Goal: Task Accomplishment & Management: Use online tool/utility

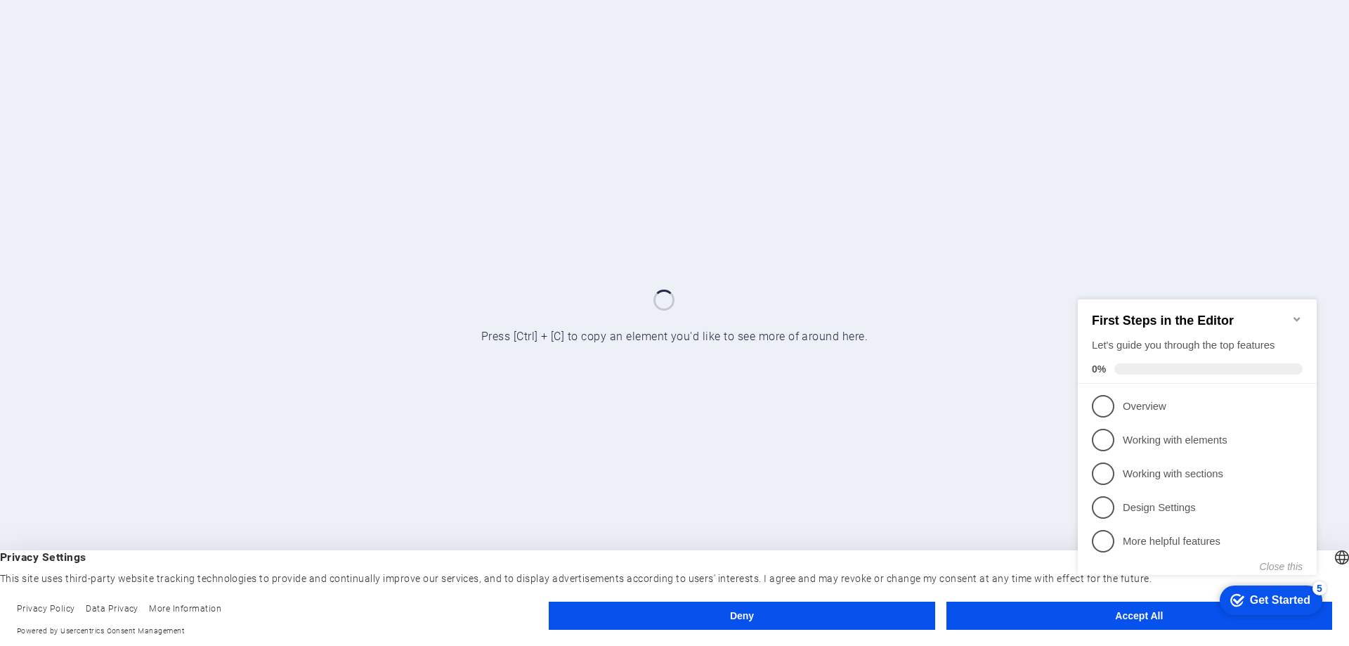
click div "checkmark Get Started 5 First Steps in the Editor Let's guide you through the t…"
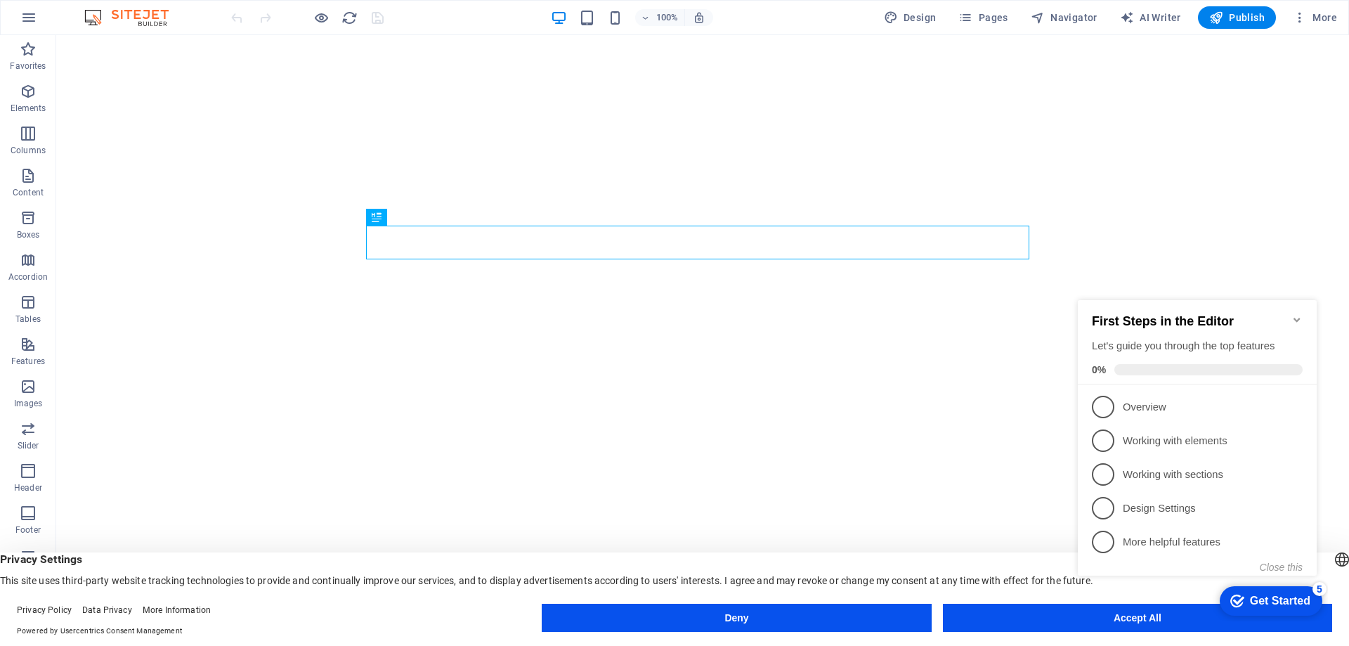
click div "checkmark Get Started 5 First Steps in the Editor Let's guide you through the t…"
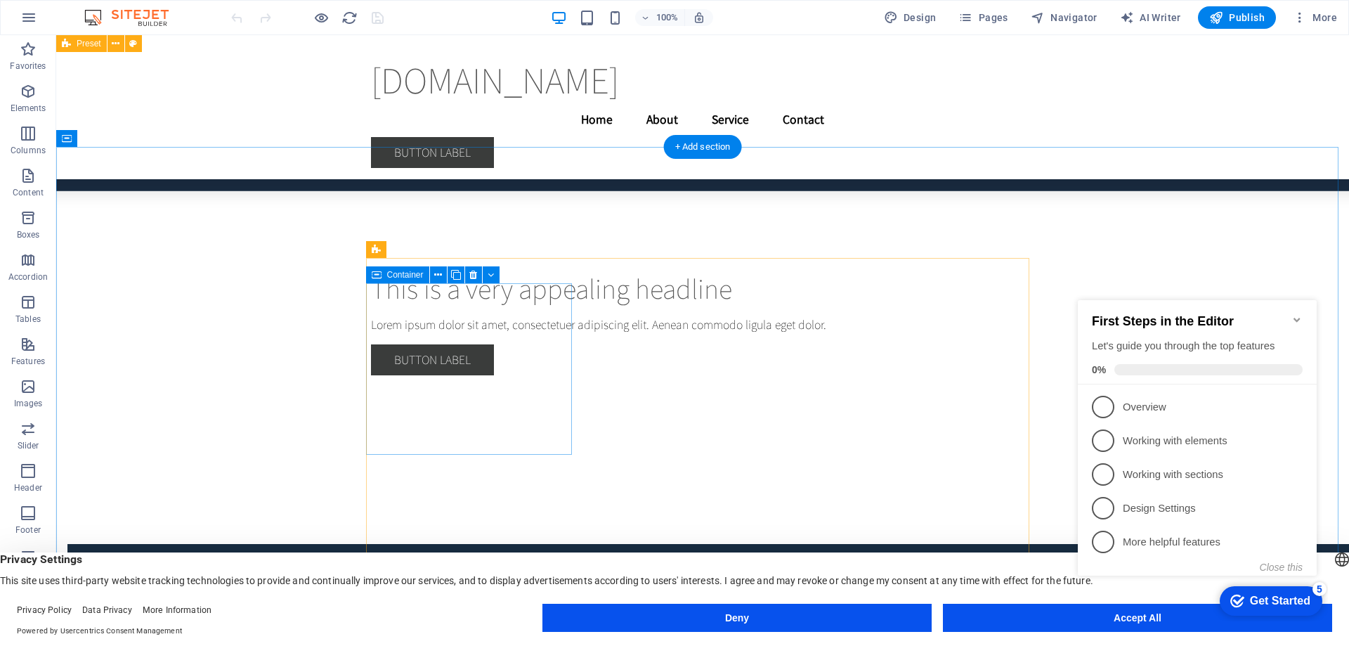
scroll to position [4667, 0]
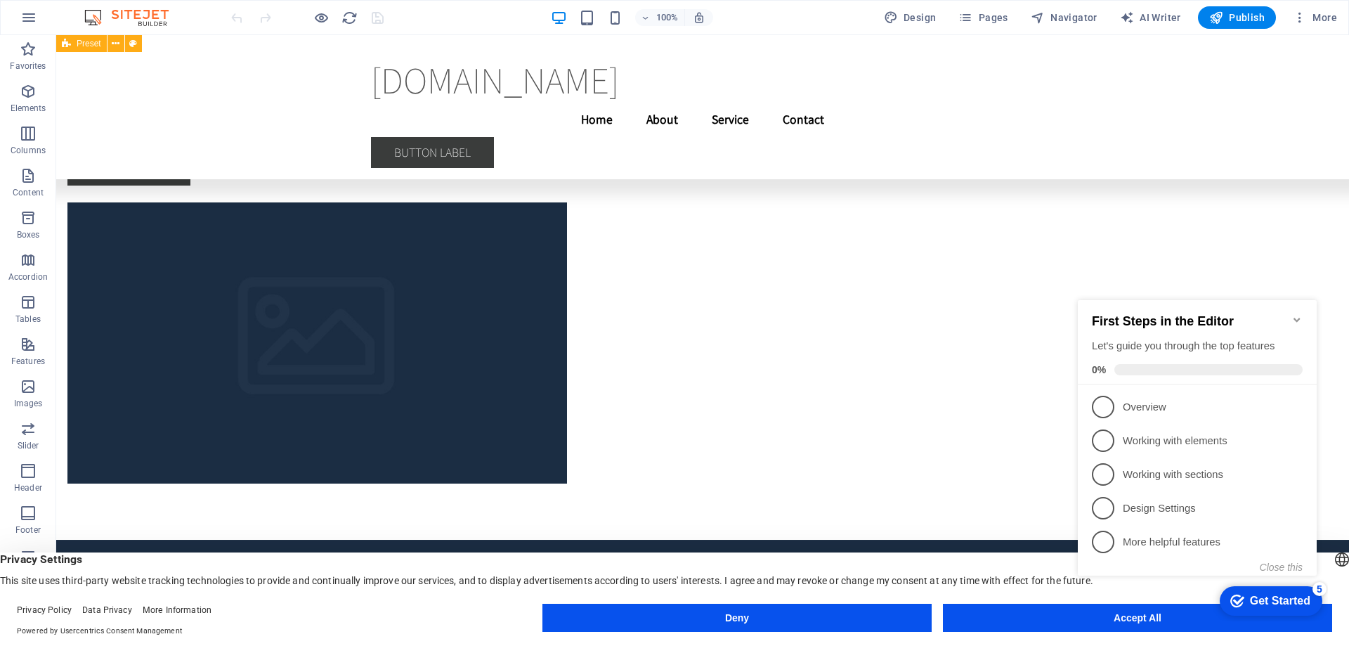
click at [1239, 601] on icon "Get Started 5 items remaining, 0% complete" at bounding box center [1237, 600] width 14 height 13
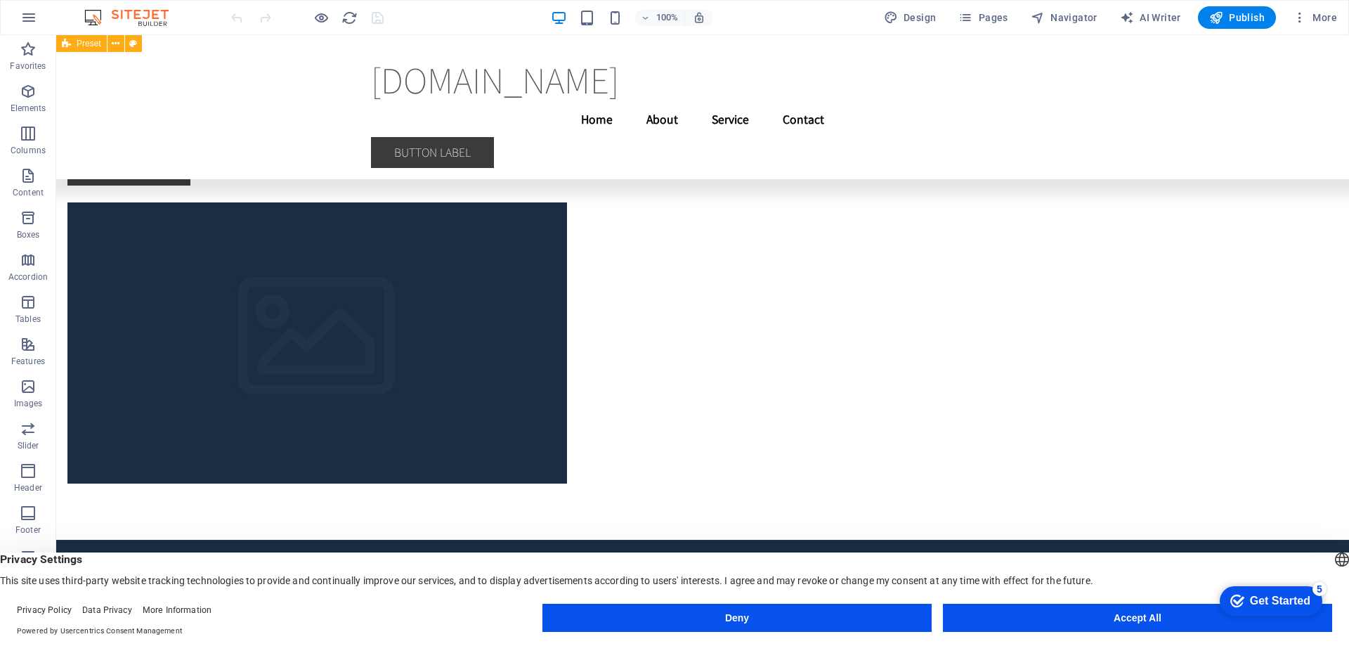
click at [1130, 621] on body "hoodoutsysbd.com Home Favorites Elements Columns Content Boxes Accordion Tables…" at bounding box center [674, 323] width 1349 height 646
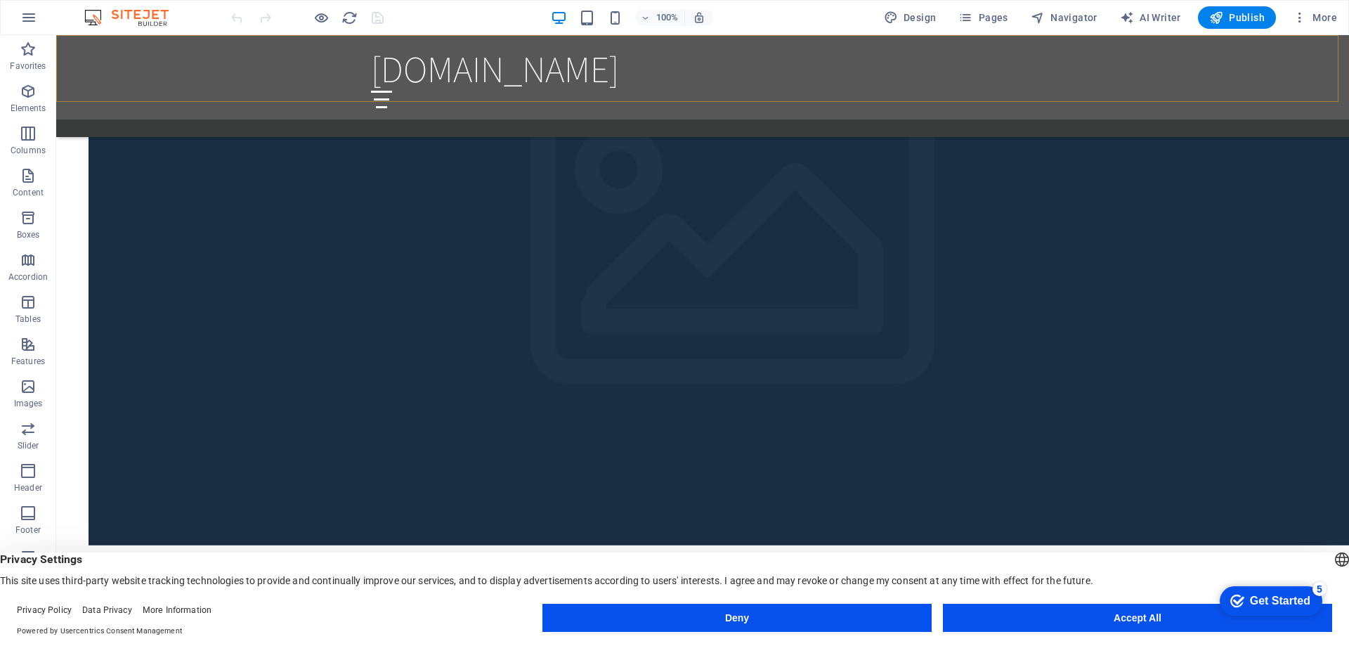
scroll to position [1934, 0]
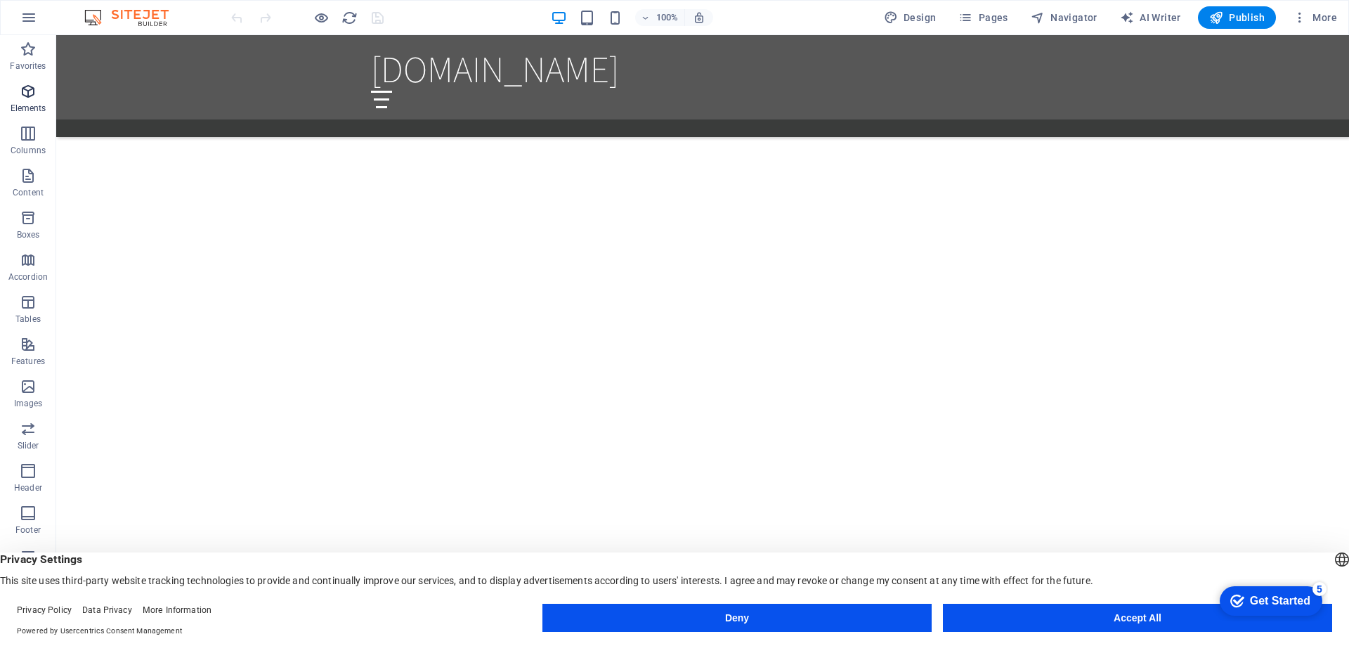
click at [26, 110] on p "Elements" at bounding box center [29, 108] width 36 height 11
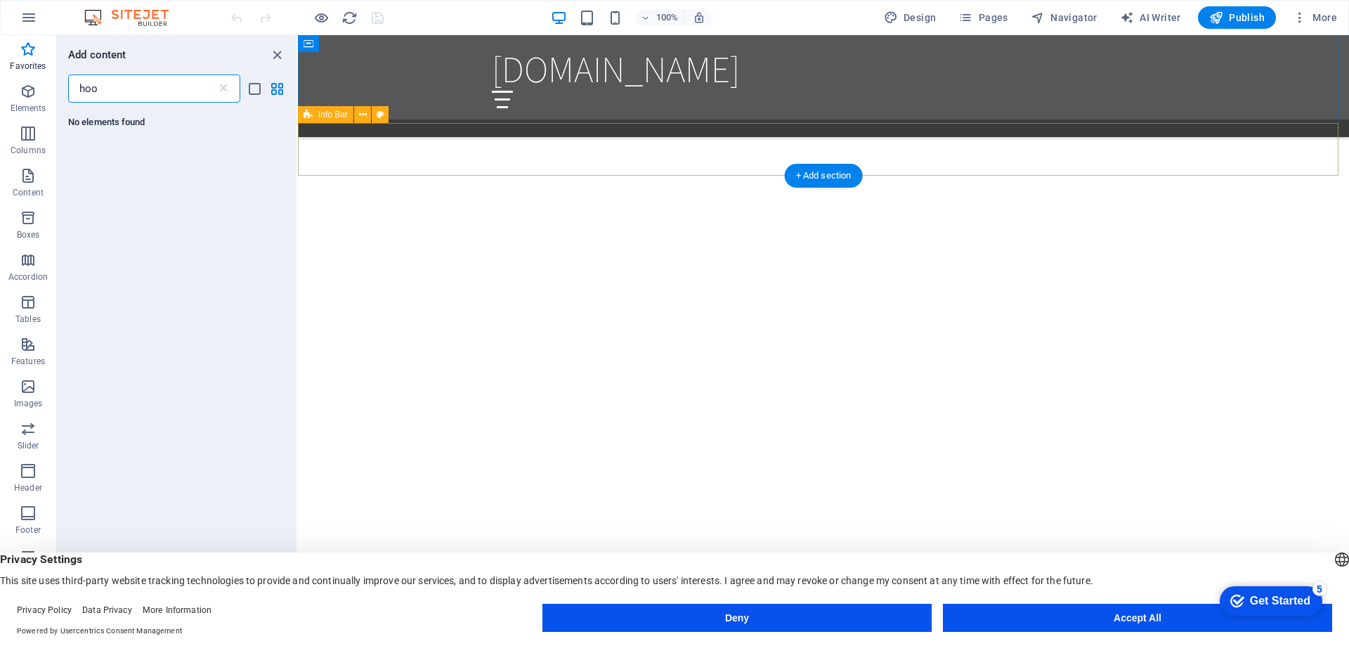
scroll to position [0, 0]
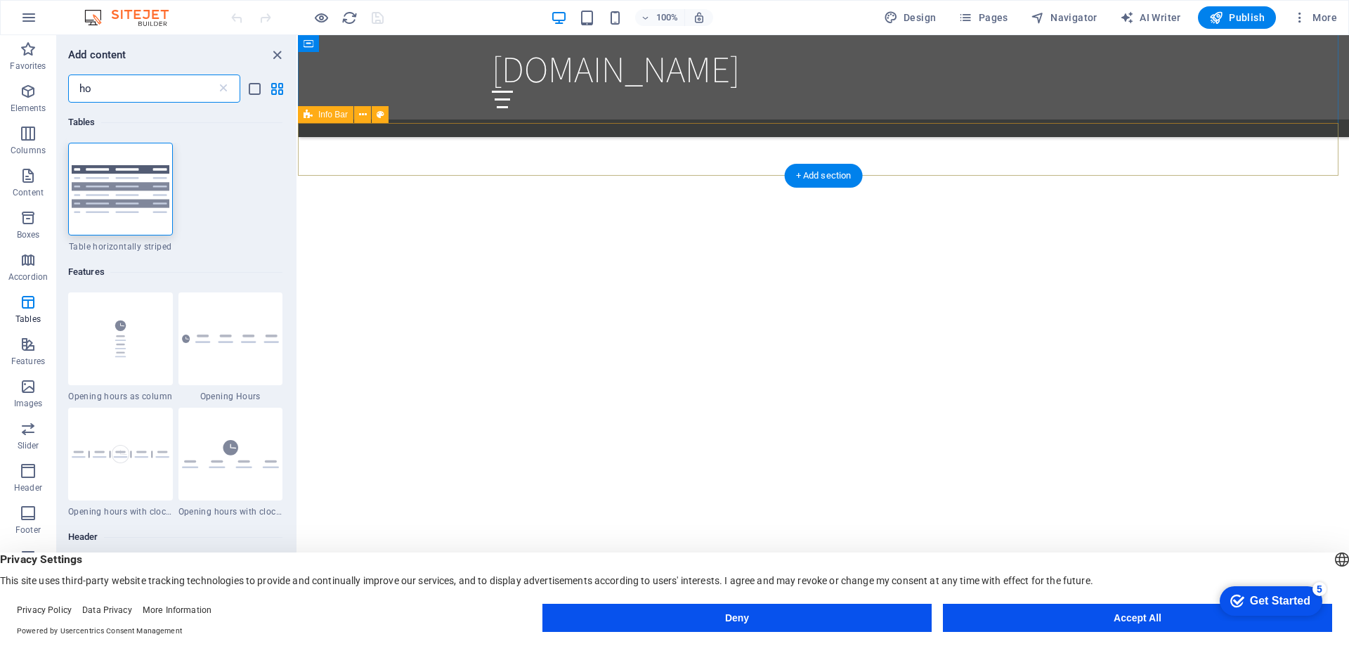
type input "h"
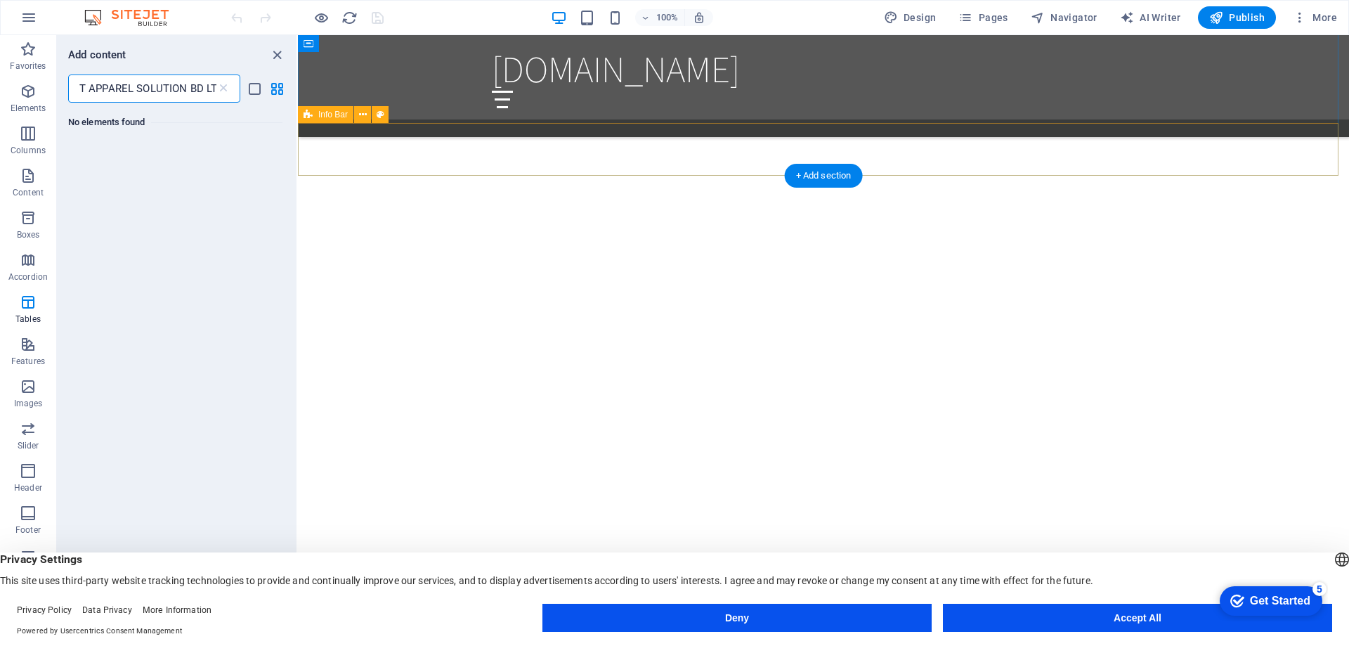
scroll to position [0, 51]
type input "HOODOUT APPAREL SOLUTION BD LTD"
click at [553, 77] on div "[DOMAIN_NAME]" at bounding box center [823, 68] width 663 height 44
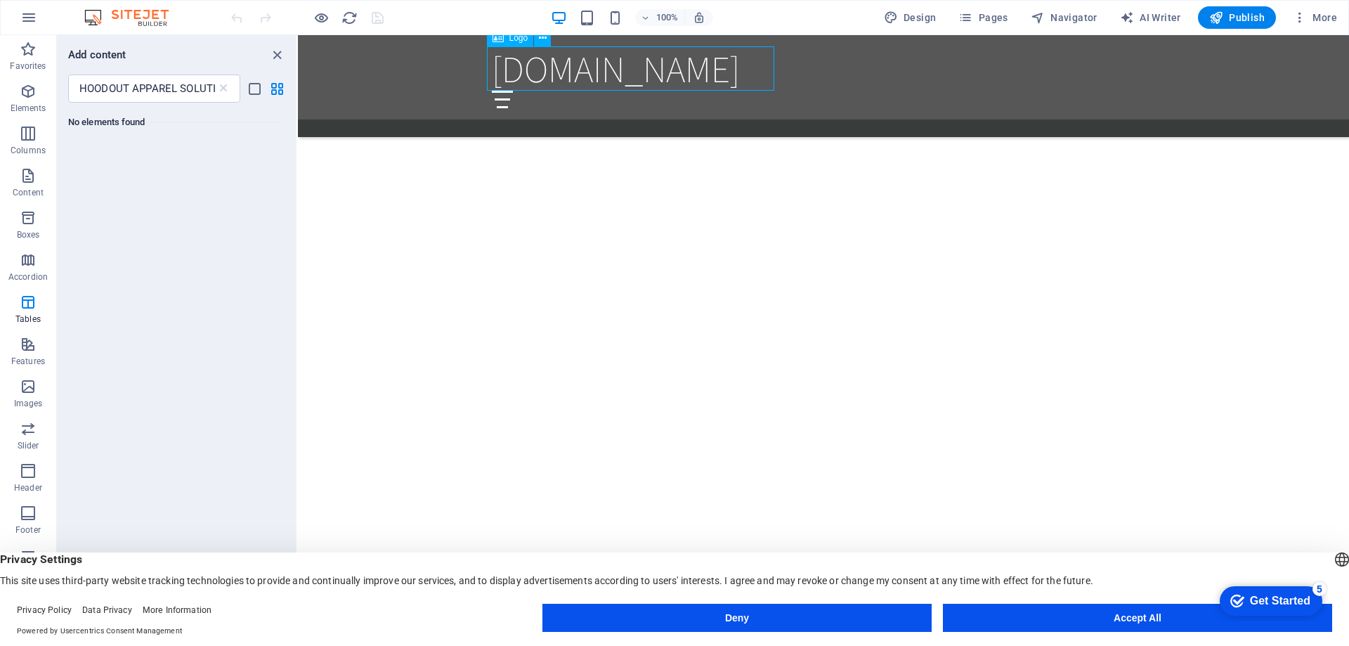
click at [758, 77] on div "[DOMAIN_NAME]" at bounding box center [823, 68] width 663 height 44
click at [758, 76] on div "[DOMAIN_NAME]" at bounding box center [823, 68] width 663 height 44
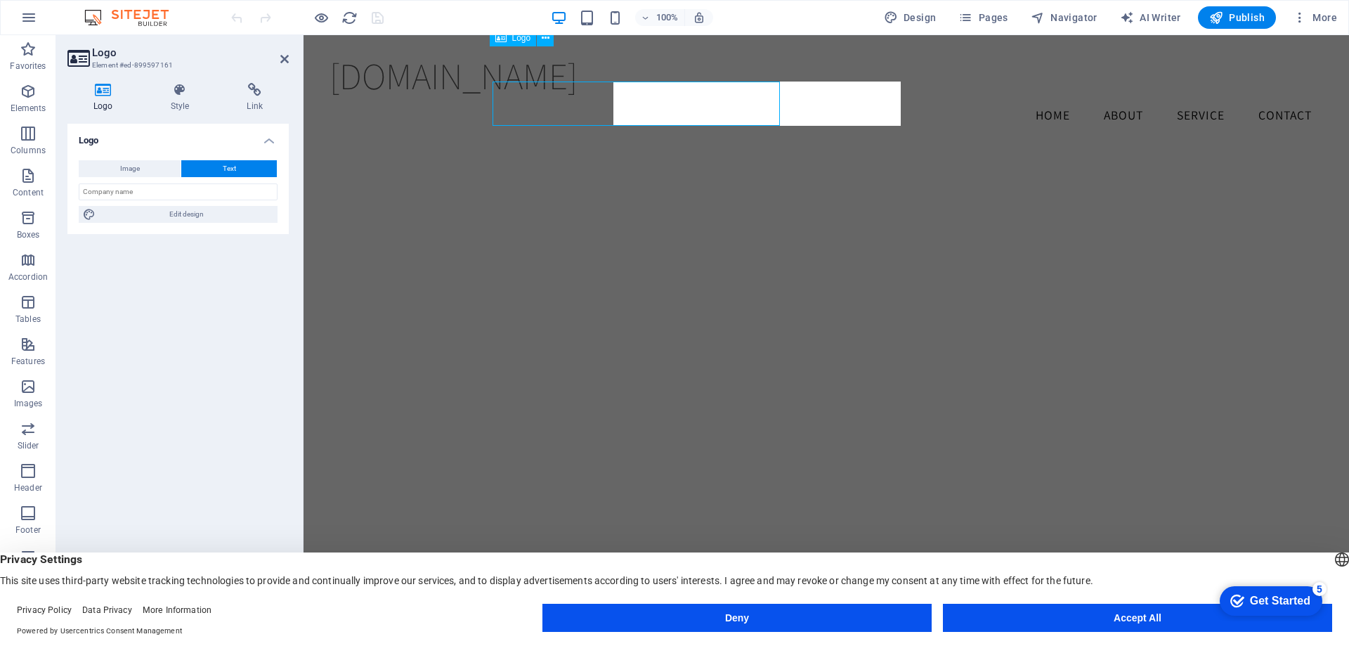
scroll to position [1772, 0]
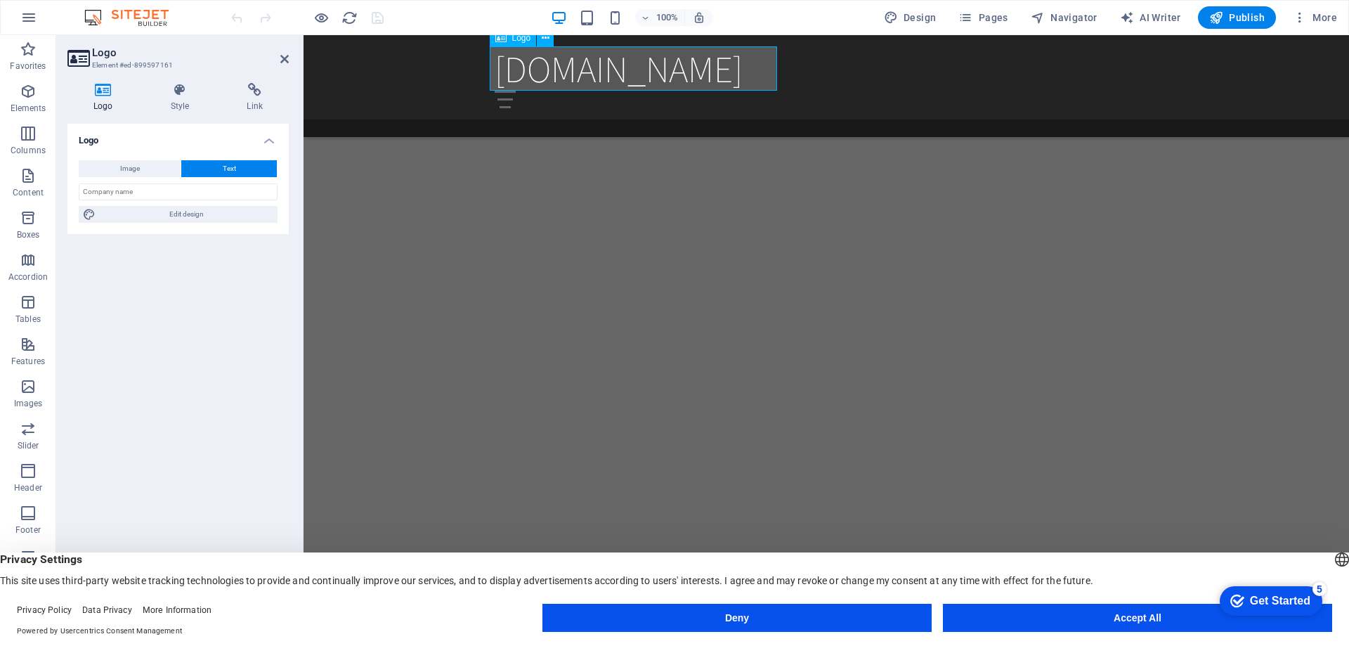
click at [576, 71] on div "[DOMAIN_NAME]" at bounding box center [826, 68] width 663 height 44
click at [124, 166] on span "Image" at bounding box center [130, 168] width 20 height 17
select select "DISABLED_OPTION_VALUE"
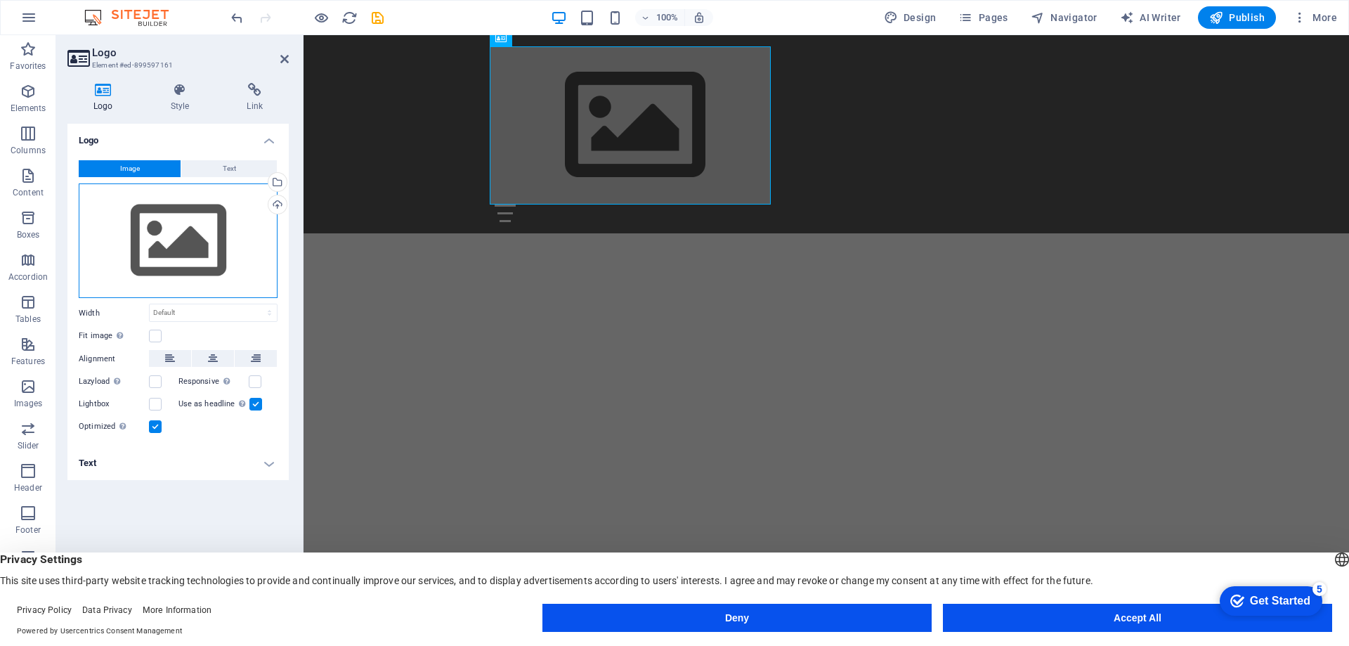
click at [180, 253] on div "Drag files here, click to choose files or select files from Files or our free s…" at bounding box center [178, 240] width 199 height 115
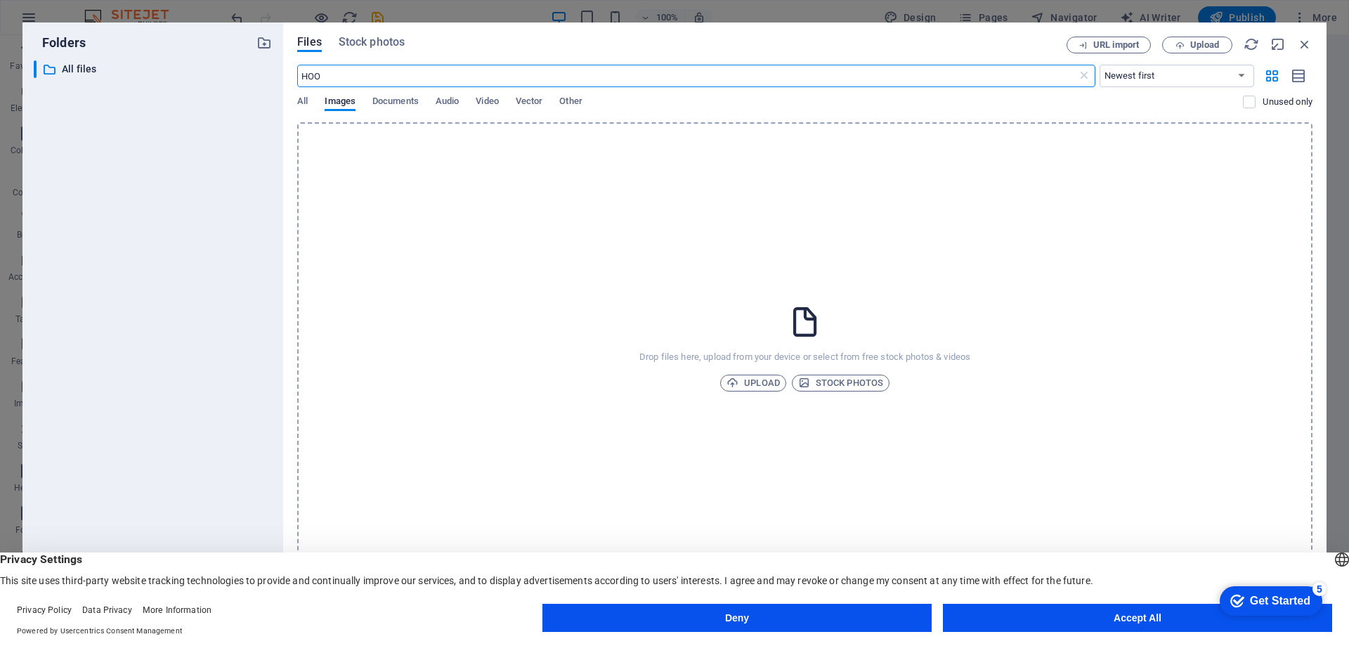
type input "HOOH"
drag, startPoint x: 355, startPoint y: 74, endPoint x: 231, endPoint y: 78, distance: 123.7
click at [231, 78] on div "Folders ​ All files All files Files Stock photos URL import Upload HOOH ​ Newes…" at bounding box center [674, 322] width 1304 height 601
click at [815, 382] on span "Stock photos" at bounding box center [840, 382] width 85 height 17
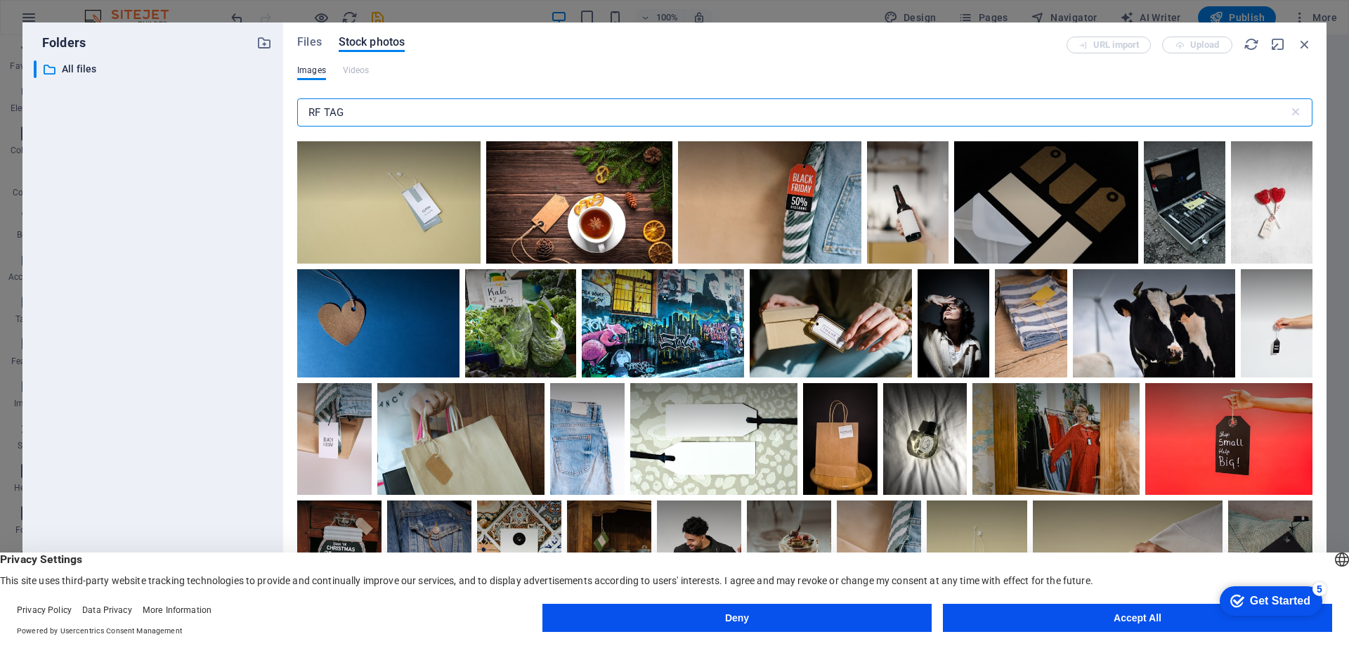
scroll to position [0, 0]
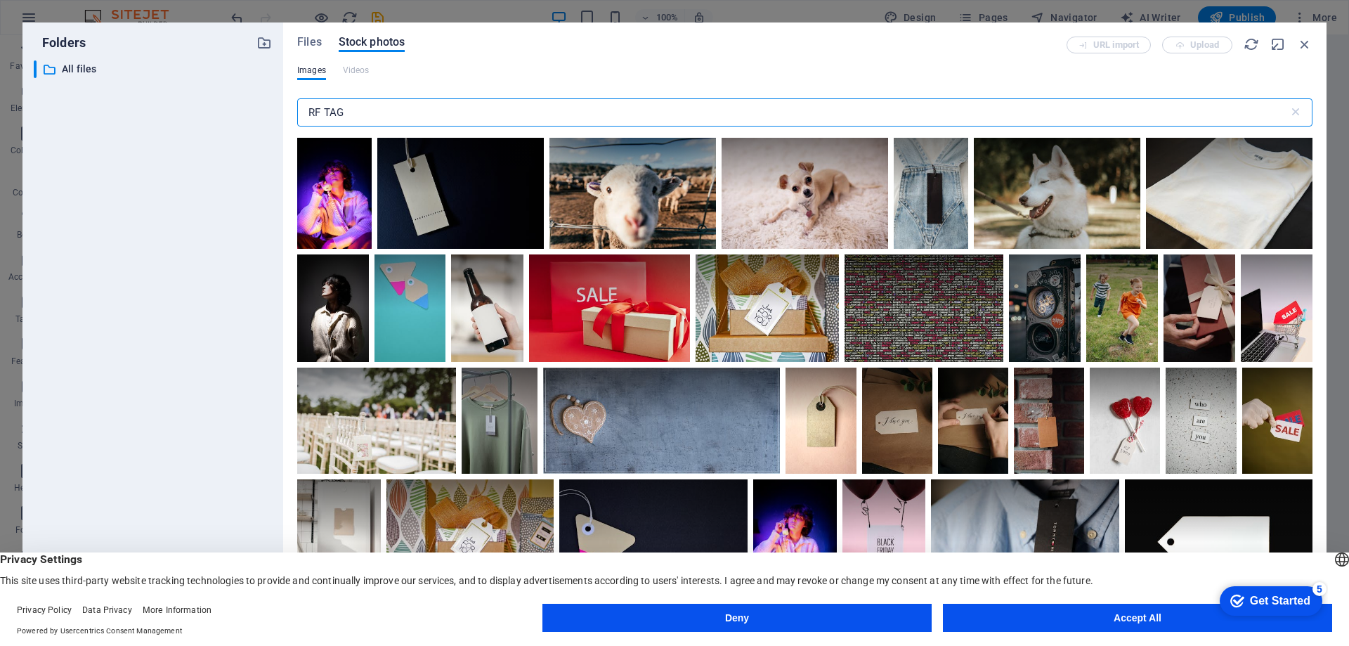
click at [320, 112] on input "RF TAG" at bounding box center [792, 112] width 991 height 28
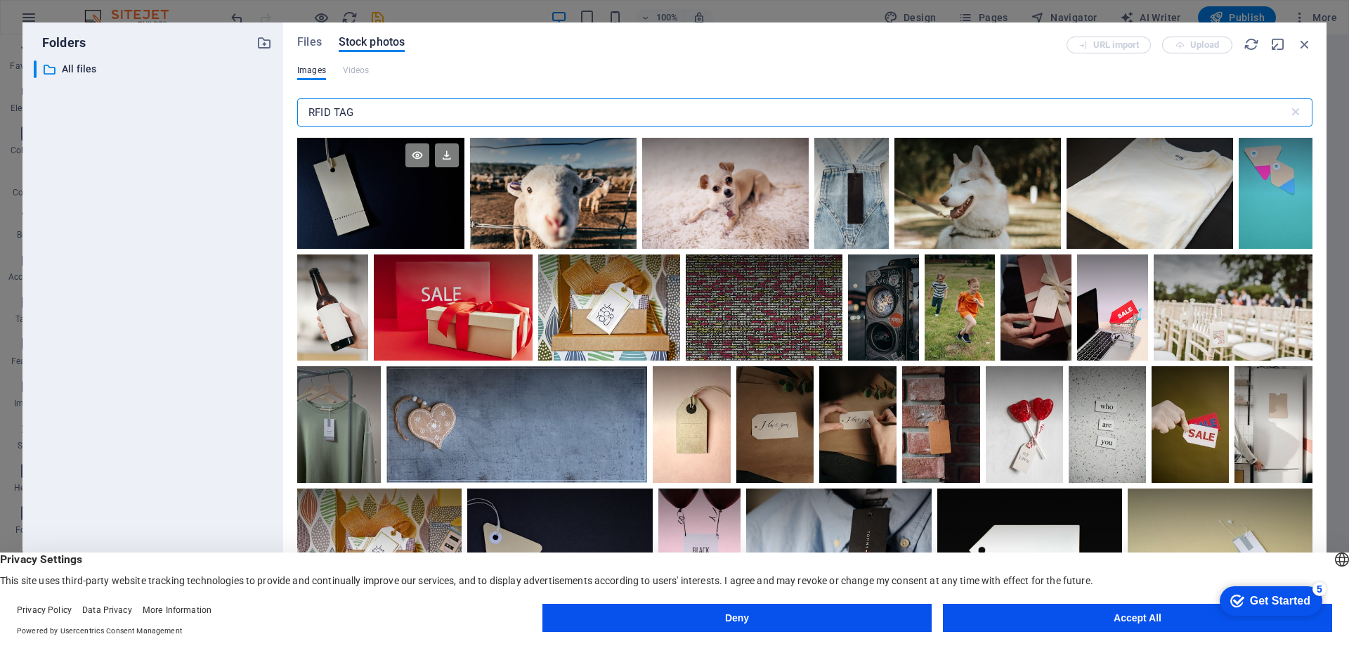
type input "RFID TAG"
click at [352, 216] on div at bounding box center [380, 193] width 167 height 111
click at [315, 235] on icon at bounding box center [312, 234] width 22 height 22
click at [443, 153] on icon at bounding box center [447, 155] width 24 height 24
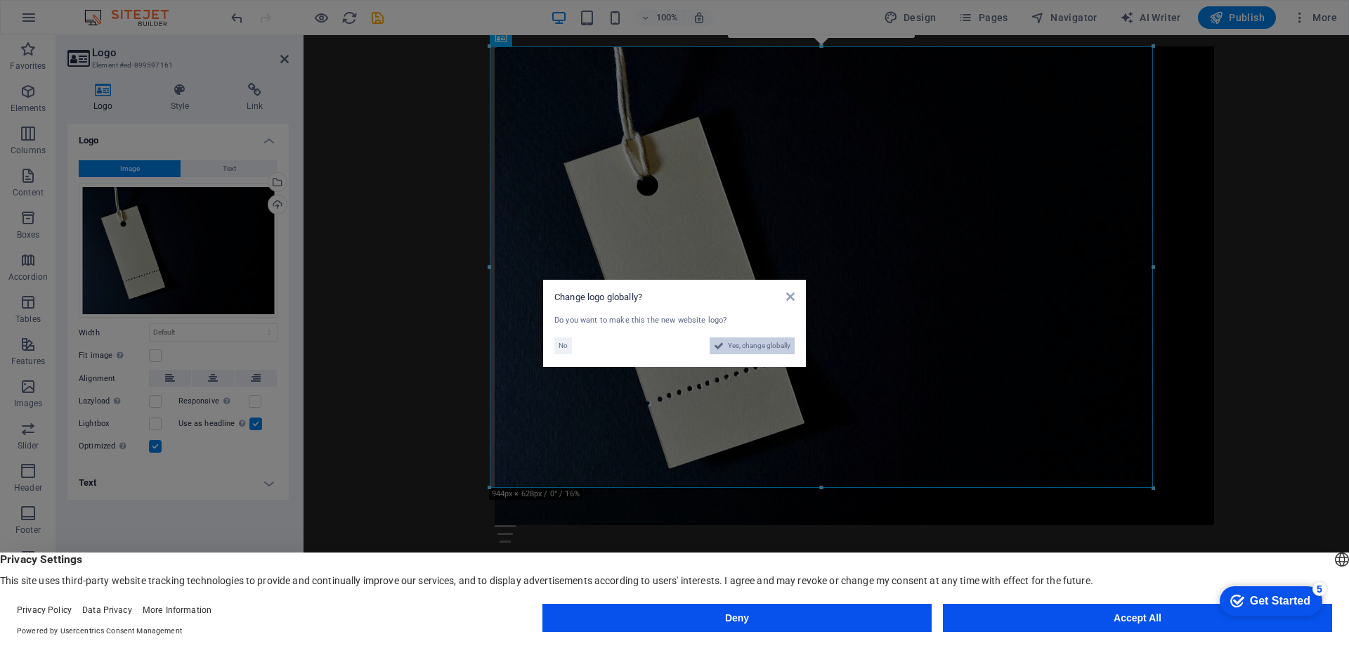
click at [757, 351] on span "Yes, change globally" at bounding box center [759, 345] width 63 height 17
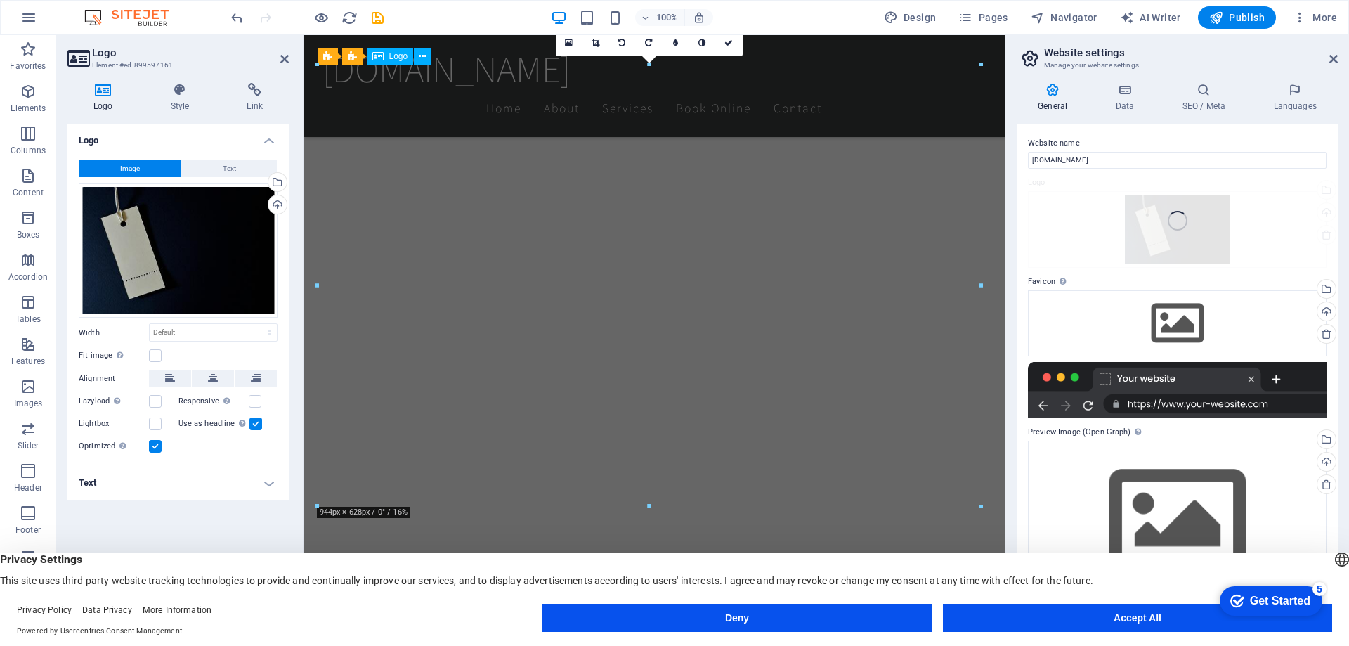
scroll to position [743, 0]
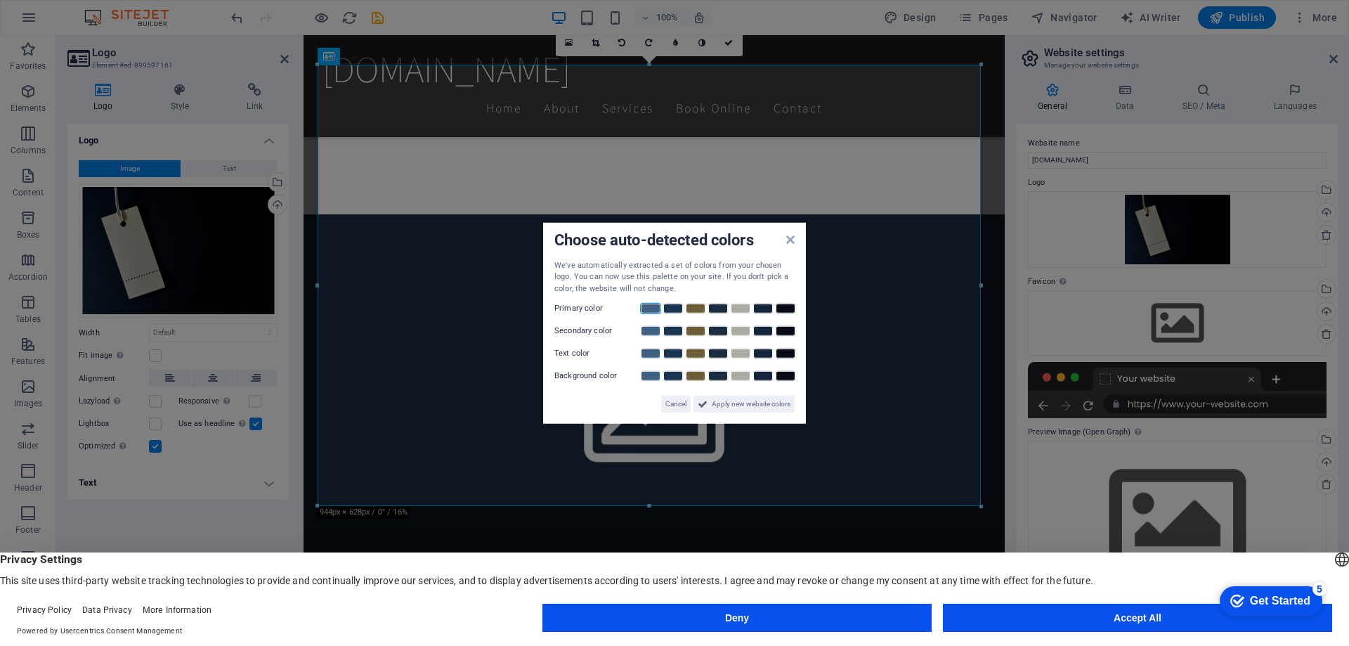
click at [646, 309] on link at bounding box center [650, 308] width 21 height 11
drag, startPoint x: 732, startPoint y: 405, endPoint x: 428, endPoint y: 369, distance: 306.3
click at [732, 405] on span "Apply new website colors" at bounding box center [751, 404] width 79 height 17
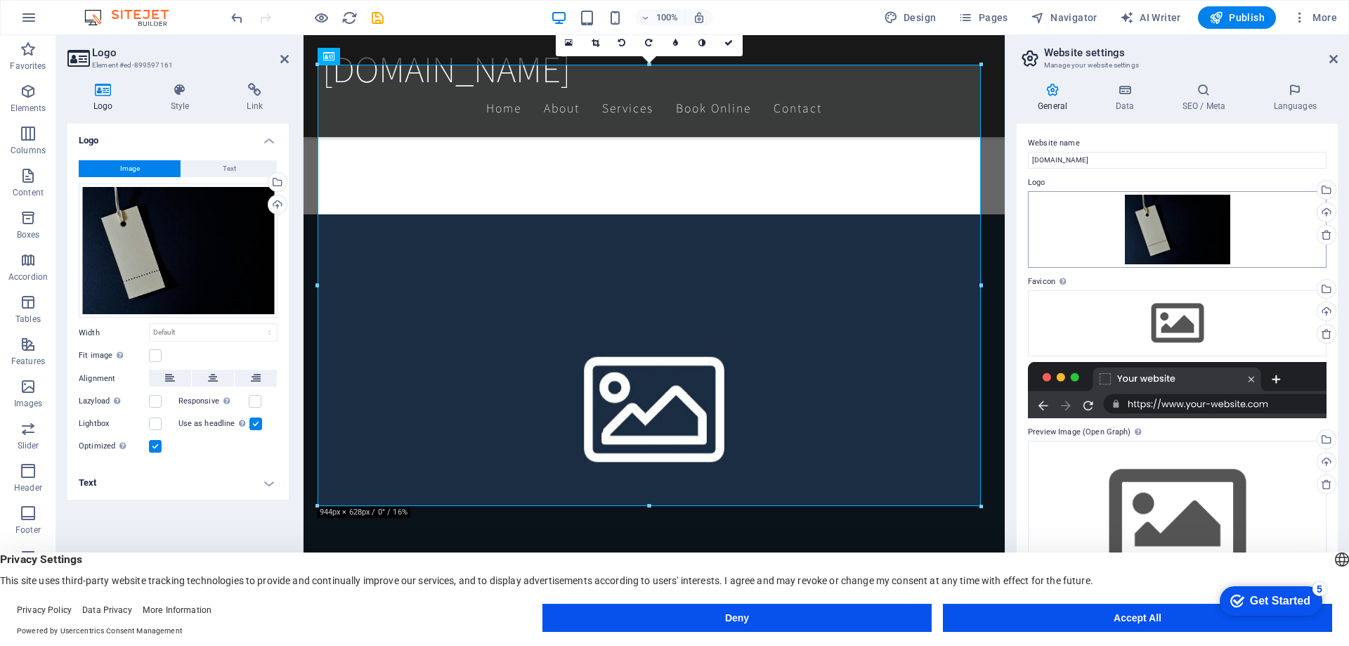
scroll to position [1, 0]
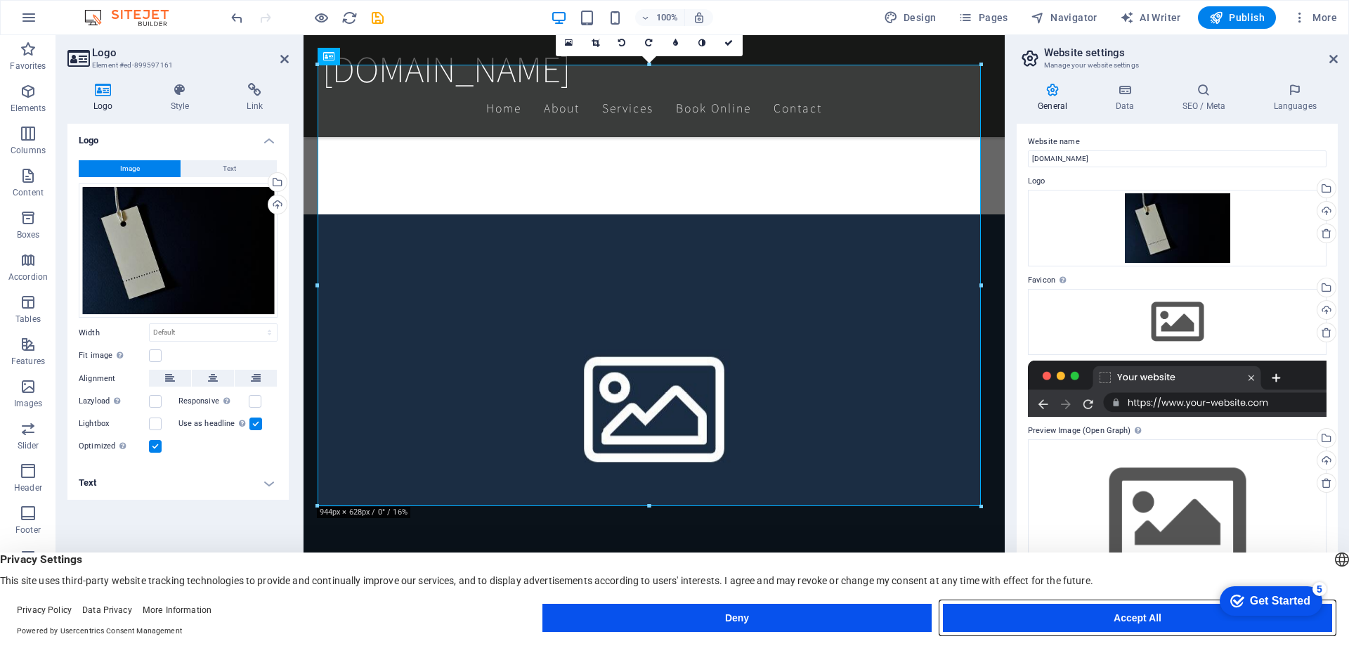
click at [1117, 614] on button "Accept All" at bounding box center [1137, 618] width 389 height 28
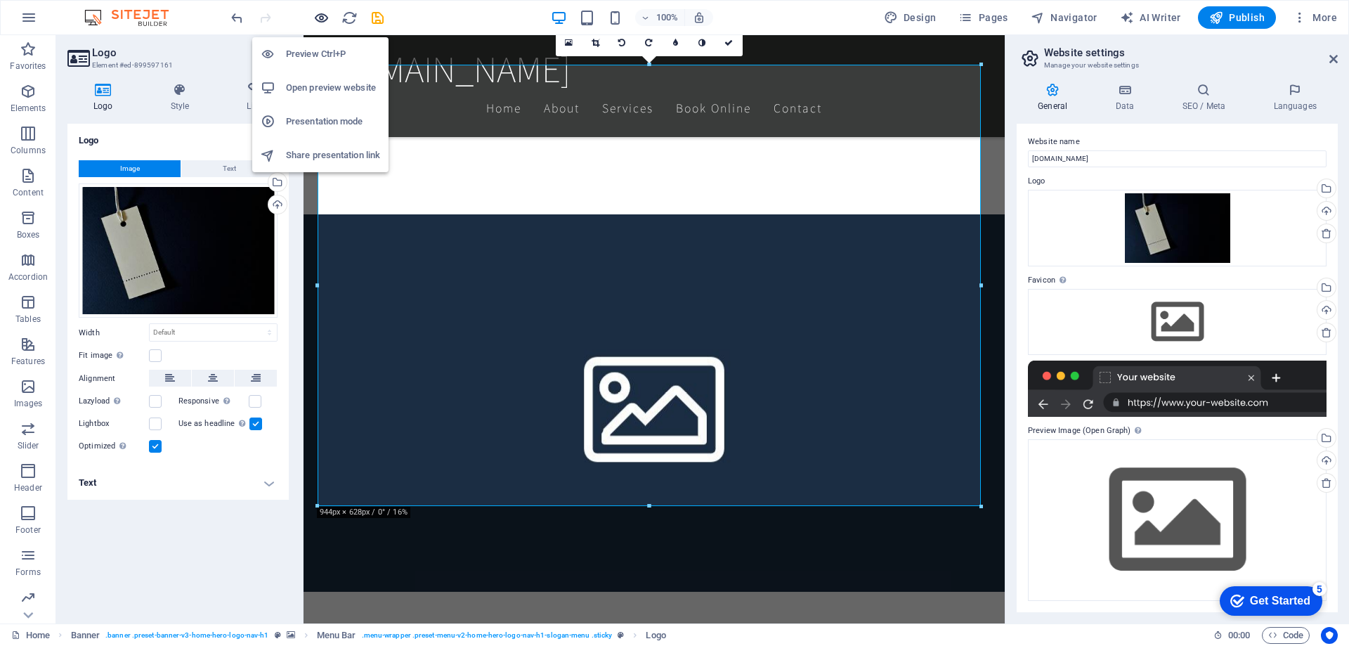
click at [323, 18] on icon "button" at bounding box center [321, 18] width 16 height 16
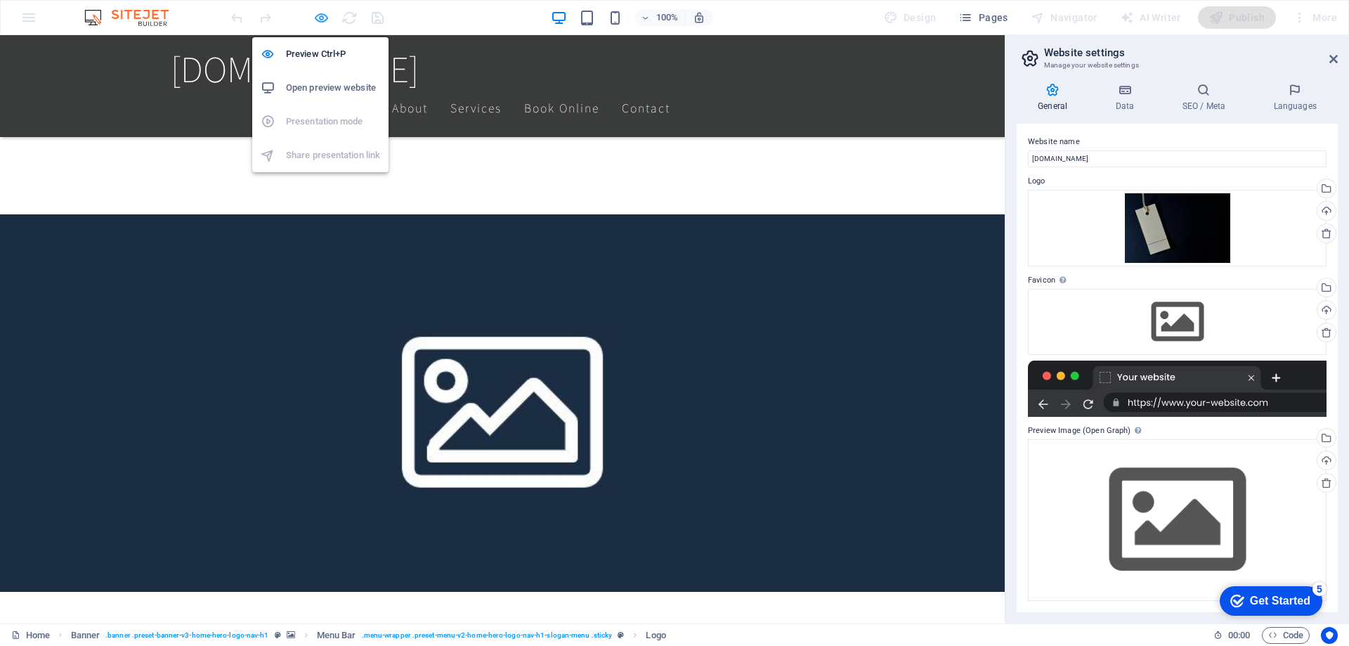
click at [328, 15] on icon "button" at bounding box center [321, 18] width 16 height 16
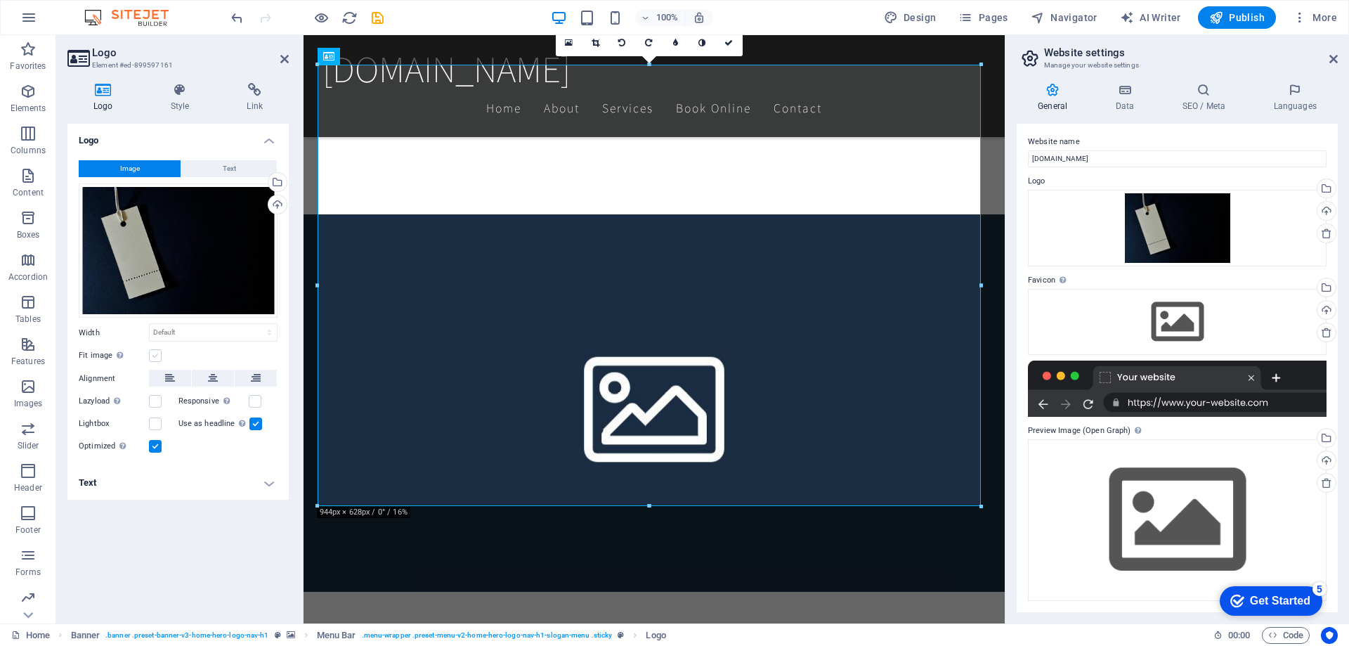
click at [155, 357] on label at bounding box center [155, 355] width 13 height 13
click at [0, 0] on input "Fit image Automatically fit image to a fixed width and height" at bounding box center [0, 0] width 0 height 0
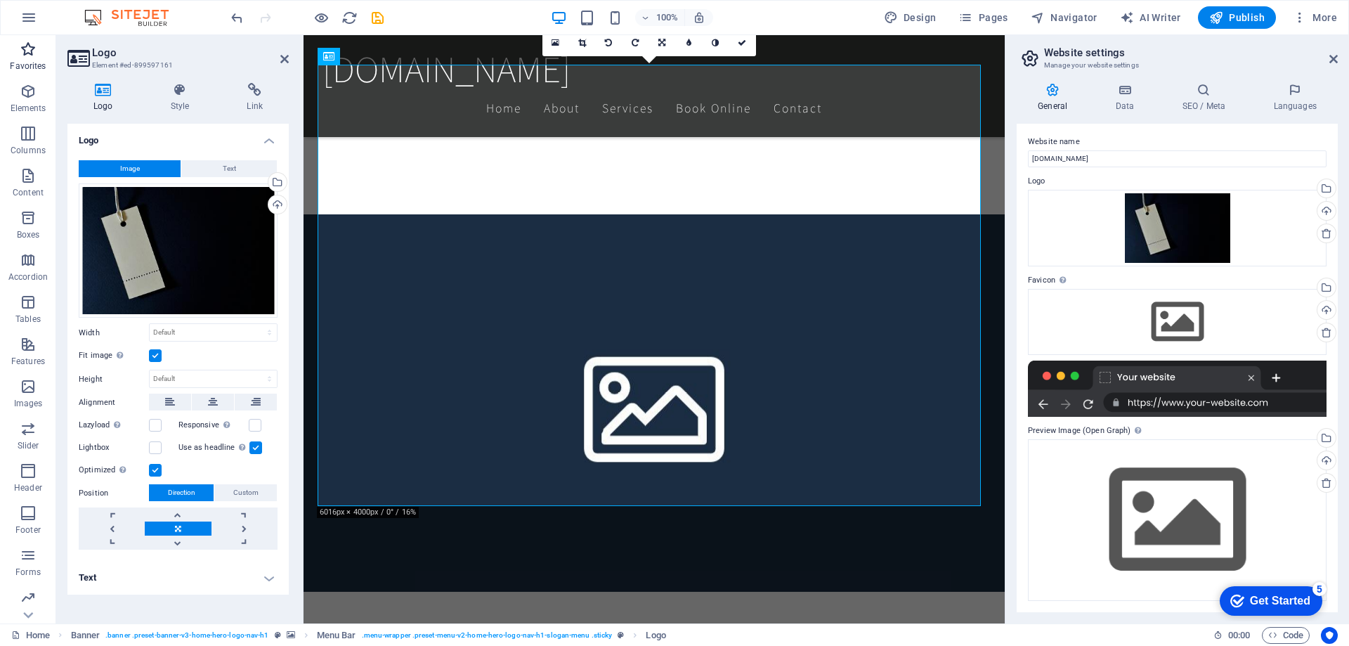
click at [36, 53] on icon "button" at bounding box center [28, 49] width 17 height 17
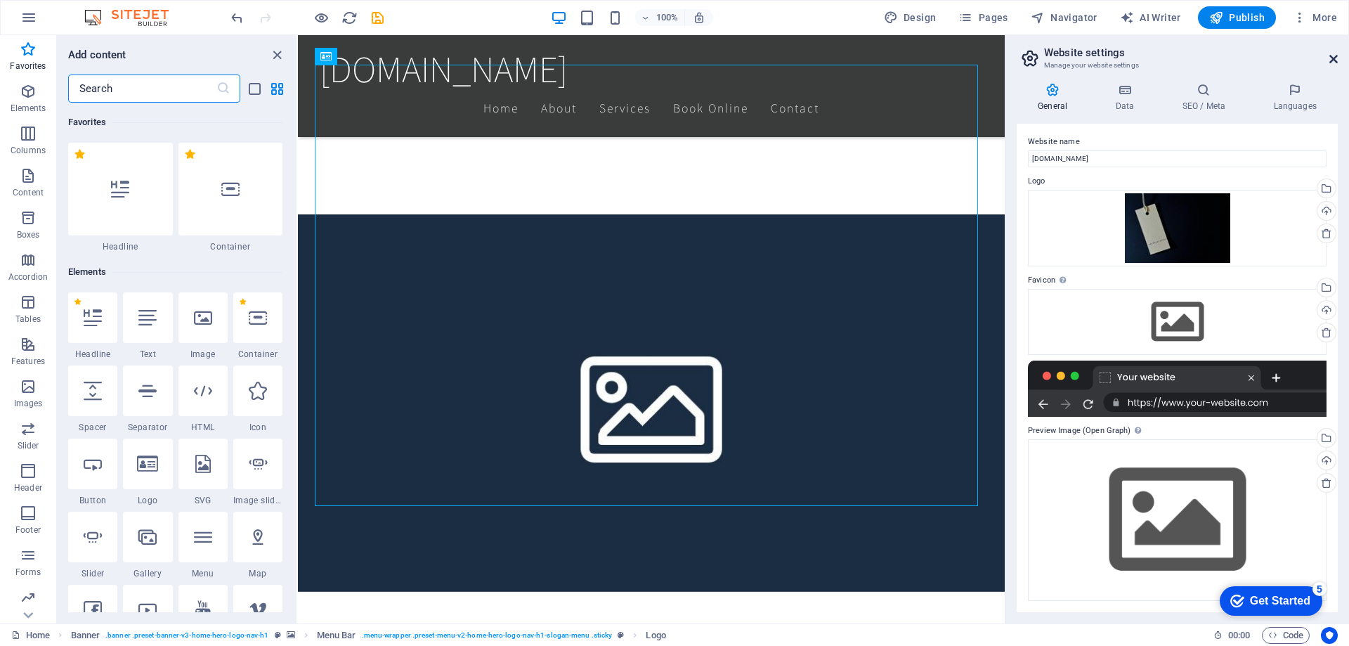
click at [1329, 60] on icon at bounding box center [1333, 58] width 8 height 11
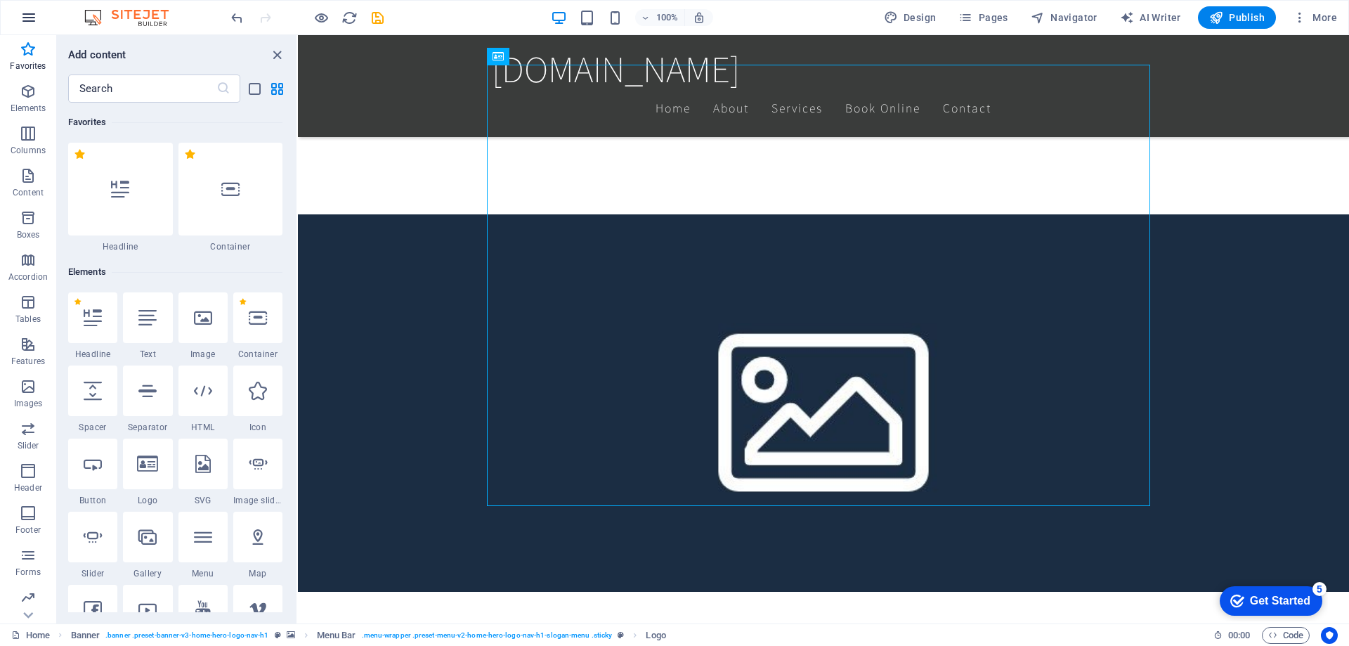
click at [27, 20] on icon "button" at bounding box center [28, 17] width 17 height 17
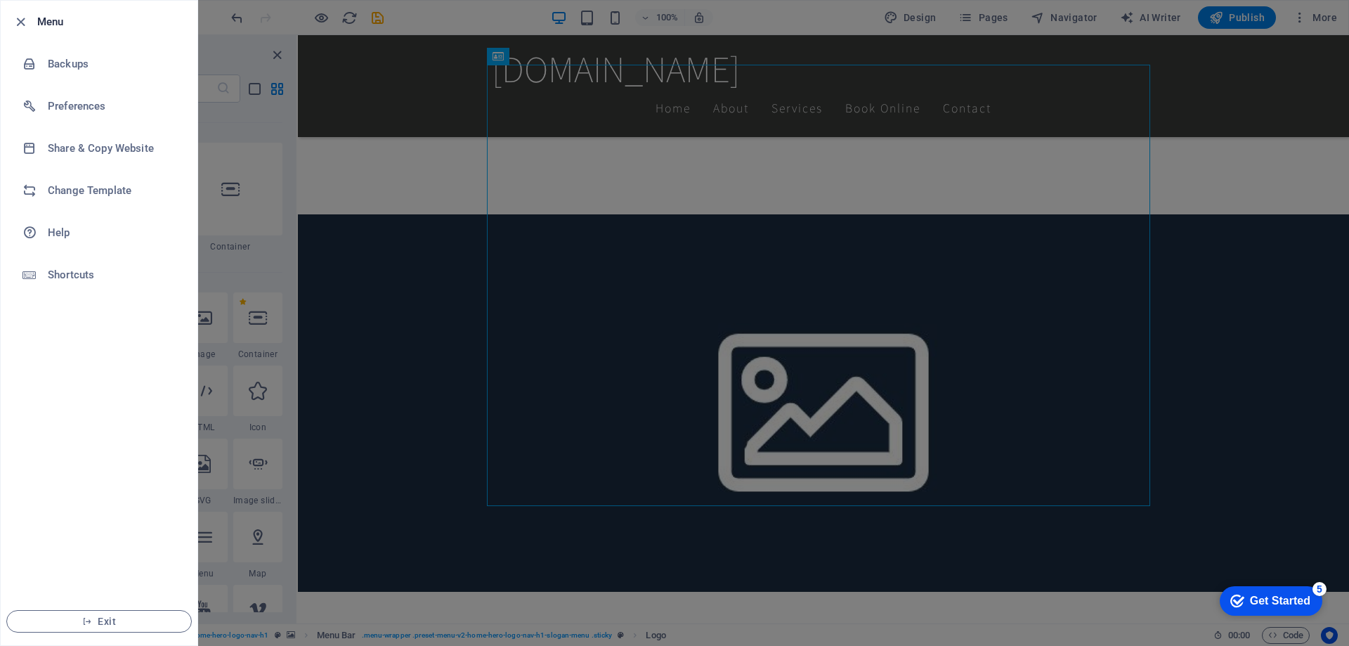
click at [356, 247] on div at bounding box center [674, 323] width 1349 height 646
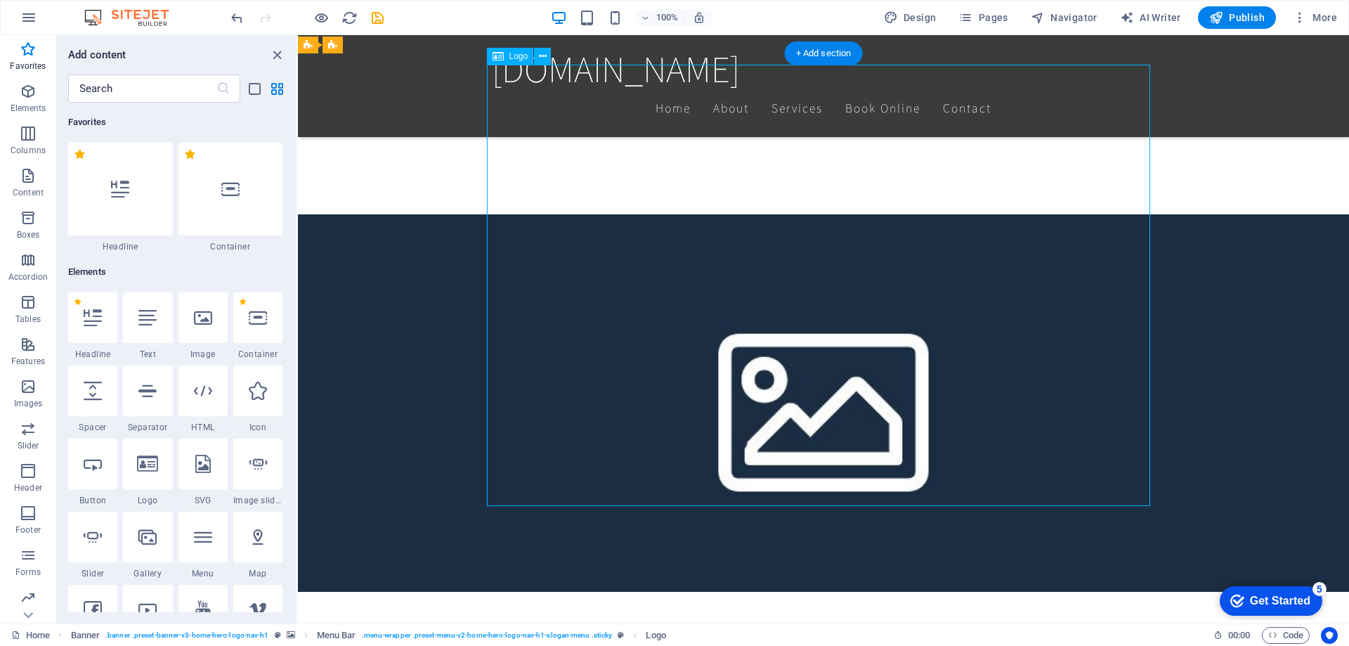
drag, startPoint x: 781, startPoint y: 286, endPoint x: 737, endPoint y: 318, distance: 54.2
click at [824, 57] on div "+ Add section" at bounding box center [824, 53] width 78 height 24
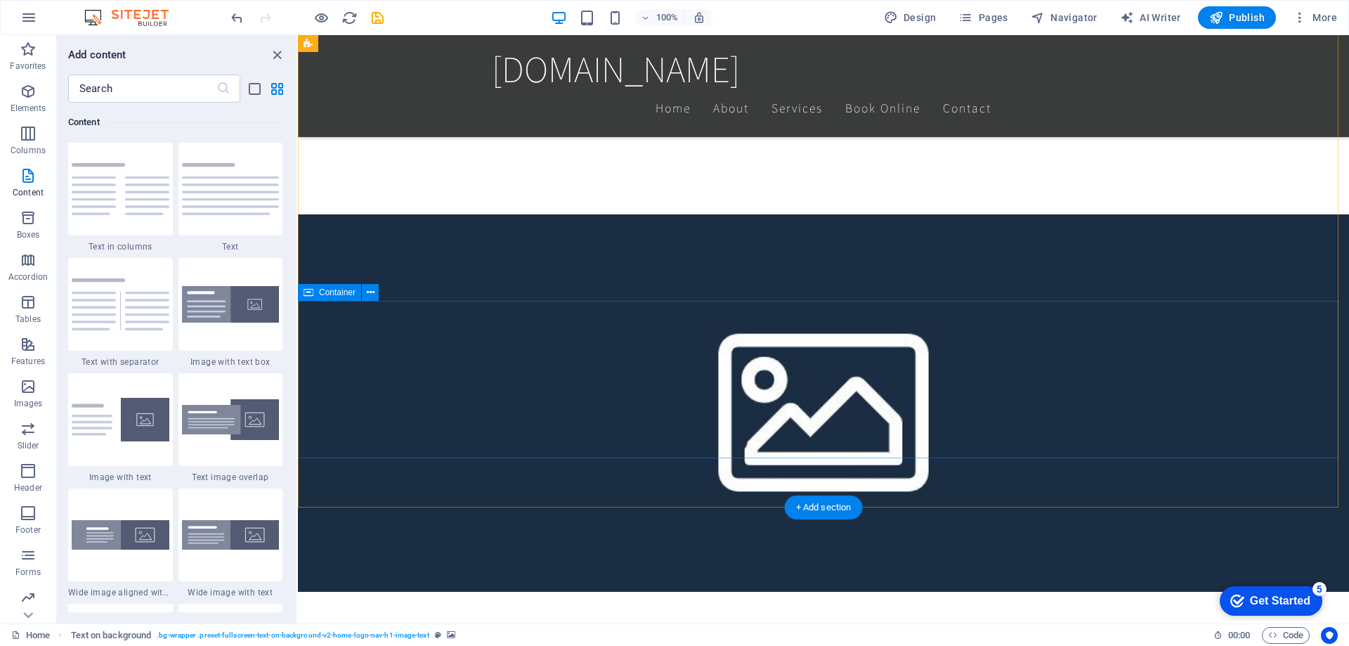
scroll to position [977, 0]
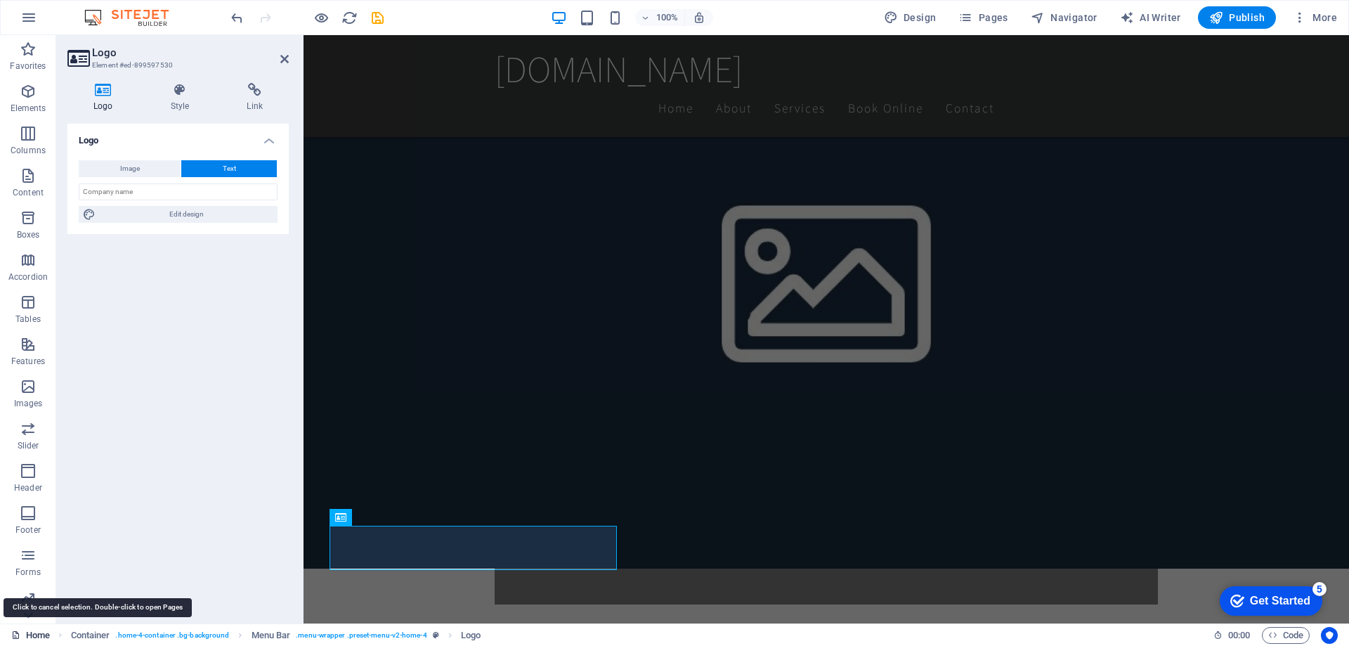
click at [25, 633] on link "Home" at bounding box center [30, 635] width 39 height 17
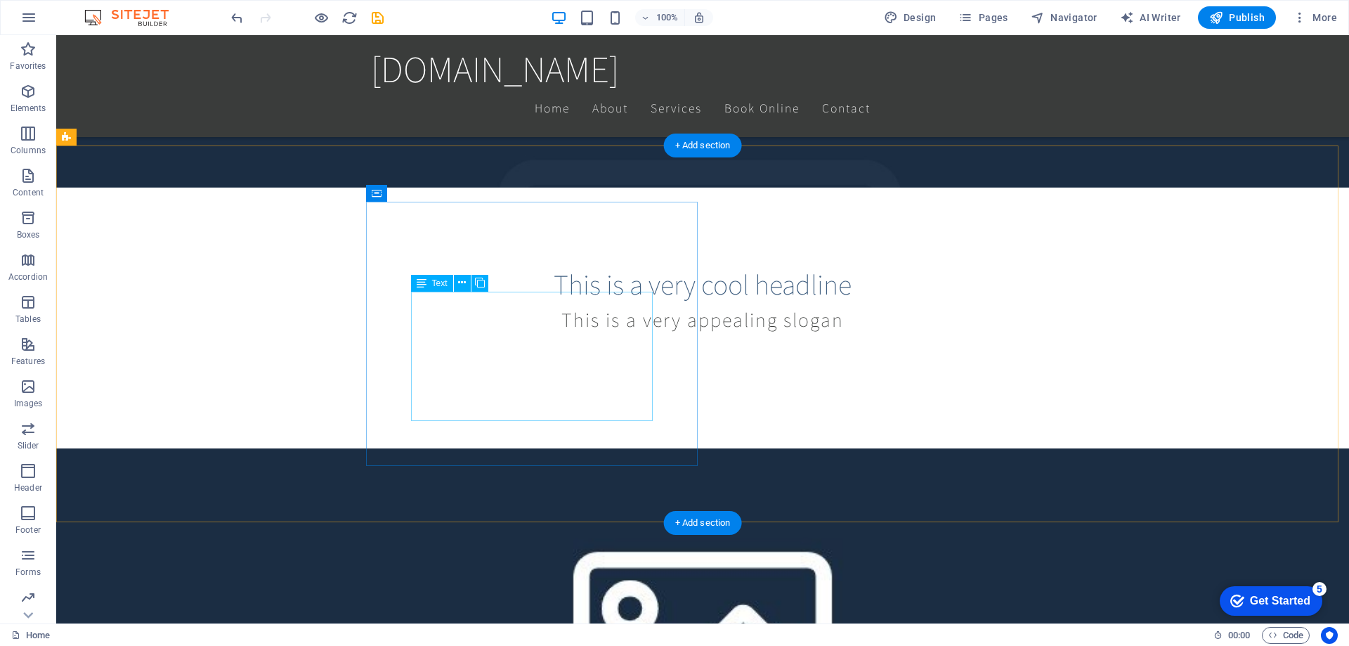
scroll to position [275, 0]
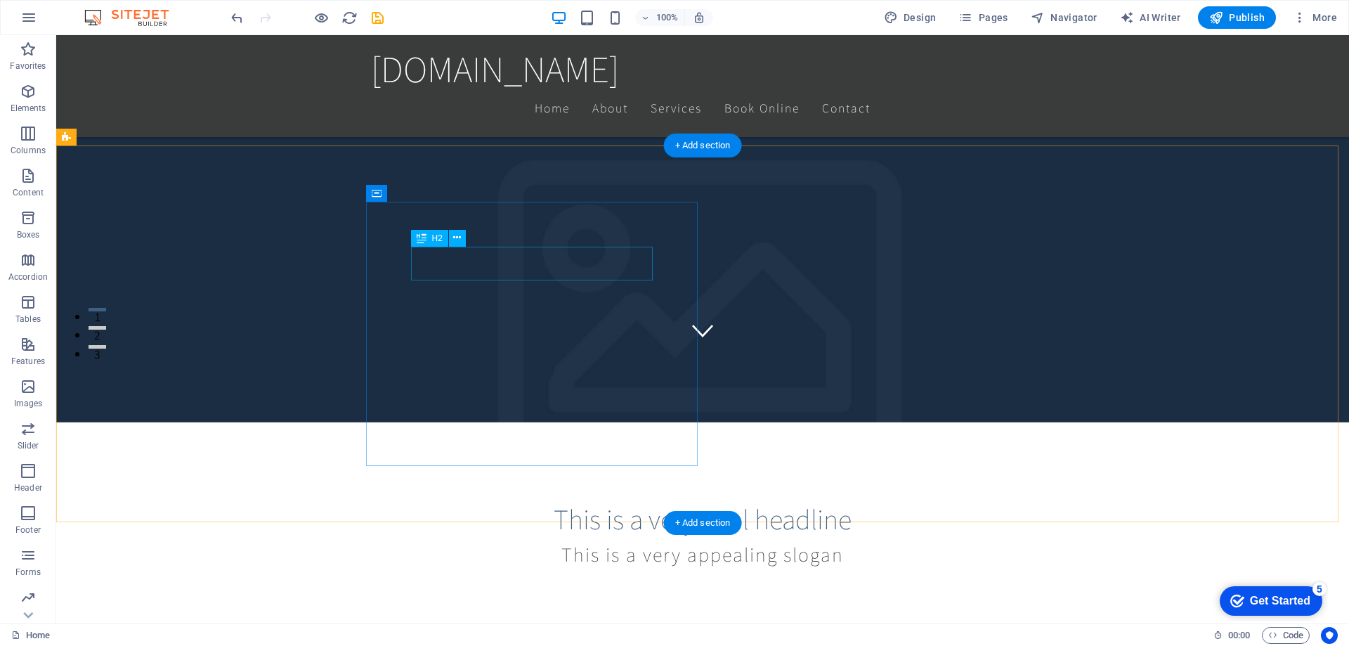
drag, startPoint x: 520, startPoint y: 267, endPoint x: 441, endPoint y: 270, distance: 78.7
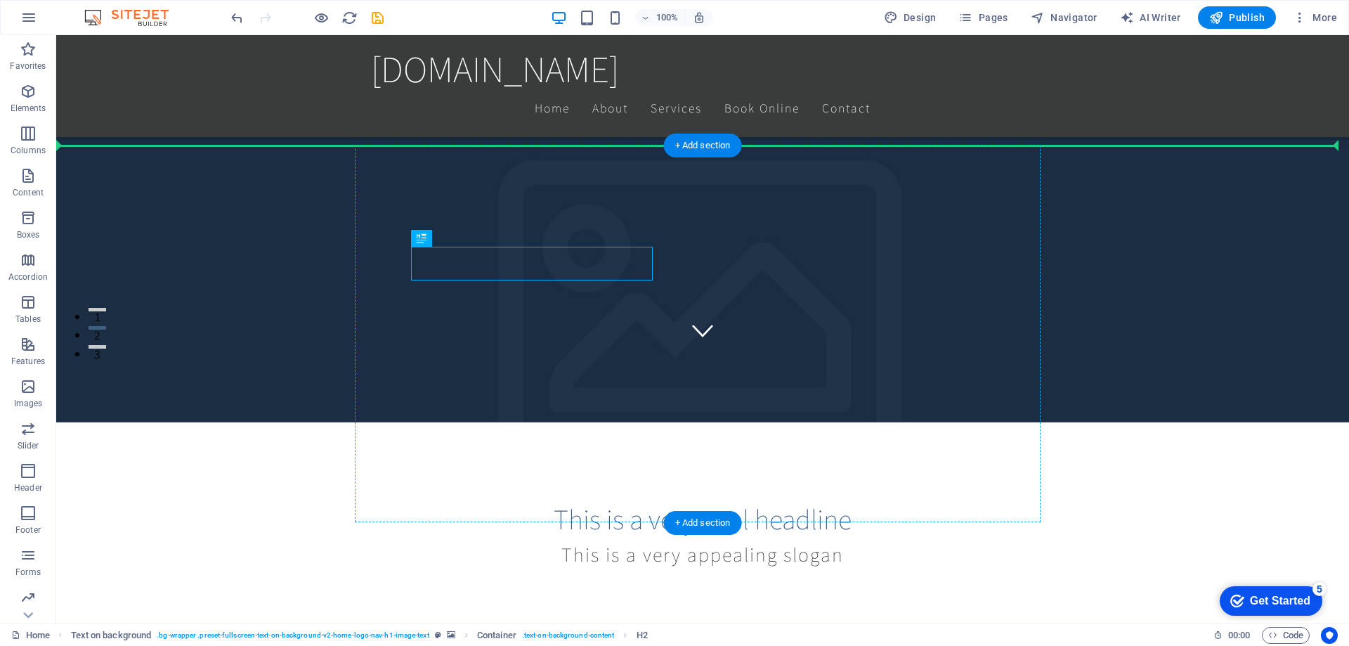
drag, startPoint x: 457, startPoint y: 266, endPoint x: 536, endPoint y: 223, distance: 89.9
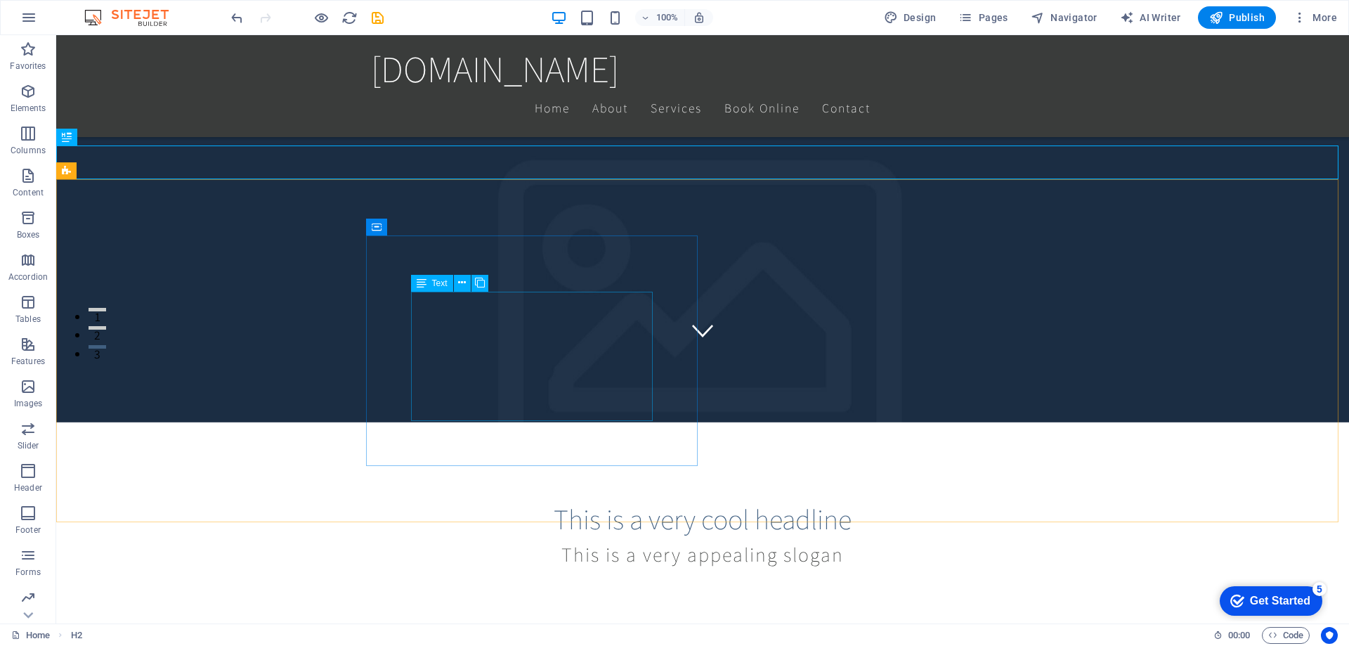
click at [438, 286] on span "Text" at bounding box center [439, 283] width 15 height 8
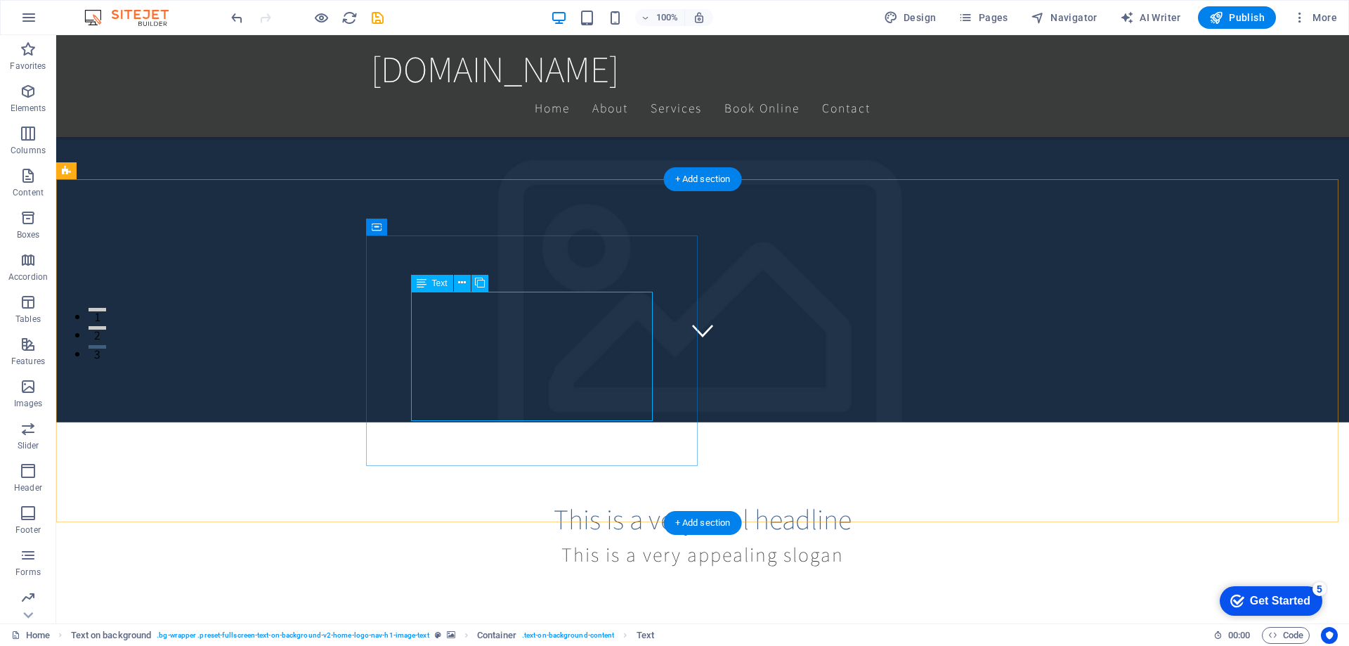
drag, startPoint x: 455, startPoint y: 327, endPoint x: 284, endPoint y: 357, distance: 173.3
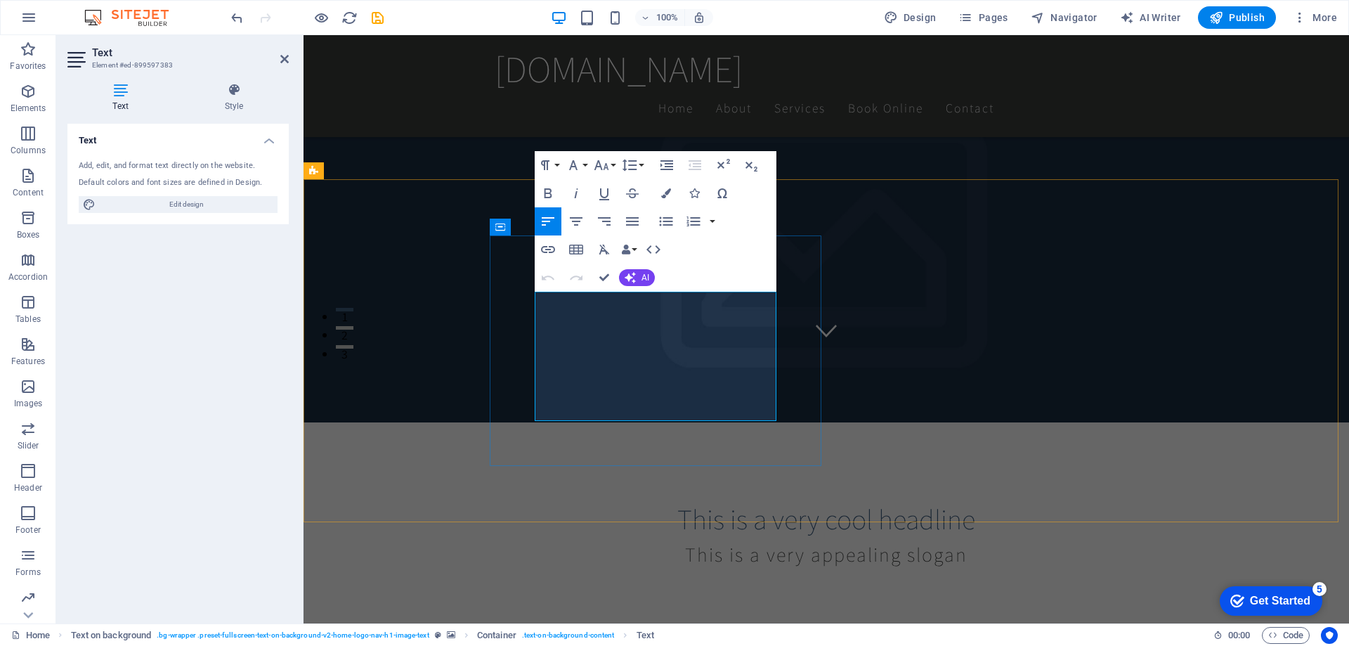
drag, startPoint x: 750, startPoint y: 410, endPoint x: 535, endPoint y: 299, distance: 242.0
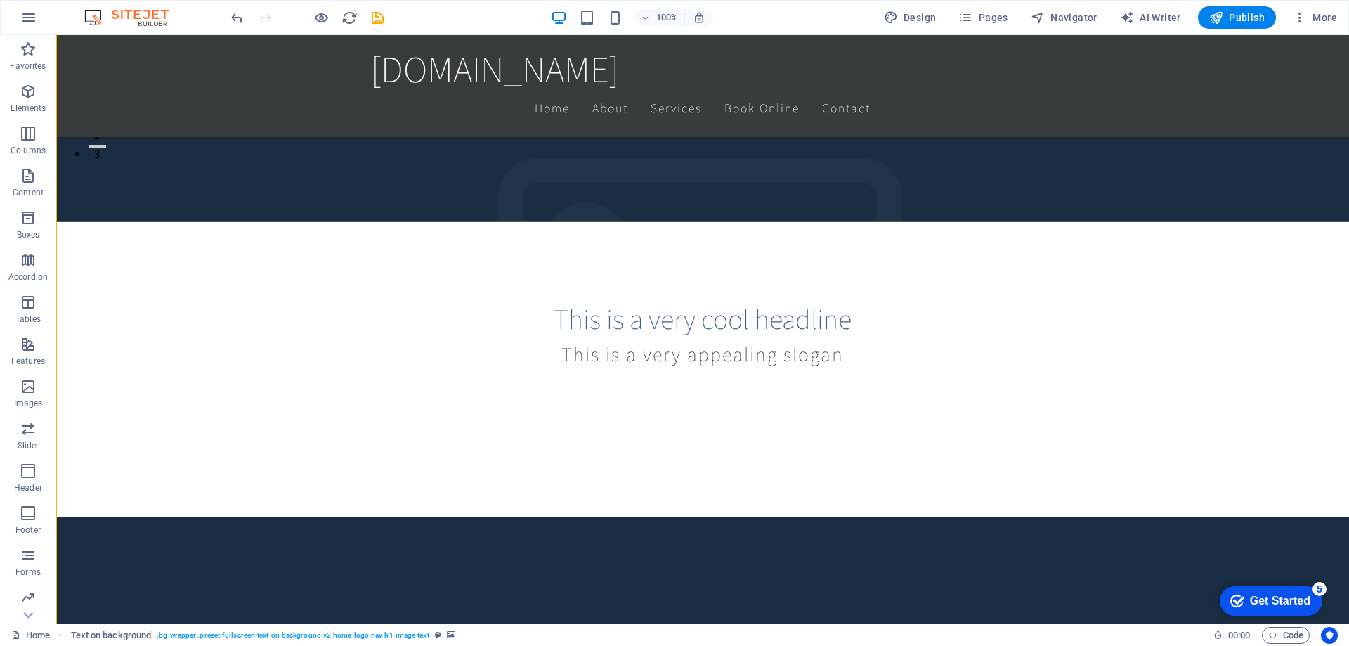
scroll to position [509, 0]
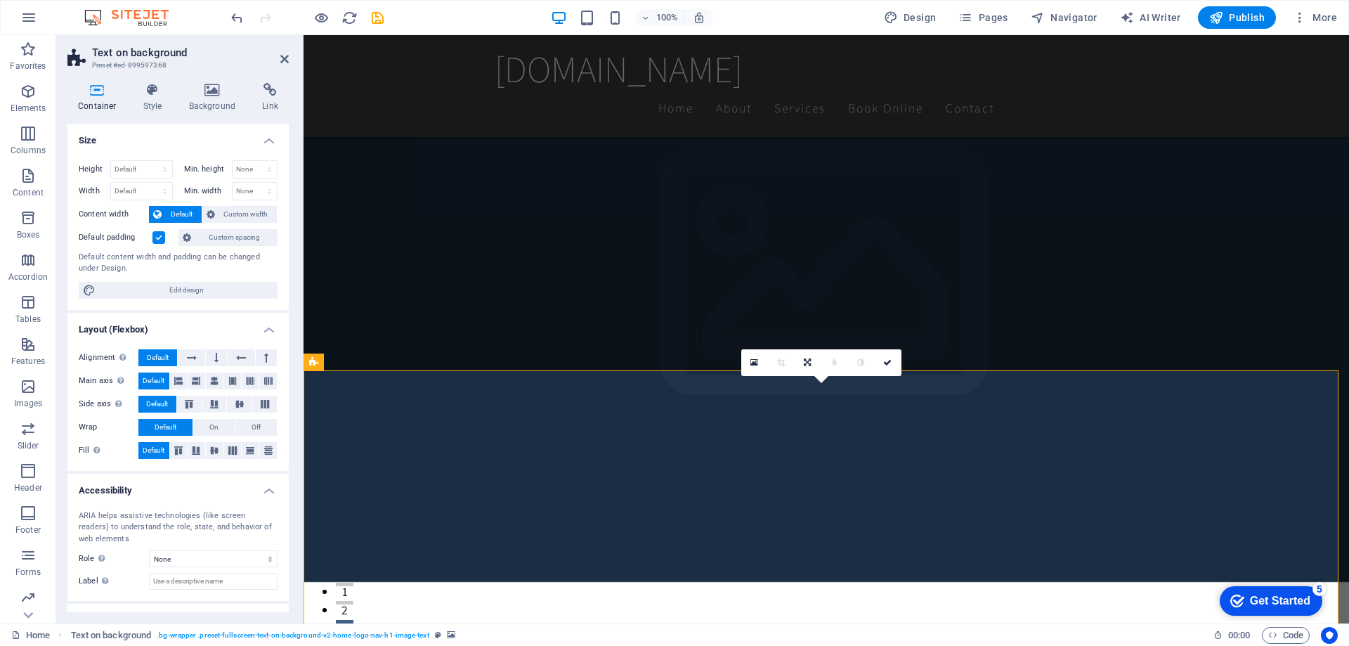
scroll to position [234, 0]
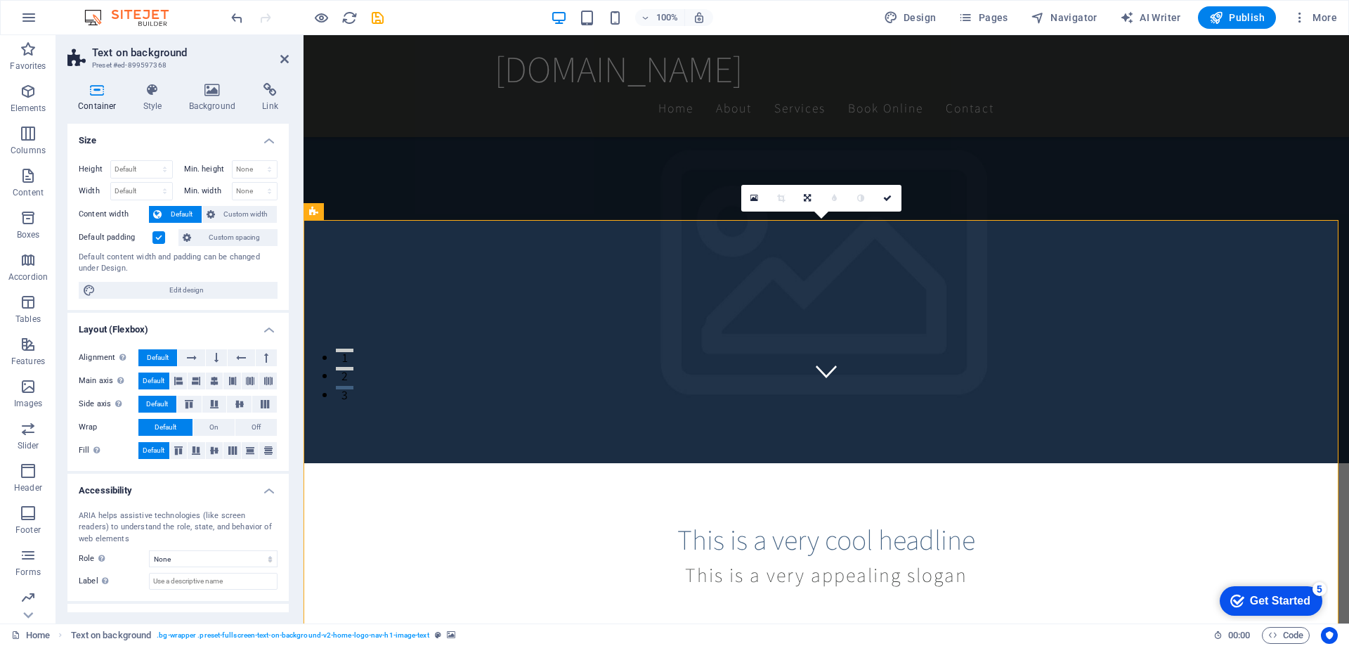
click at [888, 195] on icon at bounding box center [887, 198] width 8 height 8
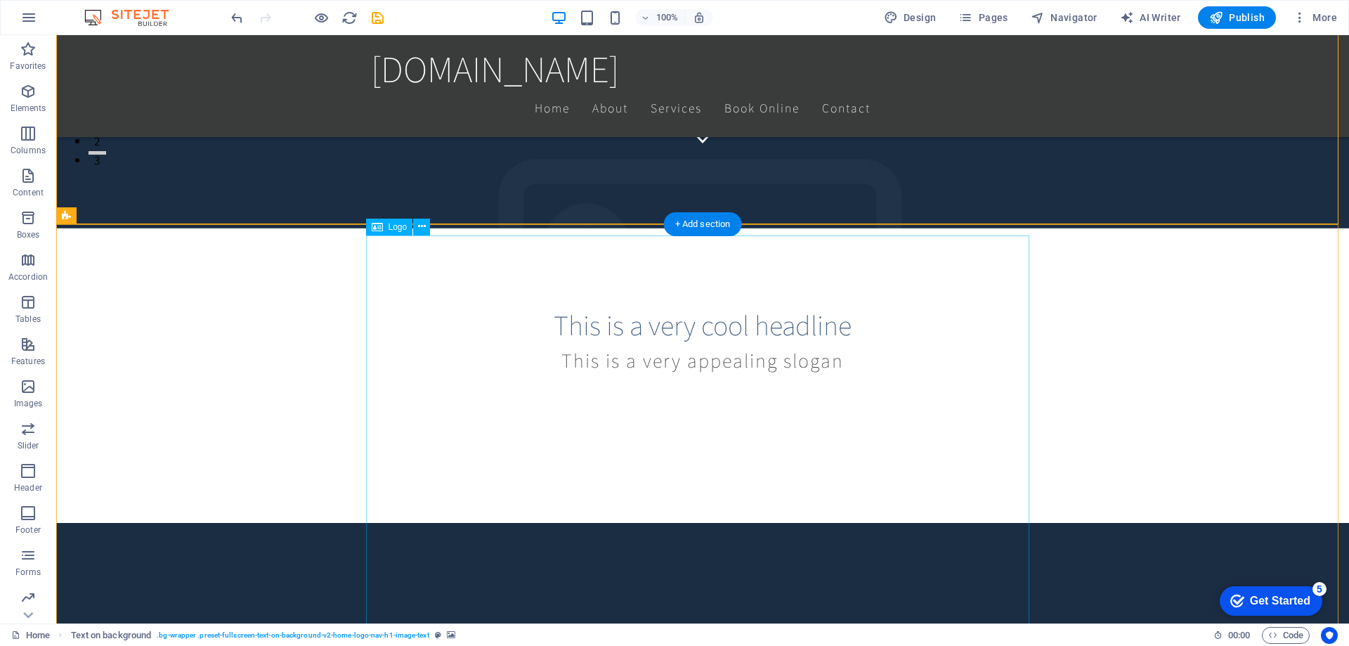
scroll to position [937, 0]
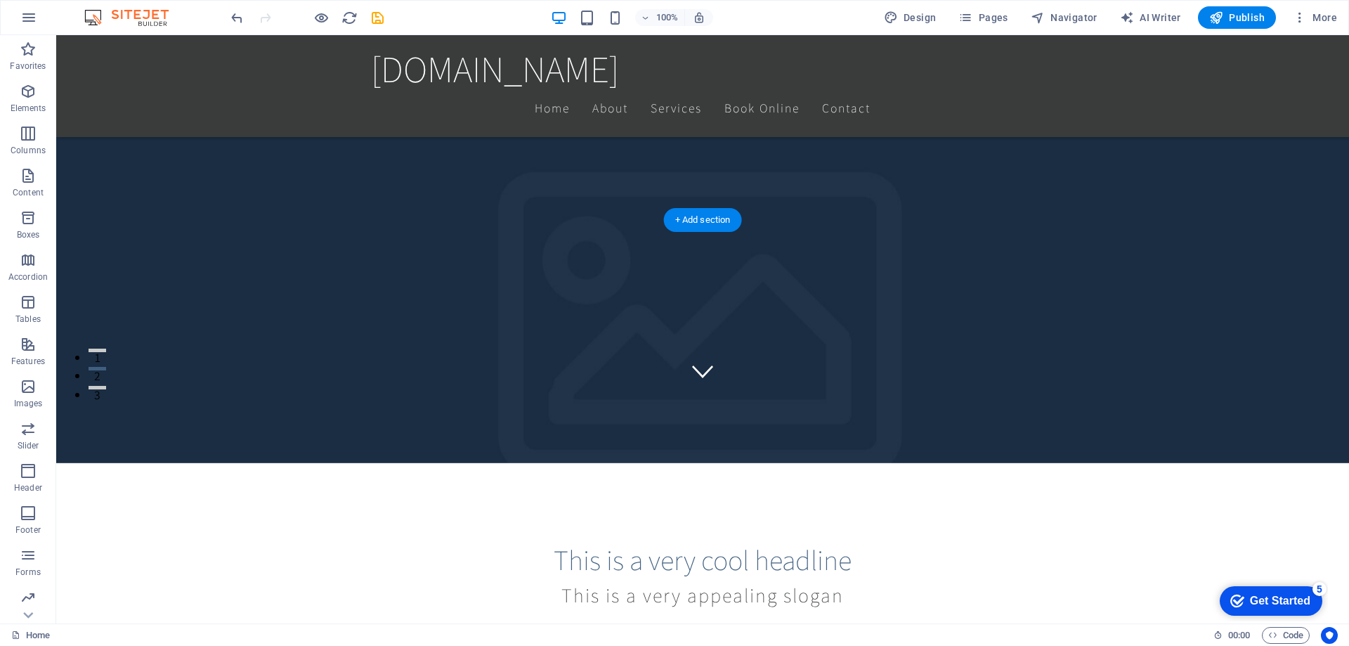
scroll to position [0, 0]
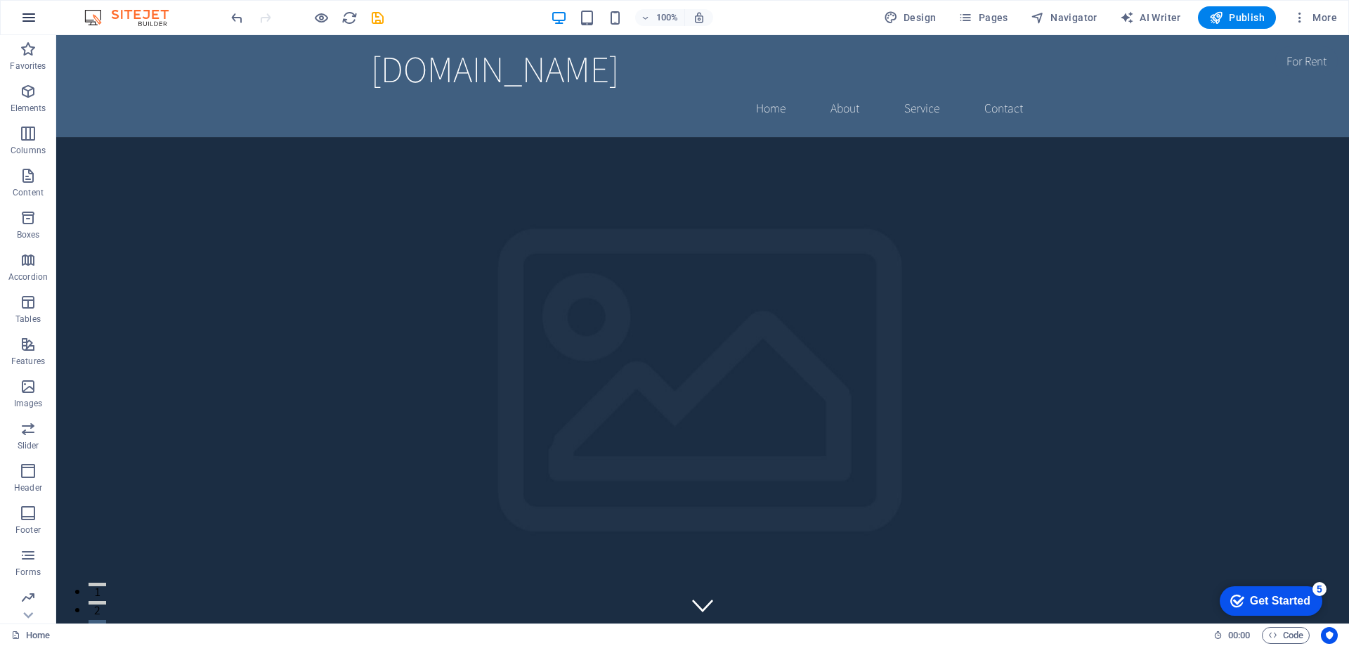
click at [31, 18] on icon "button" at bounding box center [28, 17] width 17 height 17
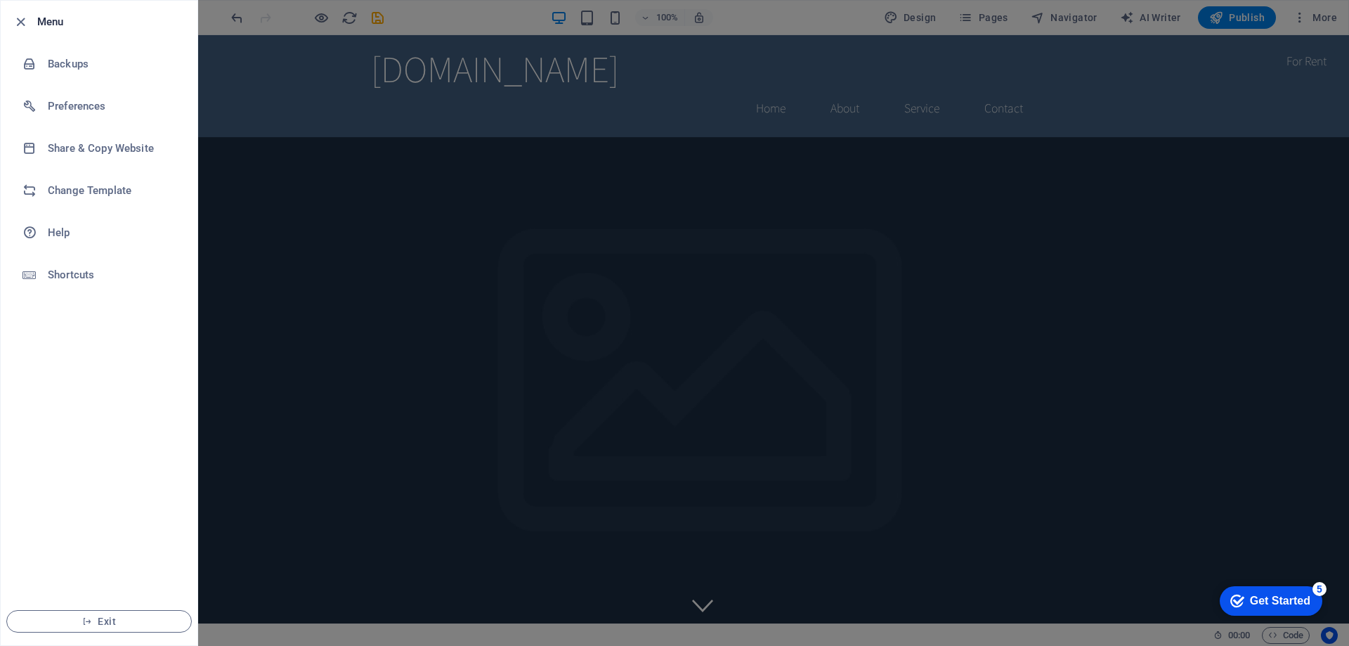
click at [1102, 135] on div at bounding box center [674, 323] width 1349 height 646
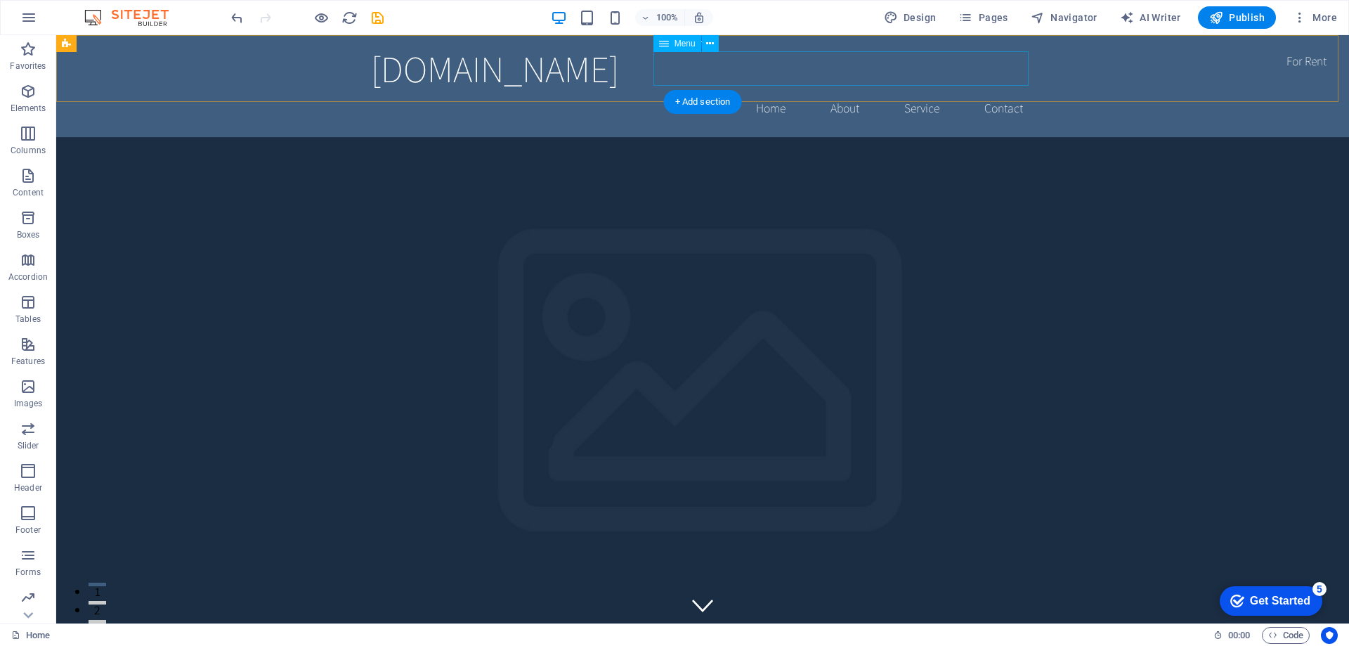
click at [993, 91] on nav "Home About Service Contact" at bounding box center [702, 108] width 663 height 35
click at [994, 91] on nav "Home About Service Contact" at bounding box center [702, 108] width 663 height 35
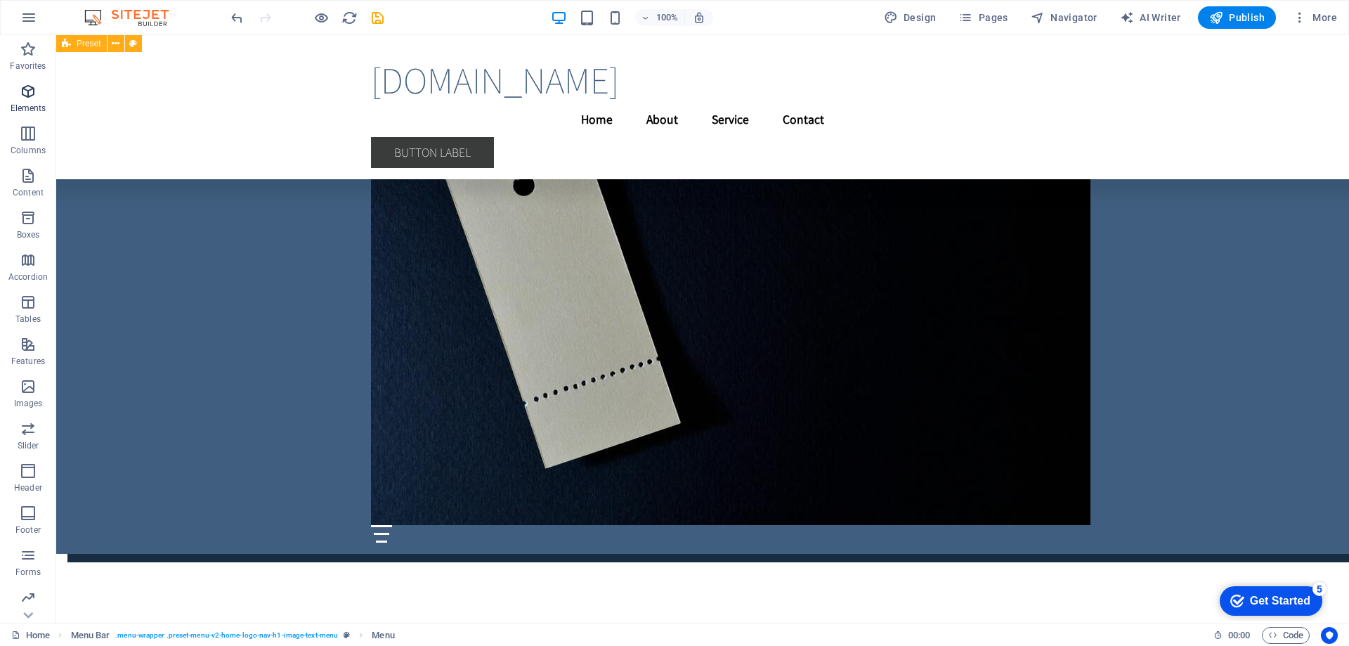
scroll to position [4684, 0]
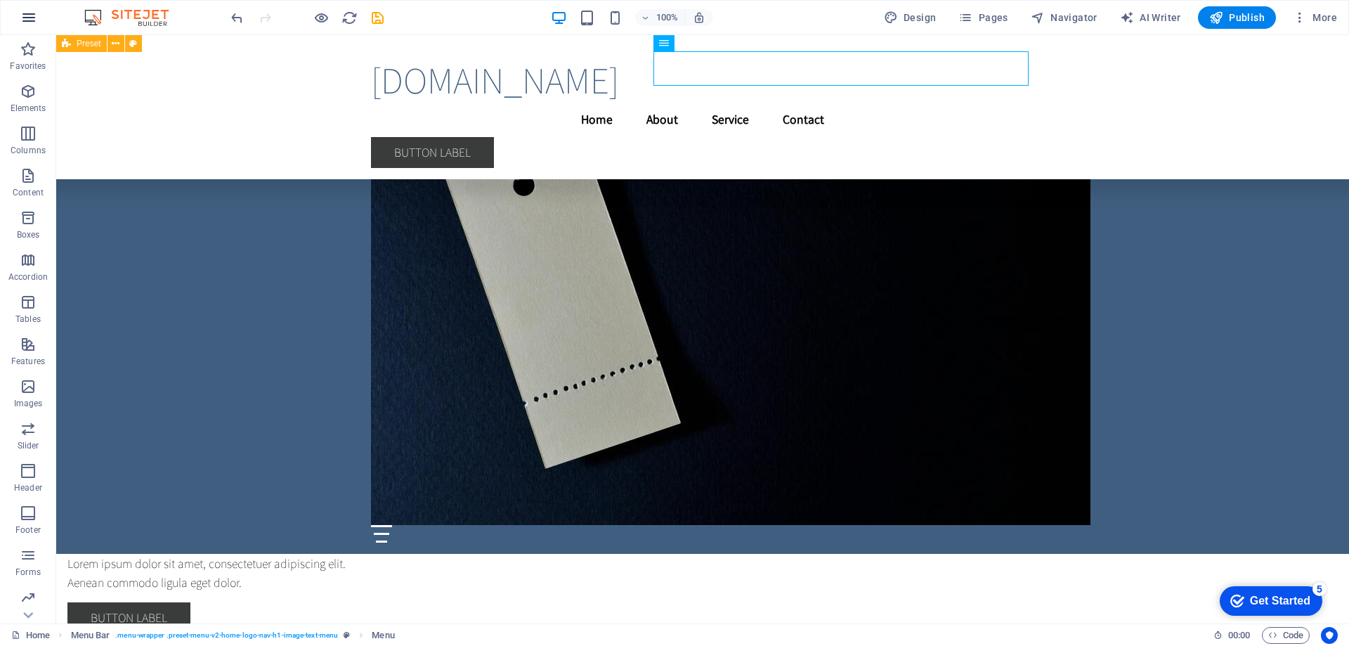
click at [32, 18] on icon "button" at bounding box center [28, 17] width 17 height 17
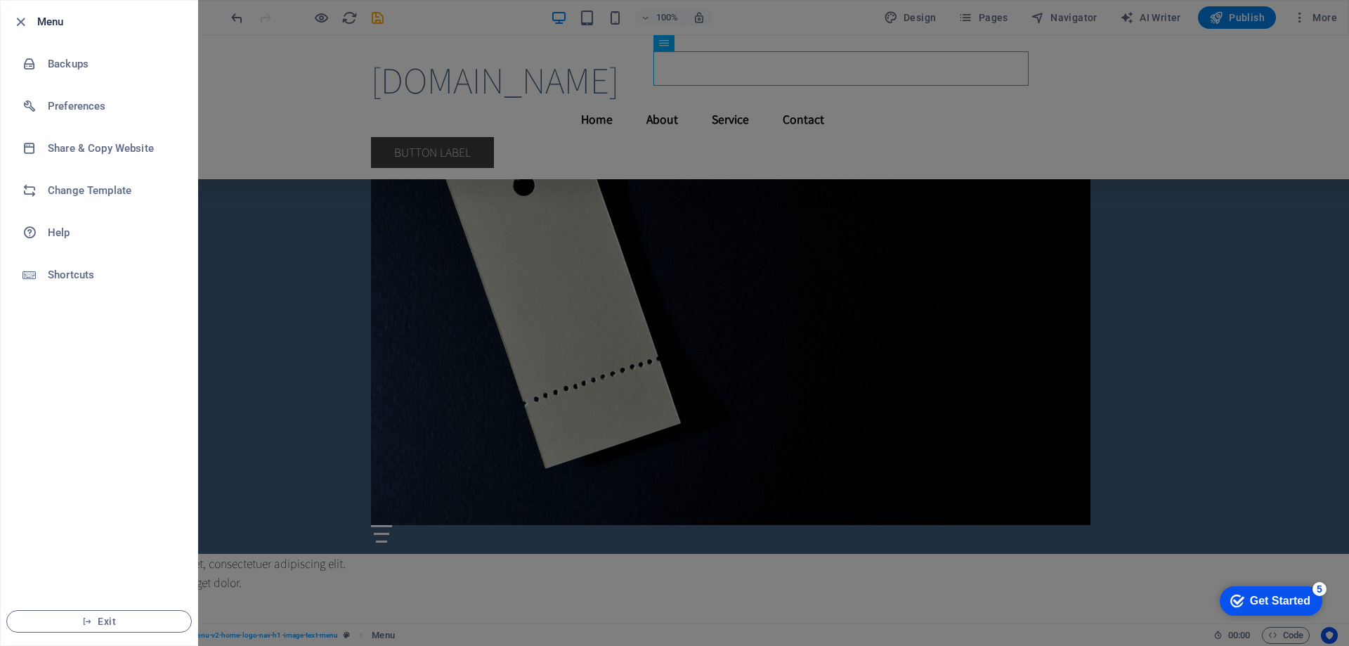
click at [32, 18] on div at bounding box center [24, 21] width 25 height 17
click at [21, 22] on icon "button" at bounding box center [21, 22] width 16 height 16
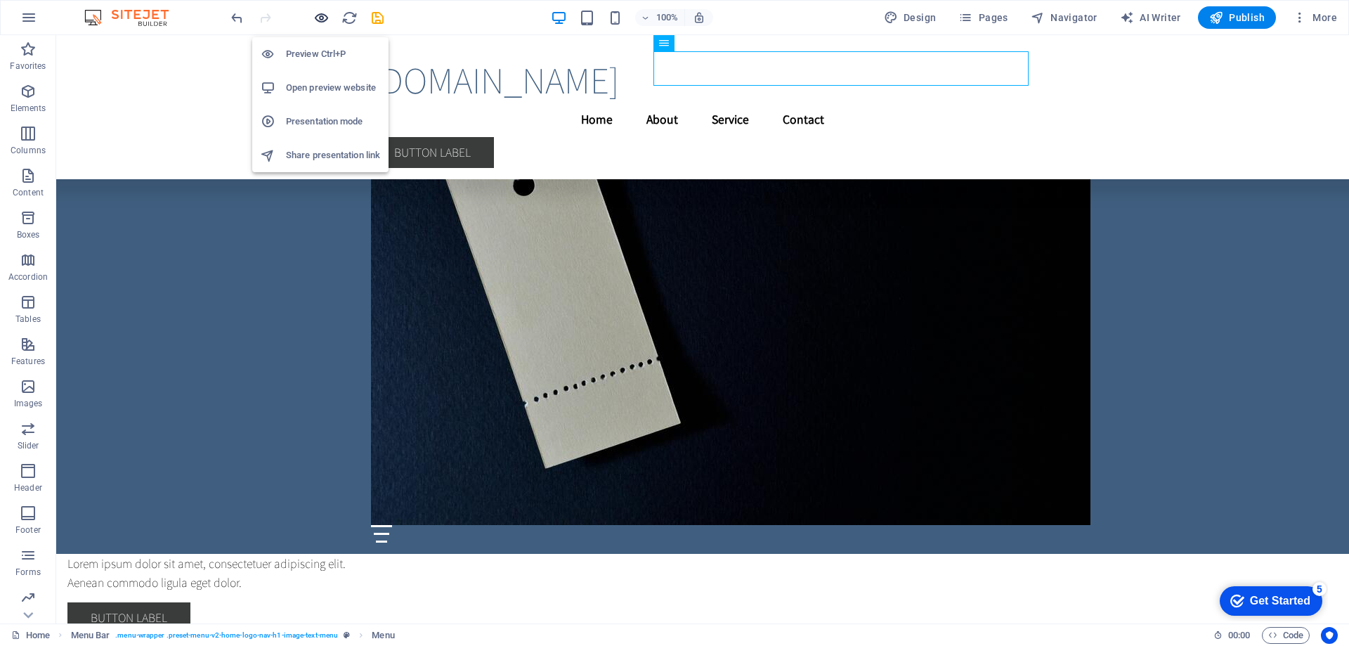
click at [327, 20] on icon "button" at bounding box center [321, 18] width 16 height 16
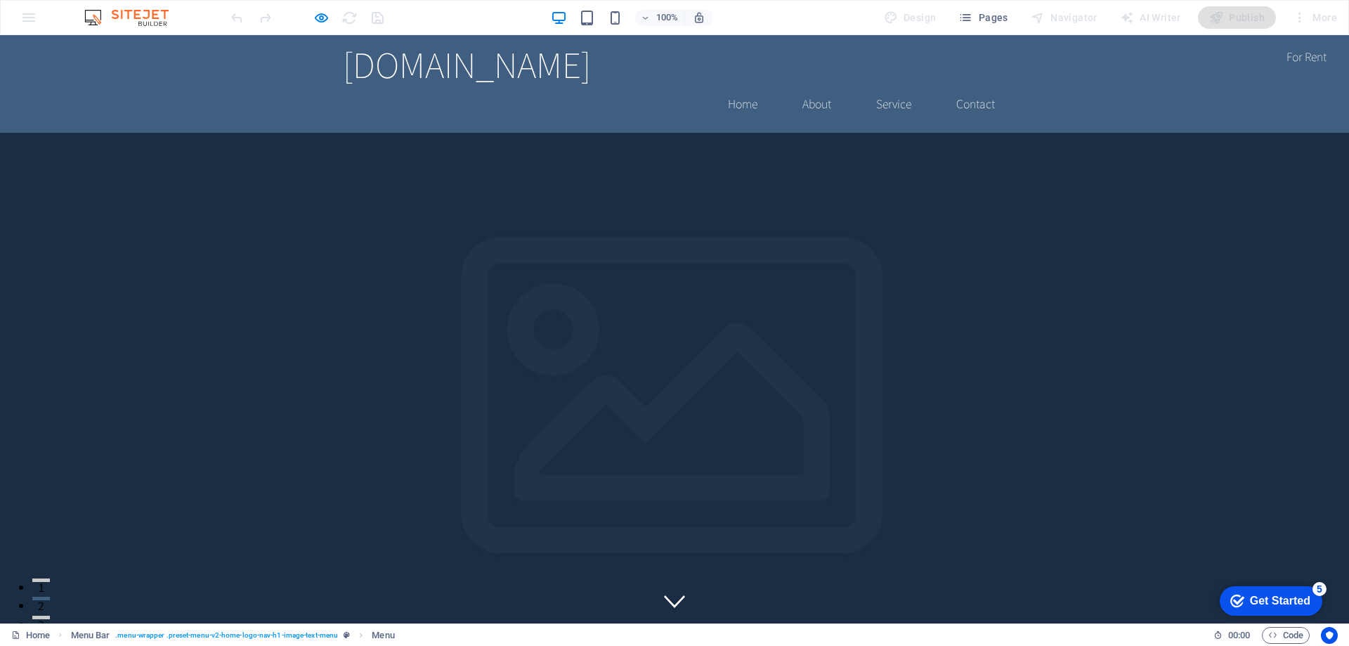
scroll to position [0, 0]
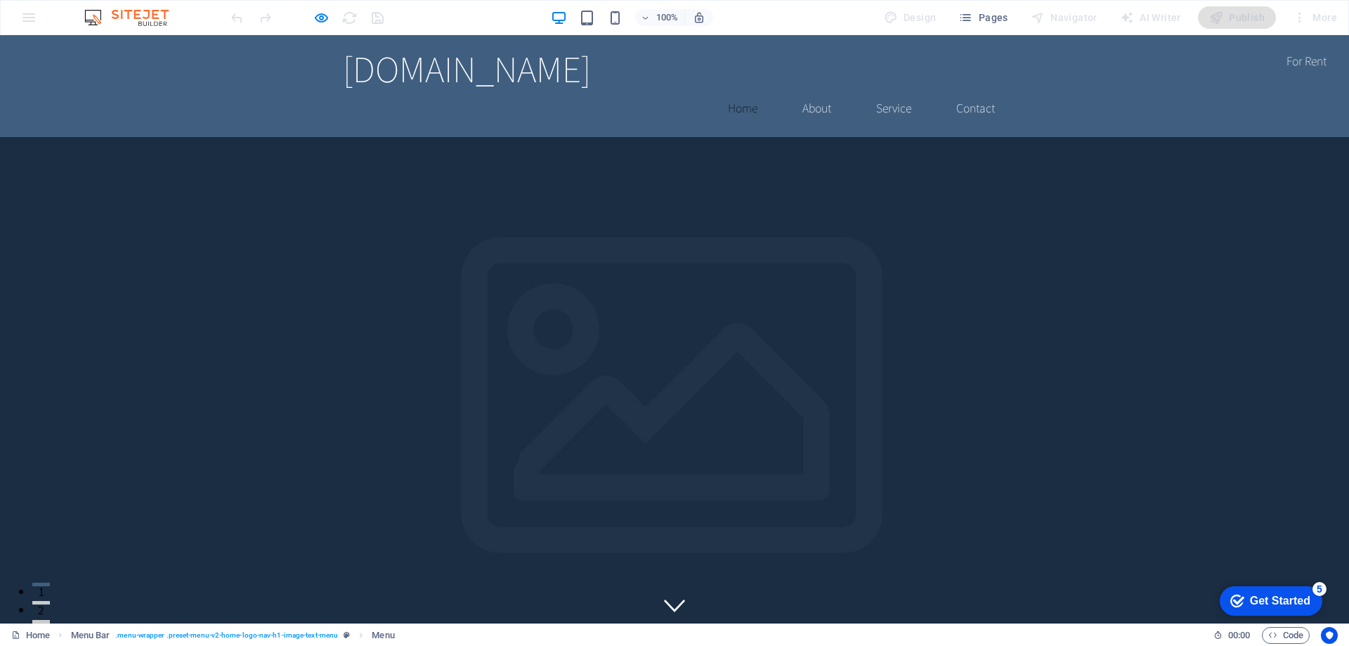
click at [734, 91] on link "Home" at bounding box center [743, 108] width 52 height 35
click at [806, 91] on link "About" at bounding box center [816, 108] width 51 height 35
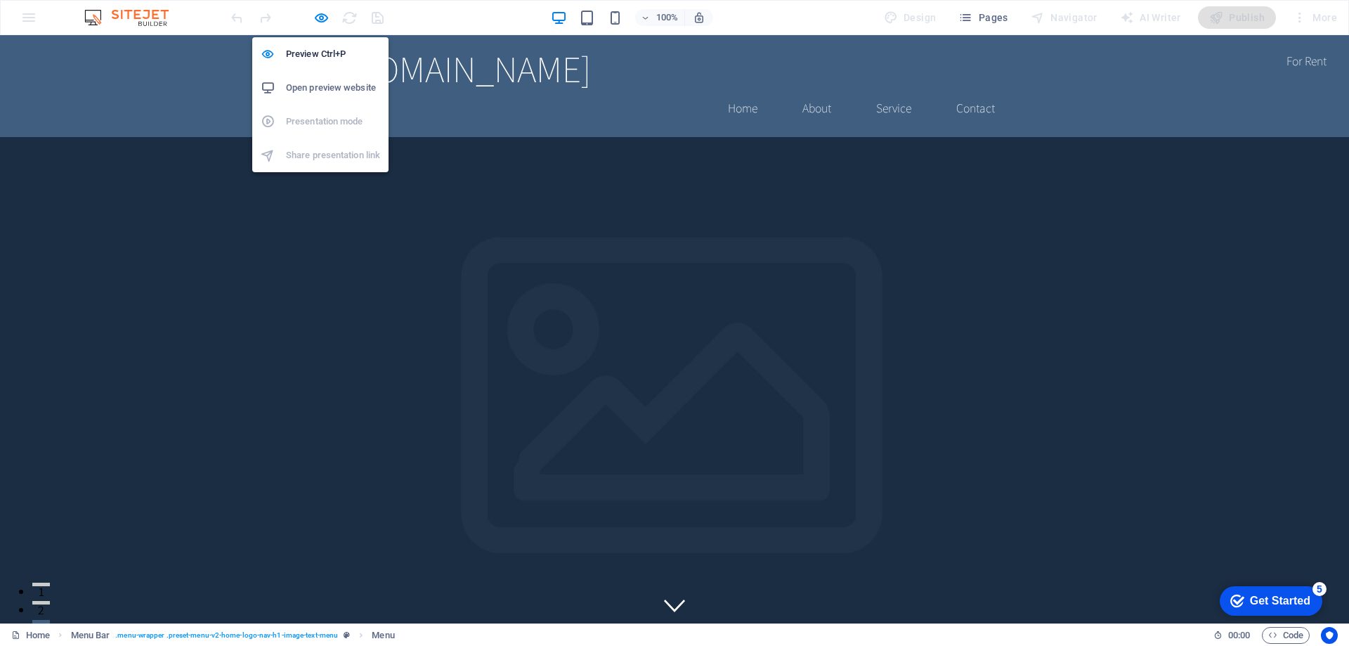
click at [333, 88] on h6 "Open preview website" at bounding box center [333, 87] width 94 height 17
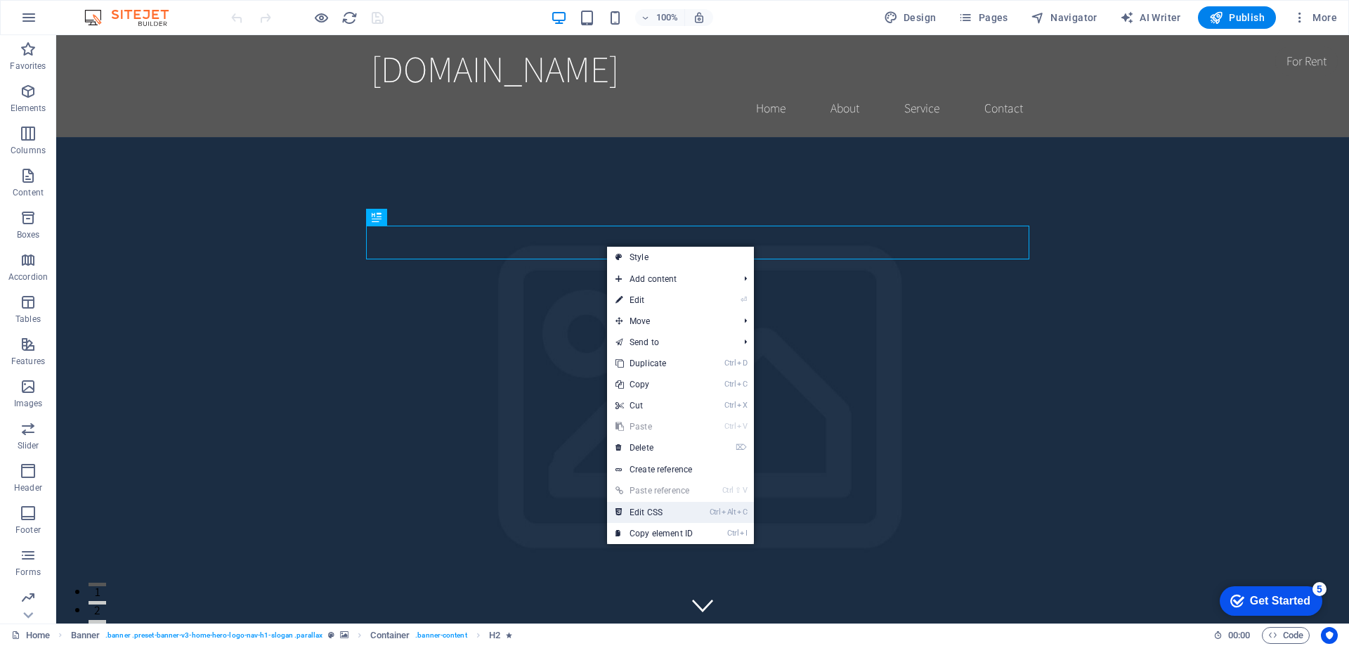
drag, startPoint x: 643, startPoint y: 516, endPoint x: 587, endPoint y: 480, distance: 66.1
click at [643, 516] on link "Ctrl Alt C Edit CSS" at bounding box center [654, 512] width 94 height 21
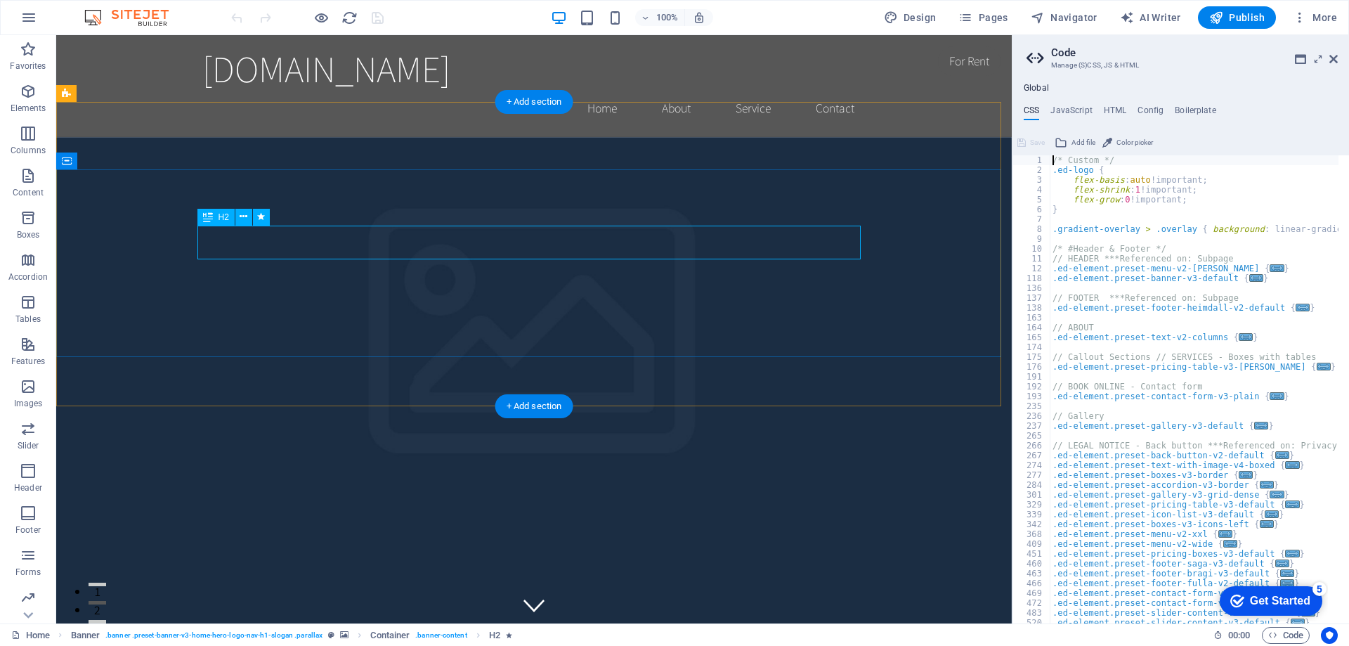
click at [0, 0] on div "H3" at bounding box center [0, 0] width 0 height 0
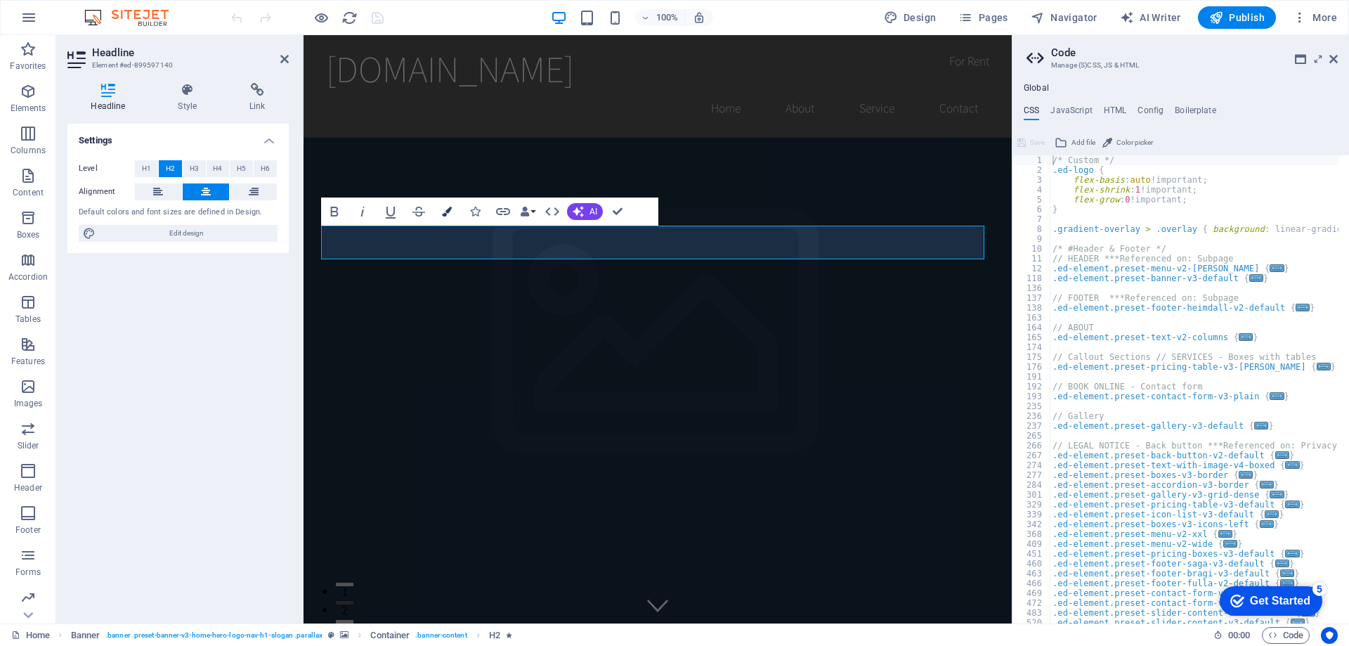
click at [446, 212] on icon "button" at bounding box center [447, 212] width 10 height 10
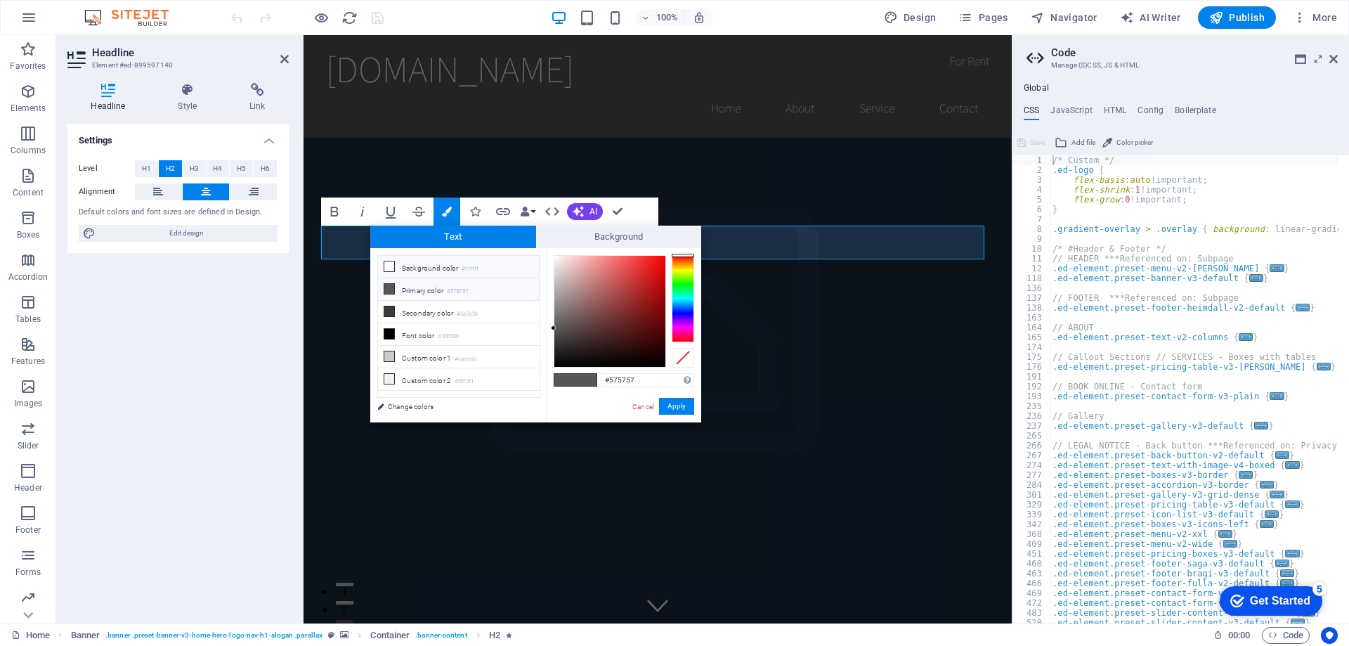
click at [391, 268] on icon at bounding box center [389, 266] width 10 height 10
click at [649, 272] on div at bounding box center [609, 311] width 111 height 111
click at [389, 329] on icon at bounding box center [389, 334] width 10 height 10
type input "#000000"
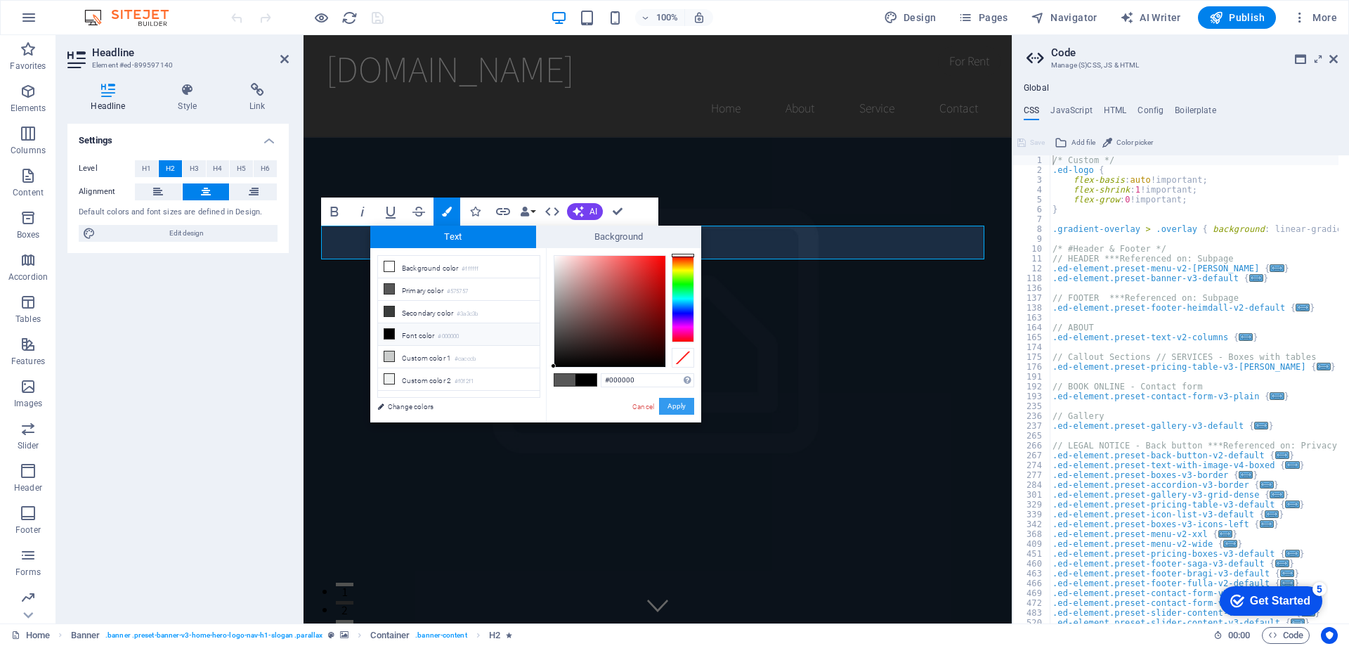
click at [674, 408] on button "Apply" at bounding box center [676, 406] width 35 height 17
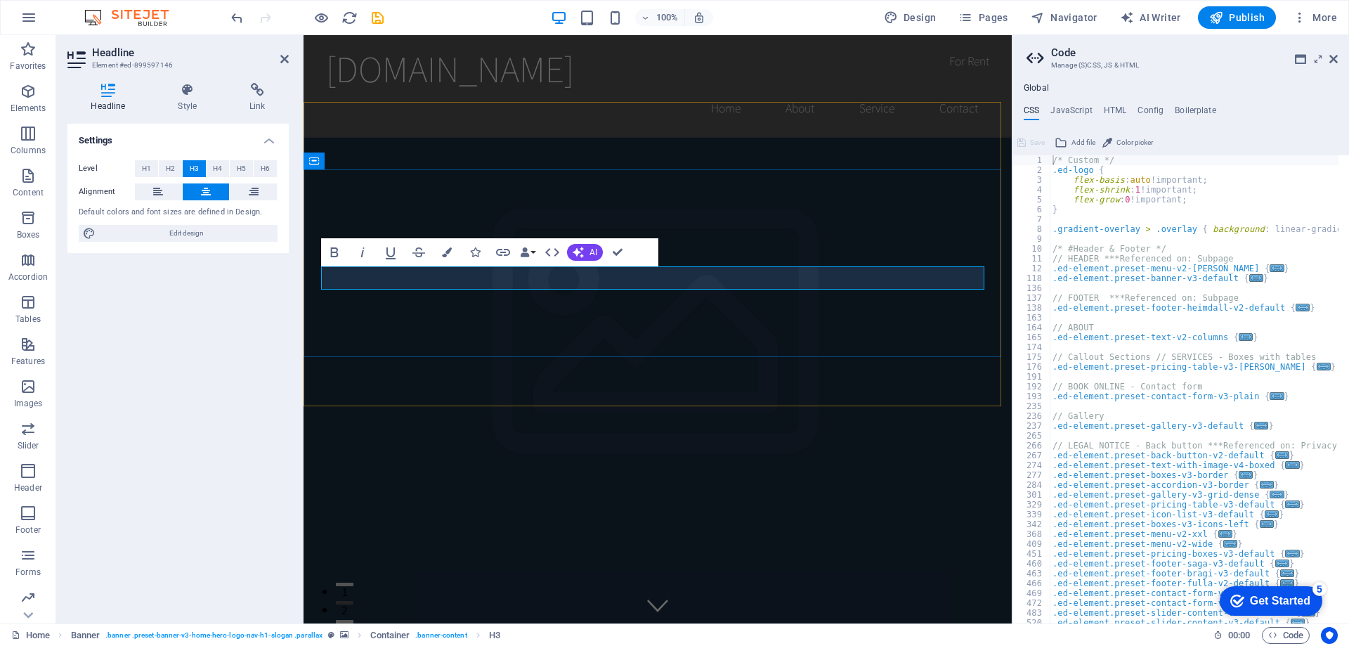
drag, startPoint x: 797, startPoint y: 282, endPoint x: 511, endPoint y: 284, distance: 286.0
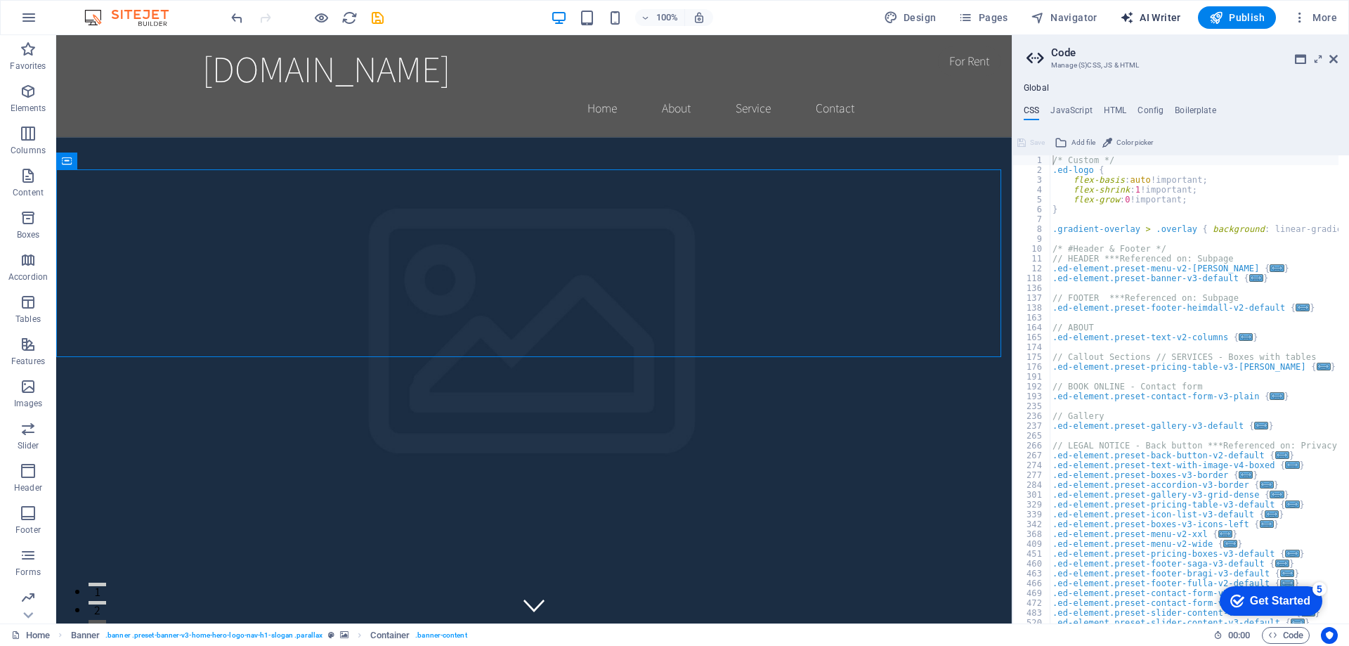
click at [1152, 17] on span "AI Writer" at bounding box center [1150, 18] width 61 height 14
select select "English"
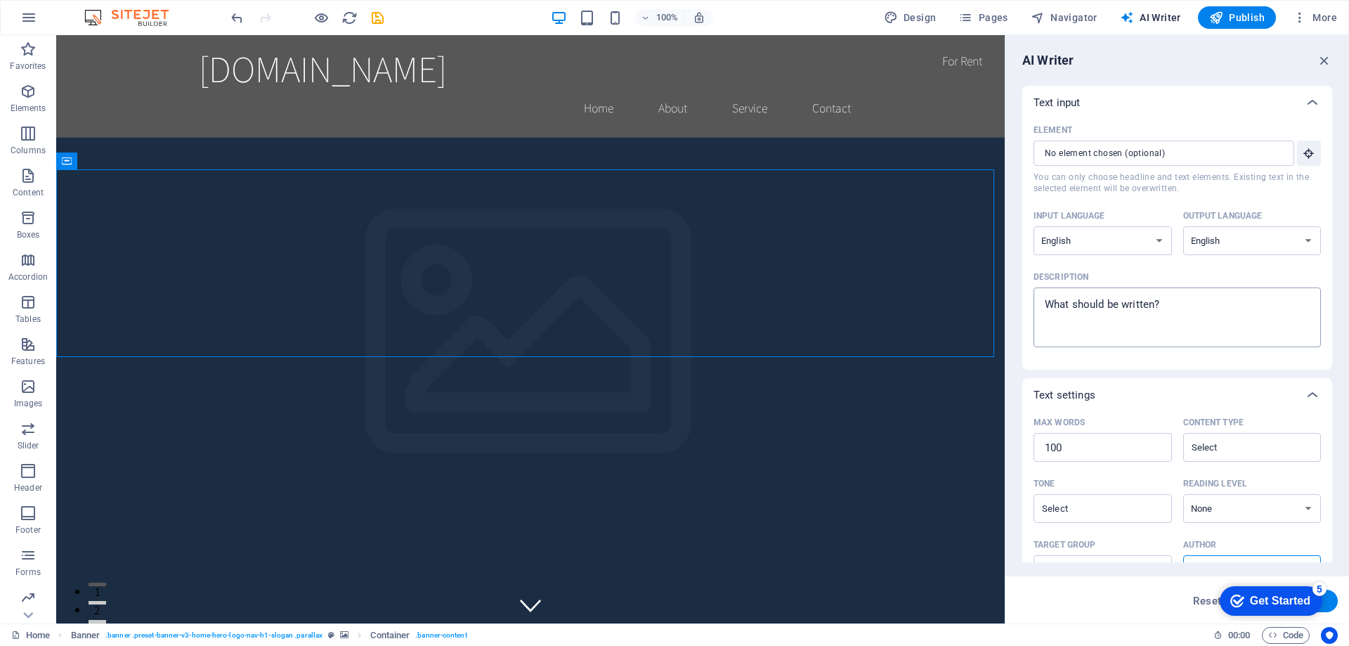
type textarea "x"
drag, startPoint x: 1199, startPoint y: 308, endPoint x: 1051, endPoint y: 296, distance: 148.7
click at [1051, 296] on textarea "Description x ​" at bounding box center [1177, 317] width 273 height 46
paste textarea "Hoodout Systems is the only vertically integrated solution provider for retail.…"
type textarea "Hoodout Systems is the only vertically integrated solution provider for retail.…"
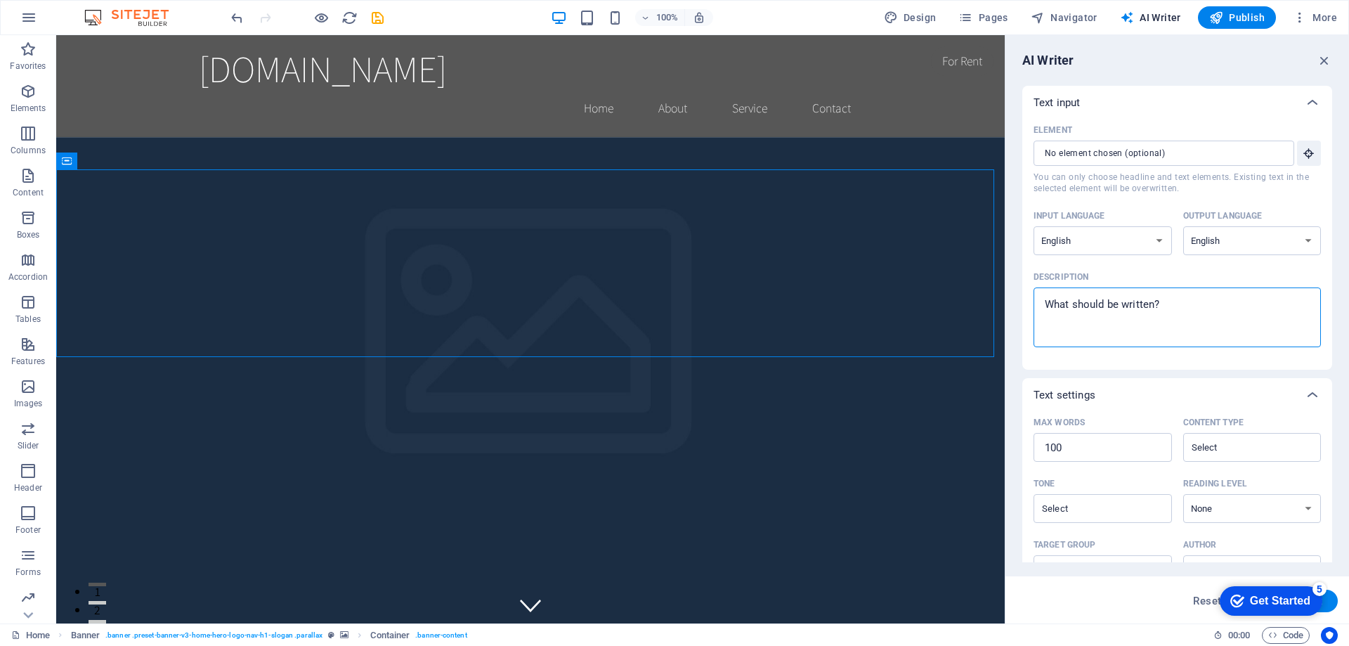
type textarea "x"
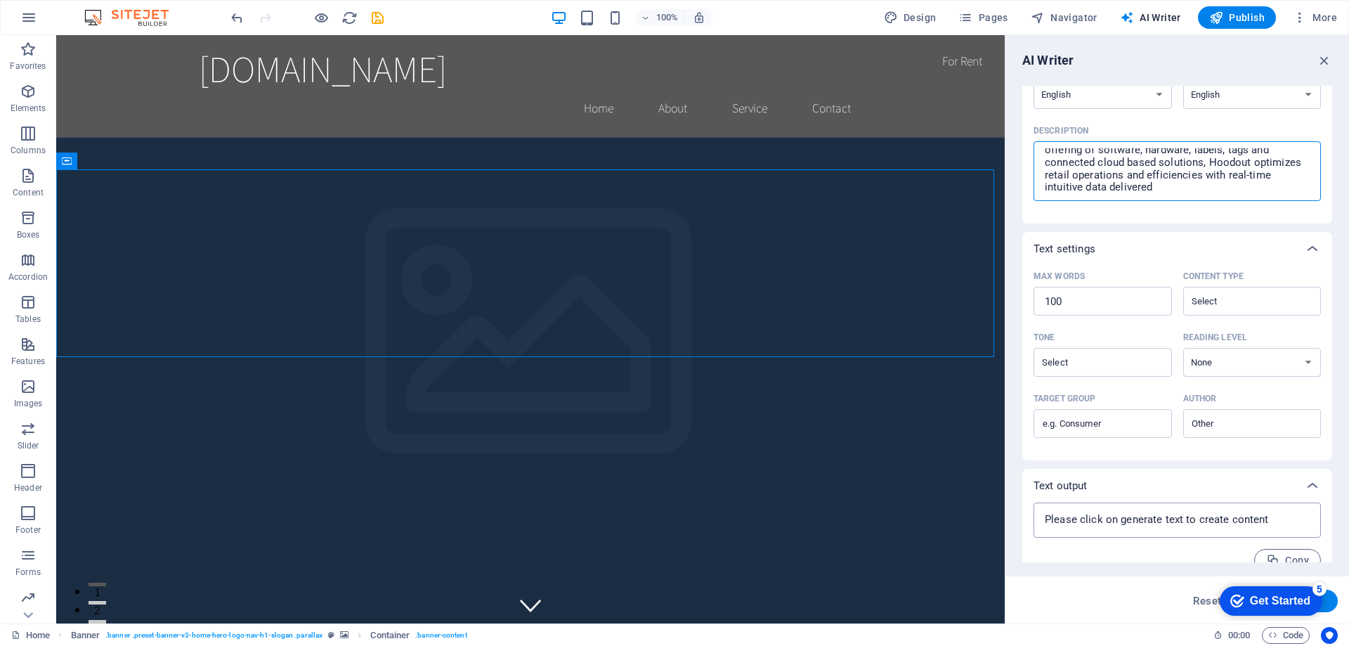
scroll to position [167, 0]
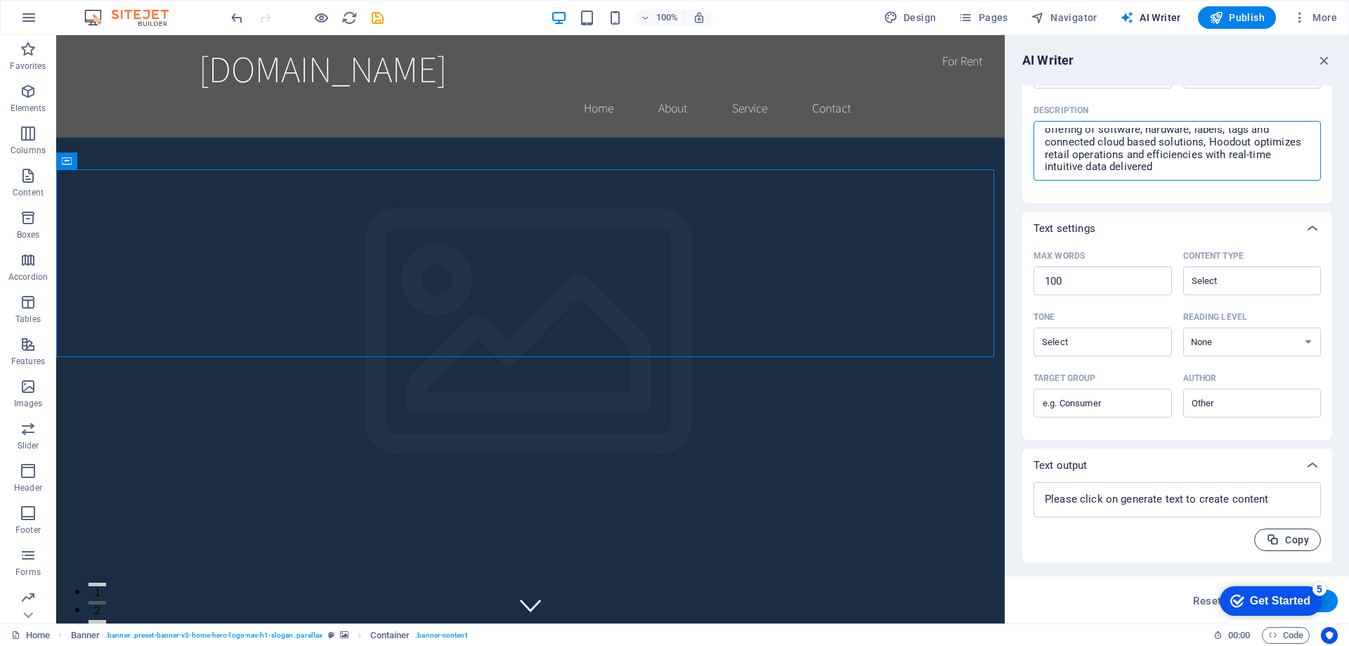
type textarea "Hoodout Systems is the only vertically integrated solution provider for retail.…"
click at [1293, 540] on span "Copy" at bounding box center [1287, 539] width 43 height 13
type textarea "x"
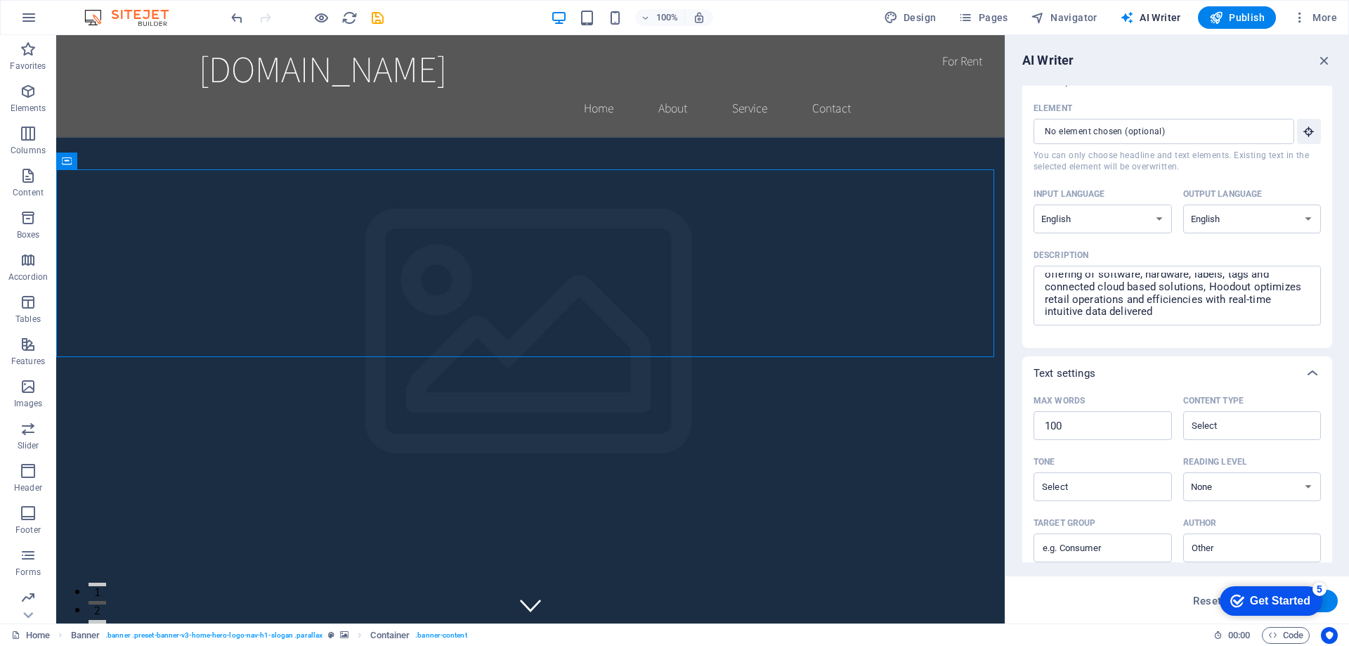
scroll to position [0, 0]
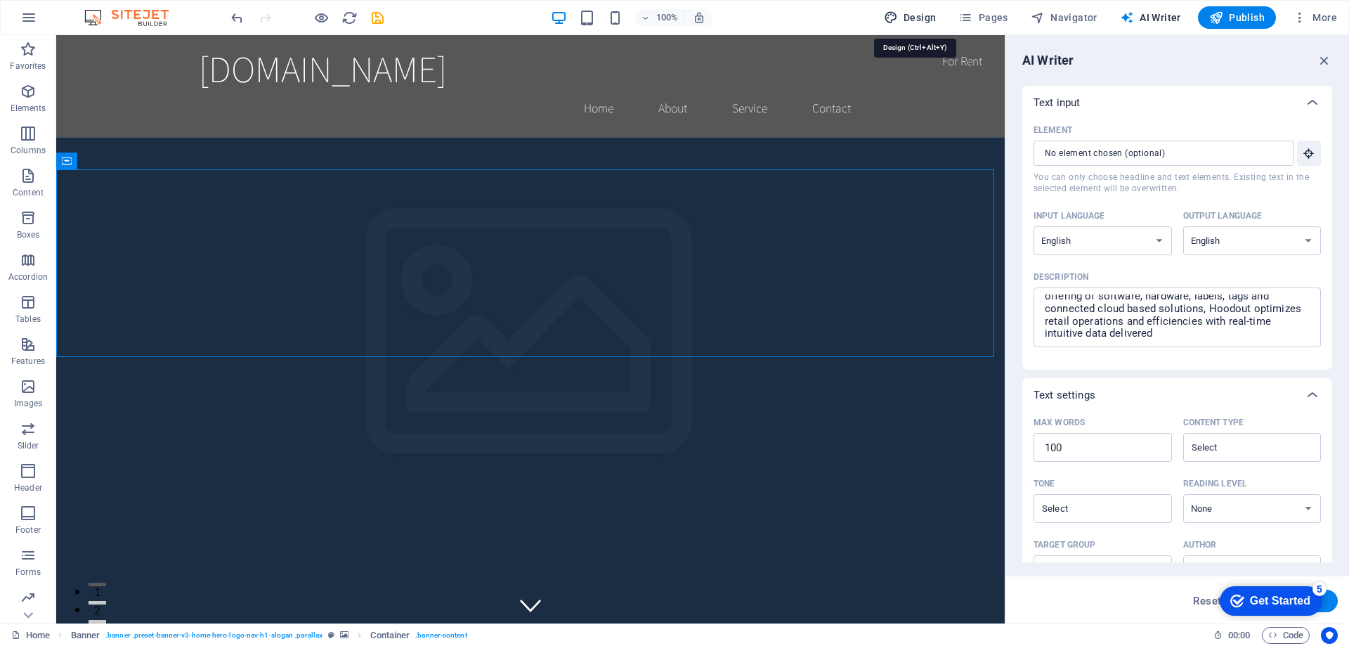
click at [925, 19] on span "Design" at bounding box center [910, 18] width 53 height 14
select select "rem"
select select "200"
select select "px"
select select "200"
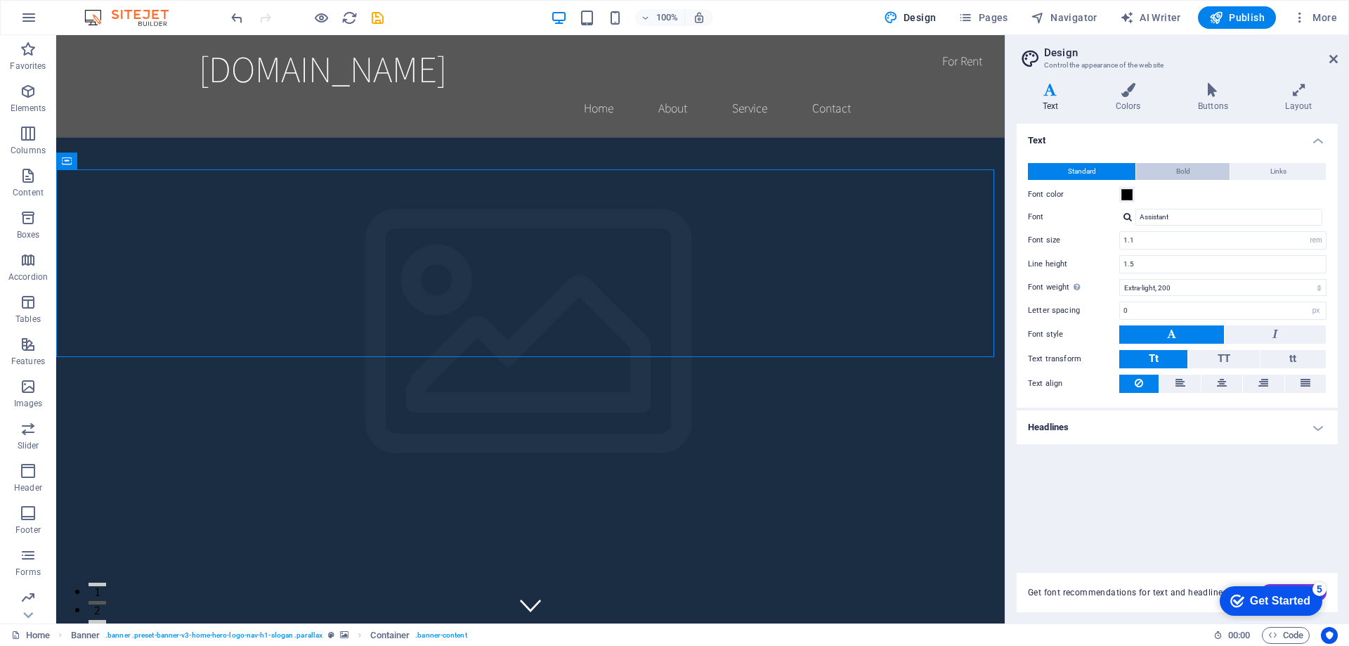
click at [1180, 169] on span "Bold" at bounding box center [1183, 171] width 14 height 17
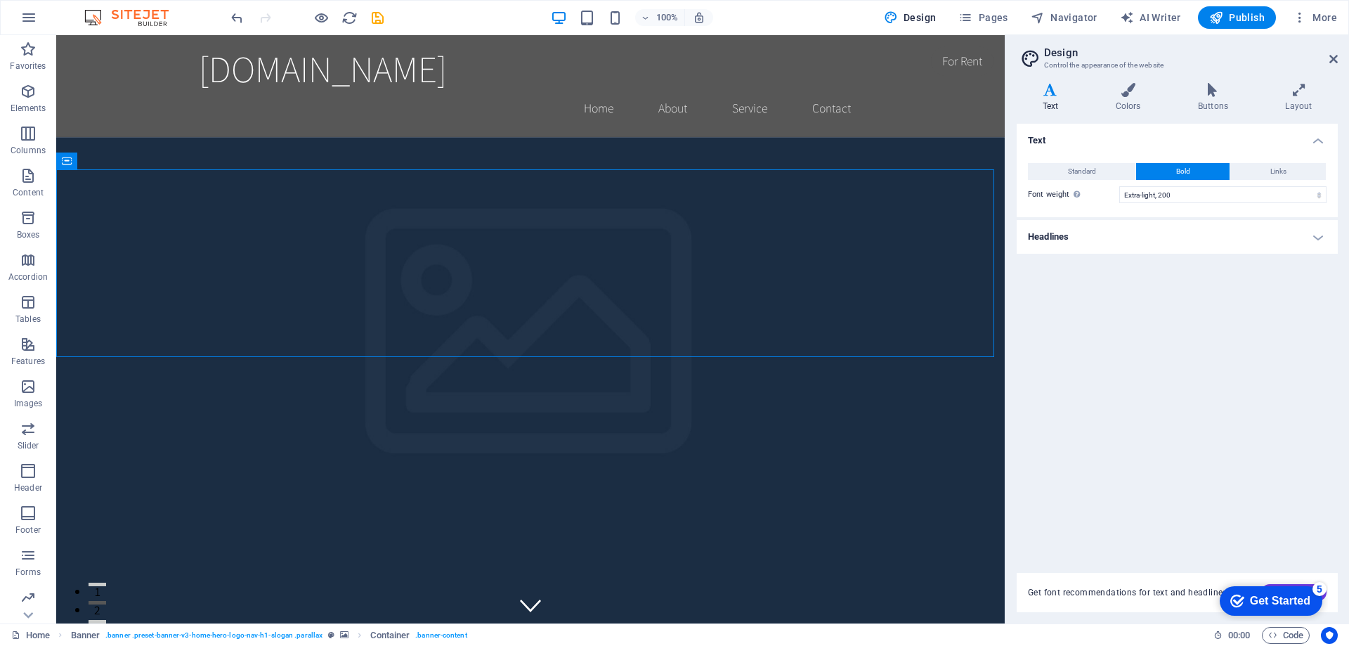
click at [1313, 235] on h4 "Headlines" at bounding box center [1177, 237] width 321 height 34
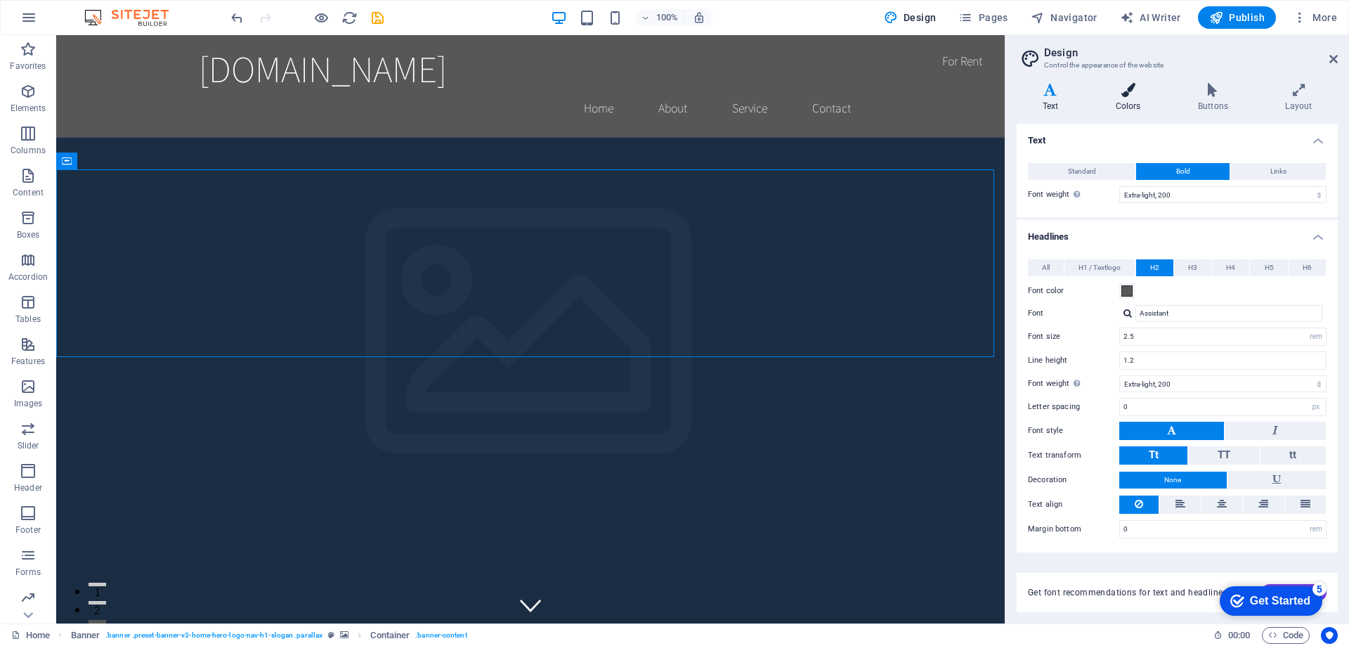
click at [1128, 104] on h4 "Colors" at bounding box center [1131, 98] width 82 height 30
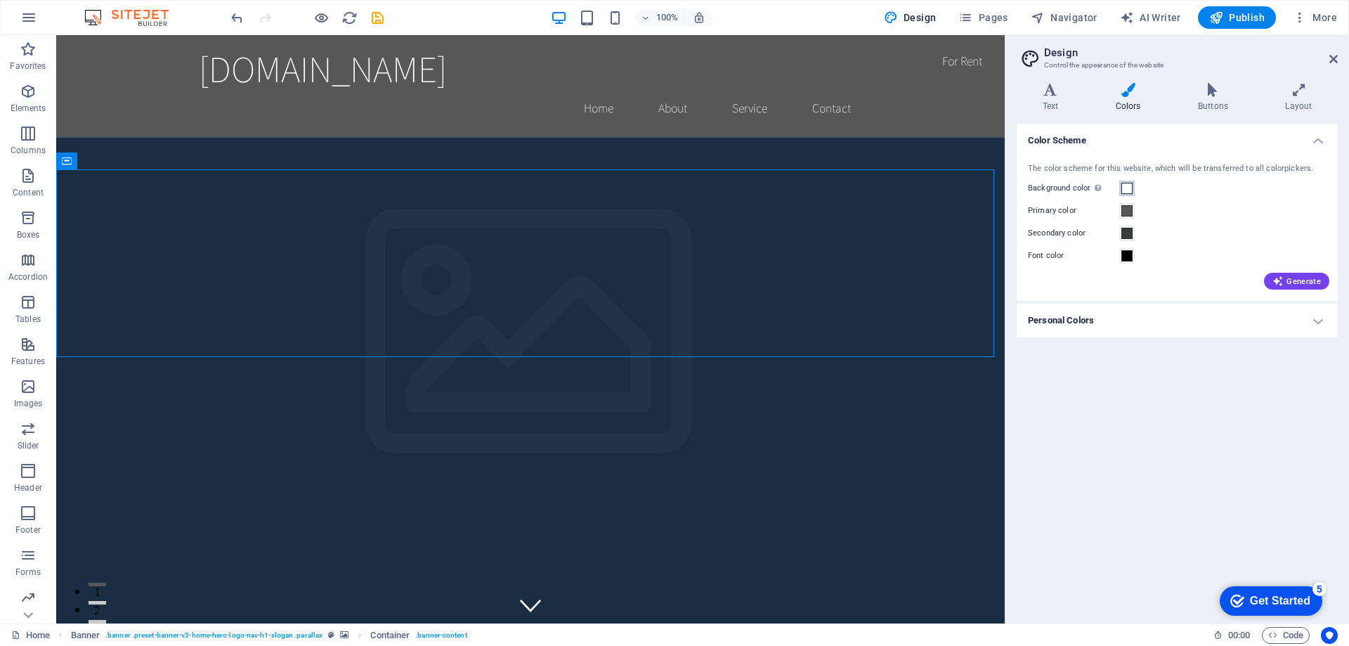
click at [1129, 191] on span at bounding box center [1126, 188] width 11 height 11
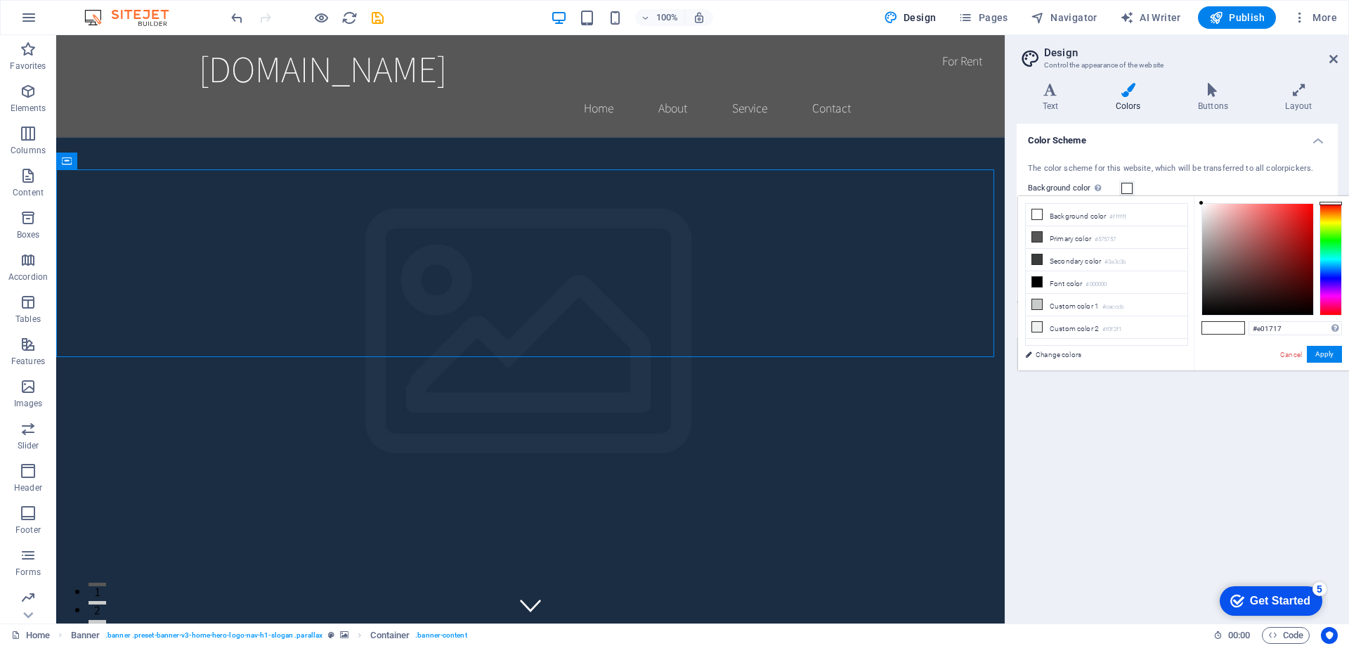
click at [1301, 216] on div at bounding box center [1257, 259] width 111 height 111
click at [1322, 356] on button "Apply" at bounding box center [1324, 354] width 35 height 17
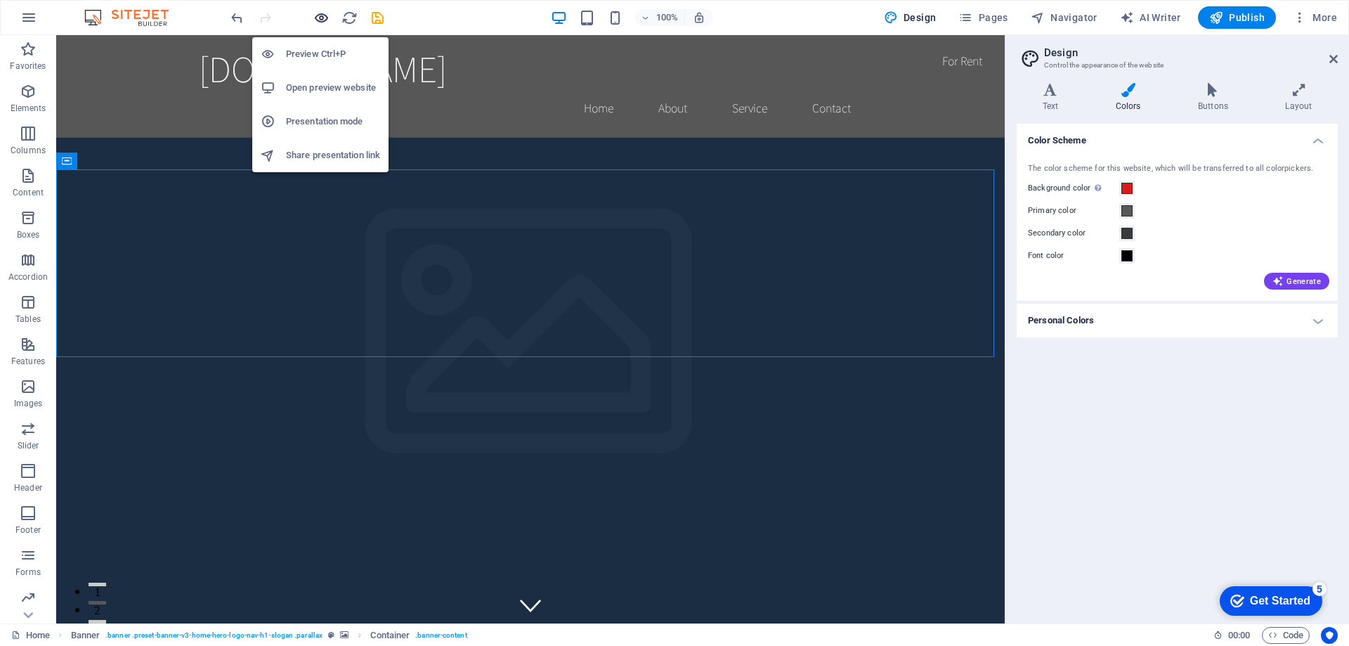
click at [317, 22] on icon "button" at bounding box center [321, 18] width 16 height 16
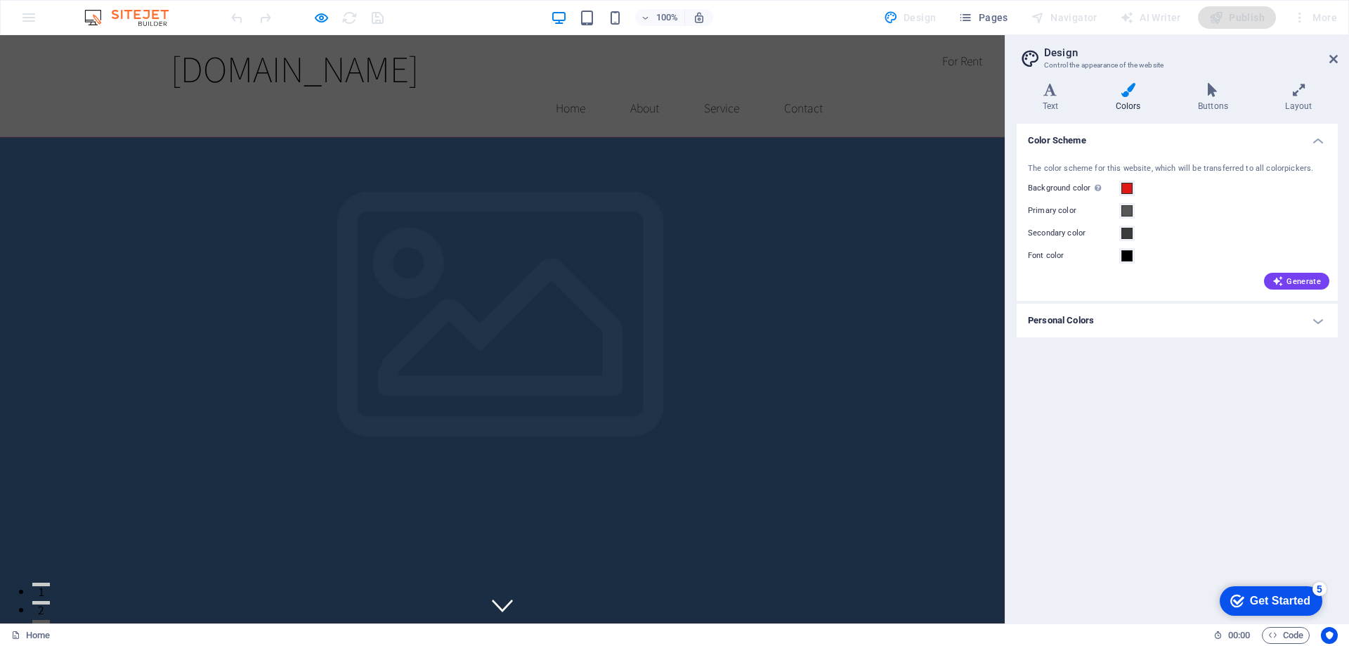
click at [1126, 190] on span at bounding box center [1126, 188] width 11 height 11
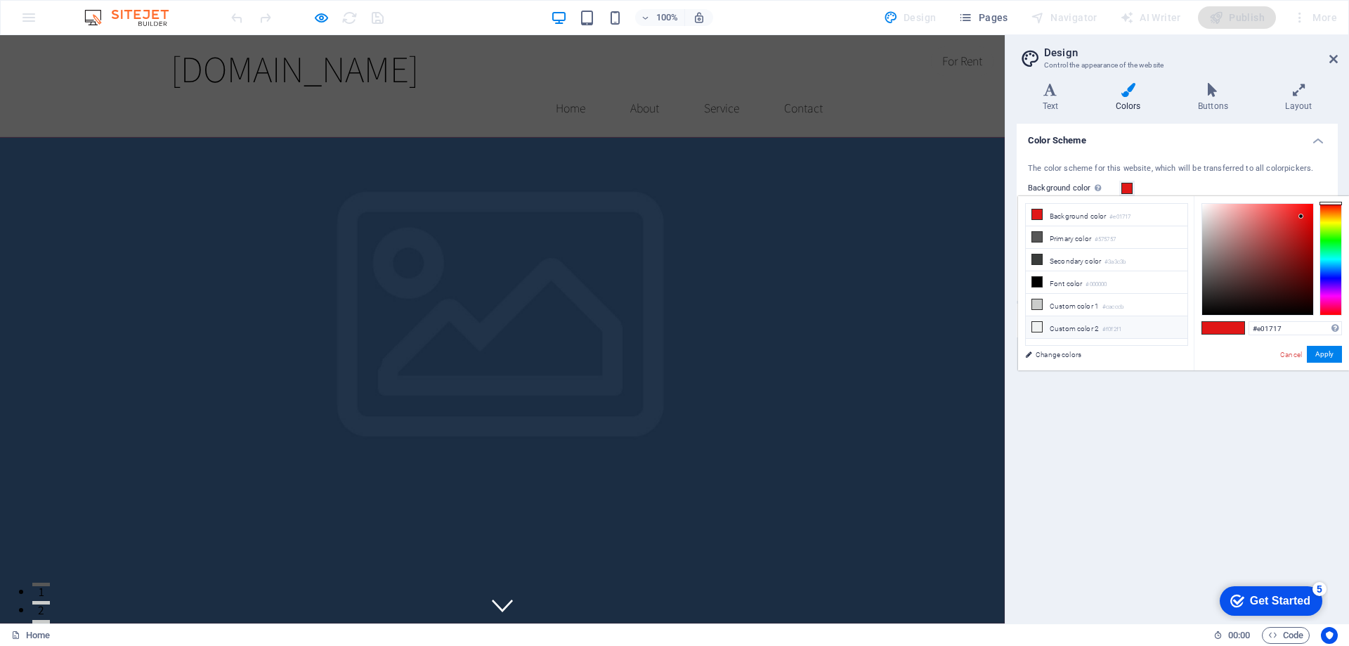
click at [1037, 325] on icon at bounding box center [1037, 327] width 10 height 10
type input "#f0f2f1"
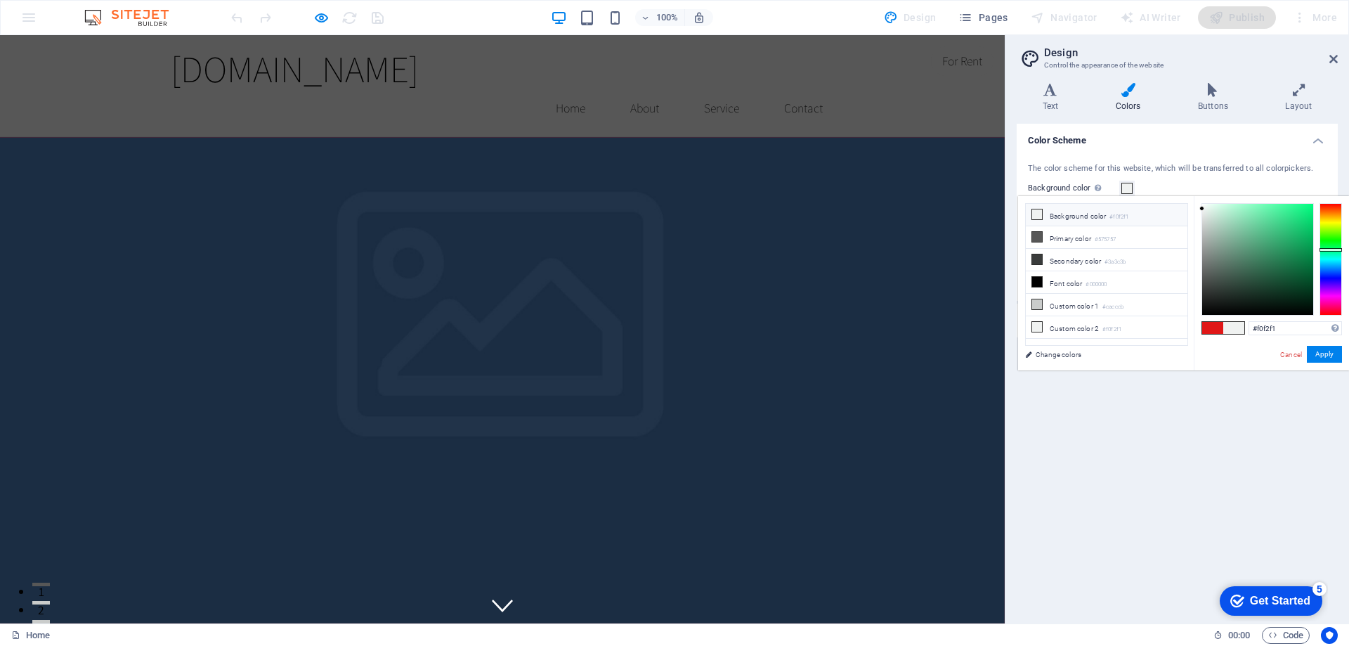
click at [1034, 214] on icon at bounding box center [1037, 214] width 10 height 10
click at [1312, 348] on button "Apply" at bounding box center [1324, 354] width 35 height 17
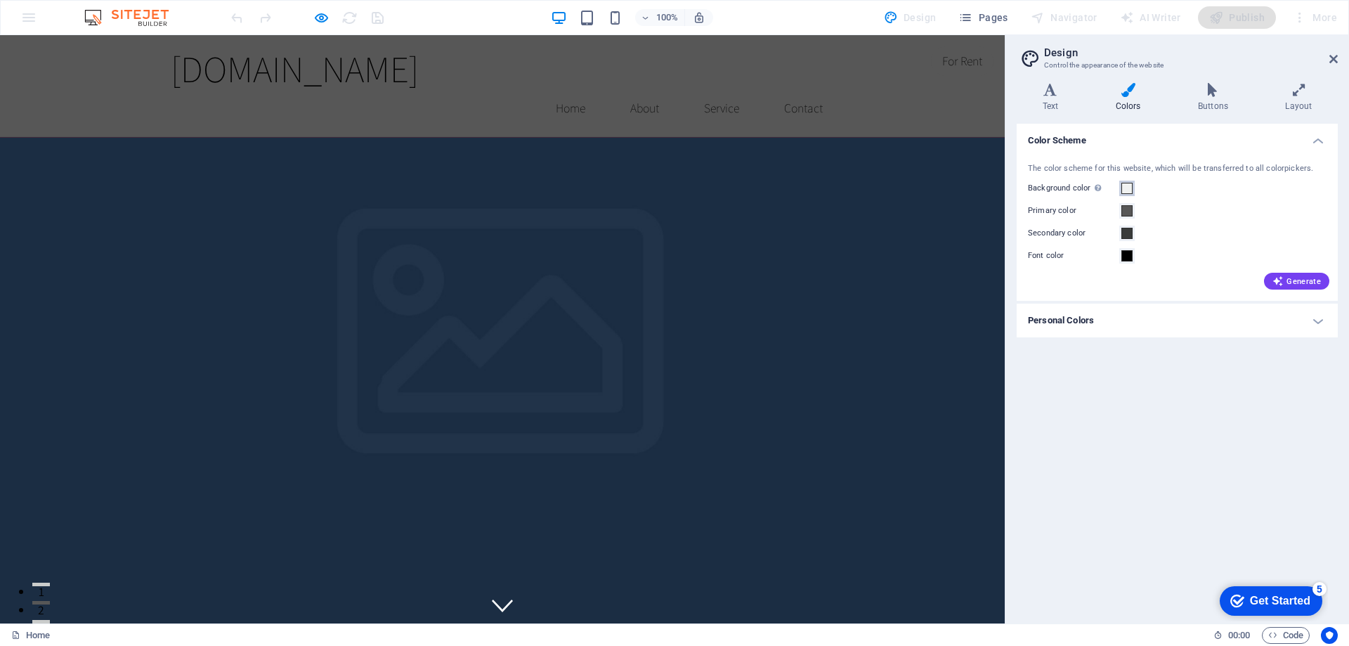
click at [1126, 187] on span at bounding box center [1126, 188] width 11 height 11
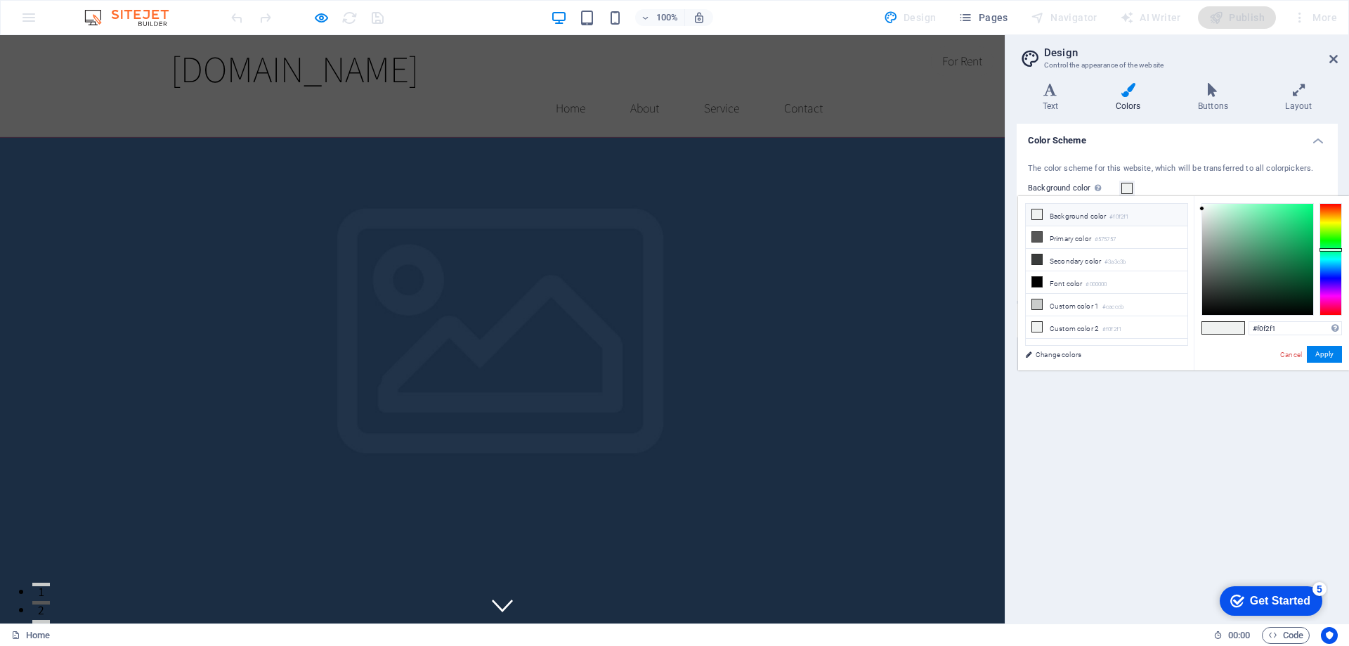
click at [1037, 216] on icon at bounding box center [1037, 214] width 10 height 10
click at [1069, 216] on li "Background color #f0f2f1" at bounding box center [1107, 215] width 162 height 22
click at [1314, 355] on button "Apply" at bounding box center [1324, 354] width 35 height 17
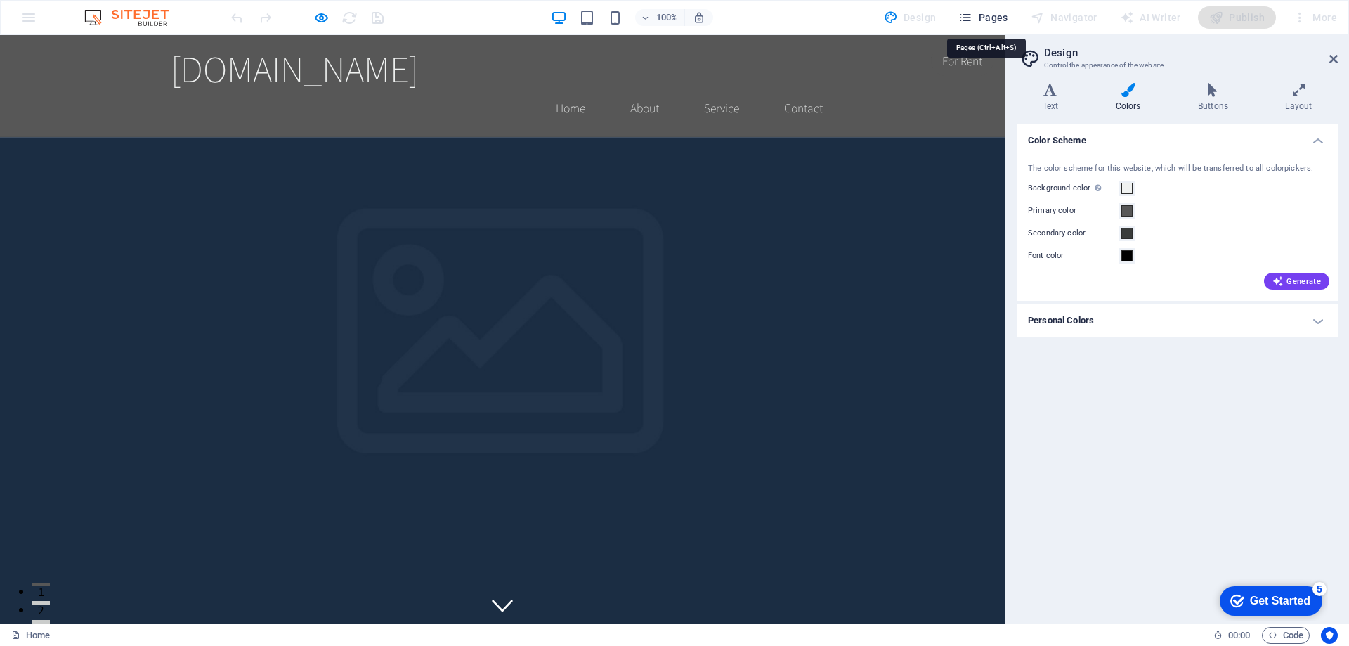
click at [990, 20] on span "Pages" at bounding box center [982, 18] width 49 height 14
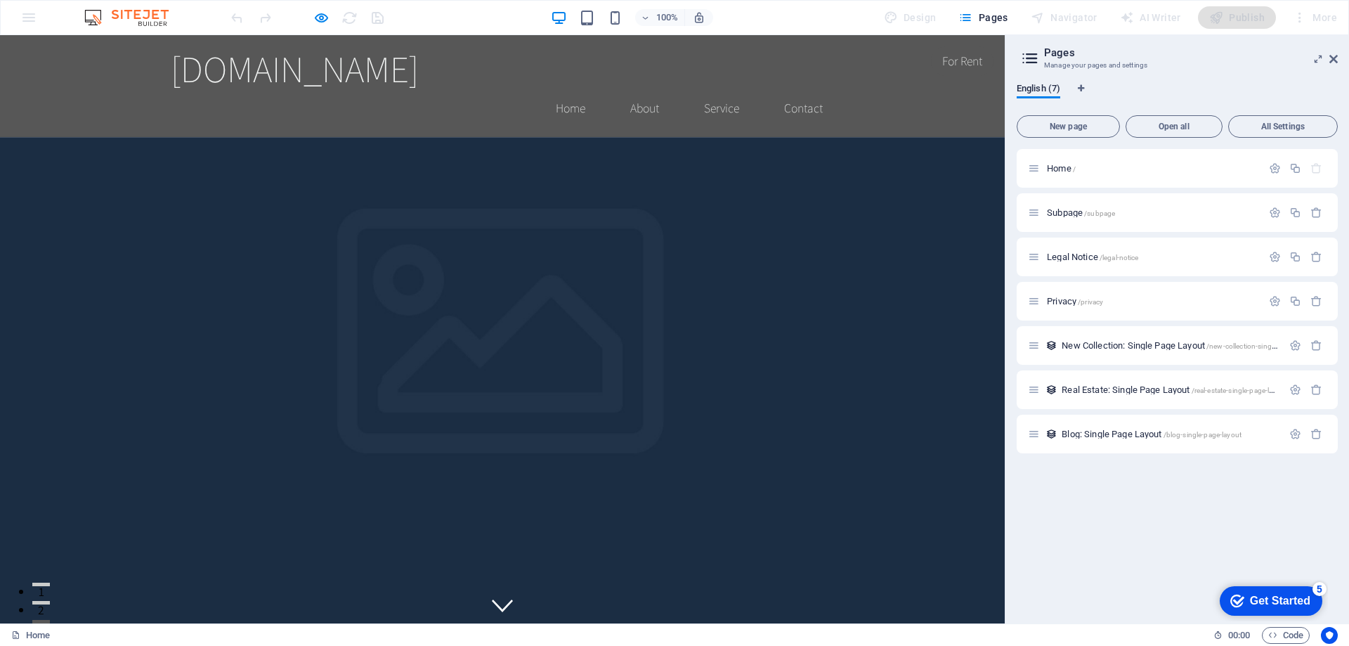
click at [143, 17] on img at bounding box center [133, 17] width 105 height 17
click at [92, 14] on img at bounding box center [133, 17] width 105 height 17
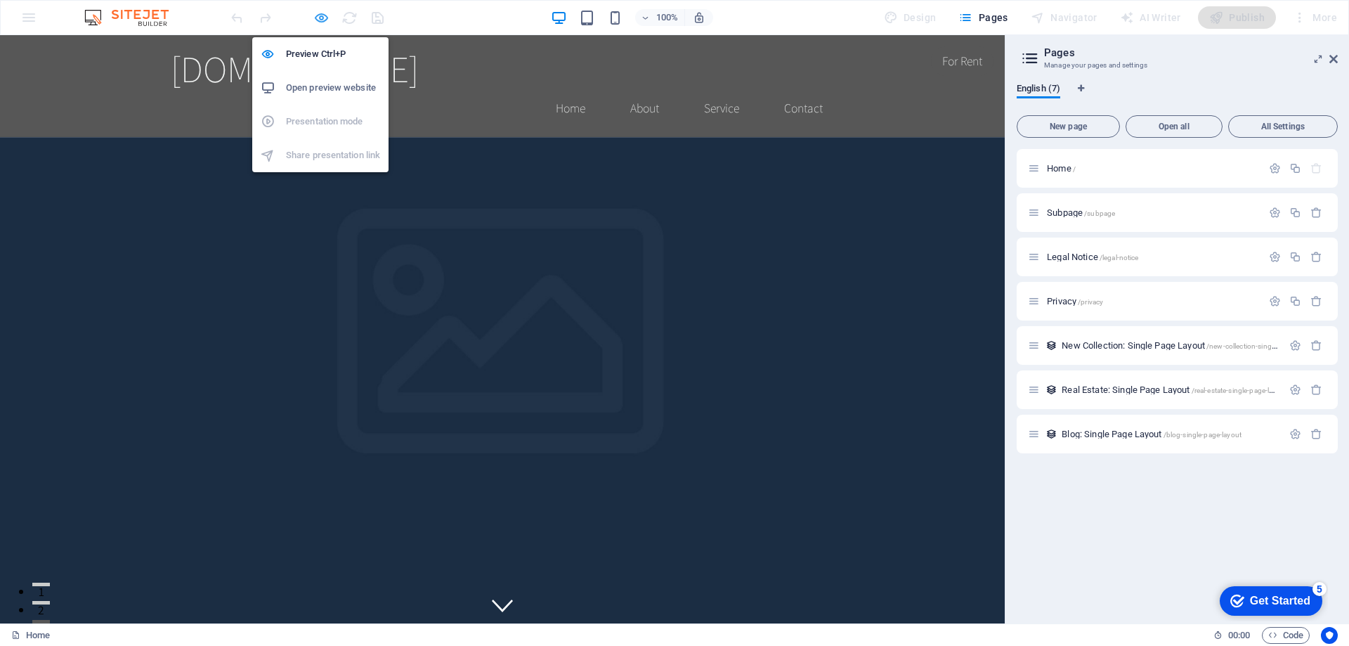
click at [322, 17] on icon "button" at bounding box center [321, 18] width 16 height 16
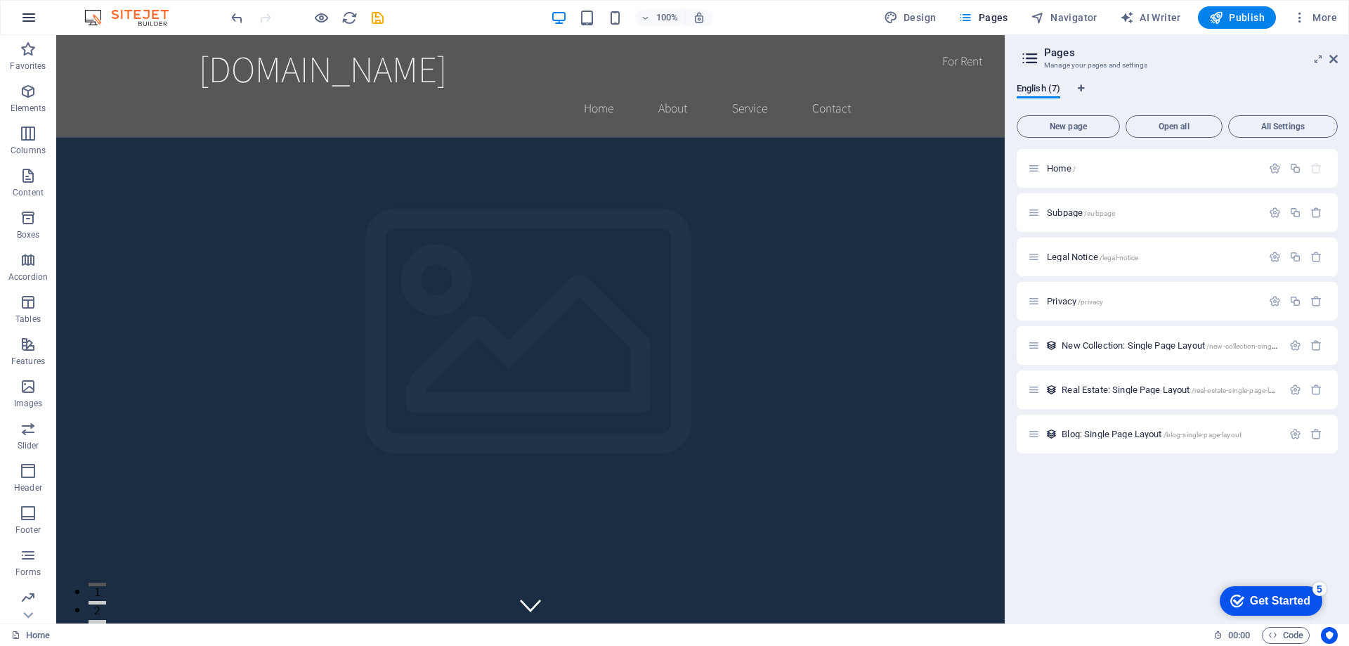
click at [32, 18] on icon "button" at bounding box center [28, 17] width 17 height 17
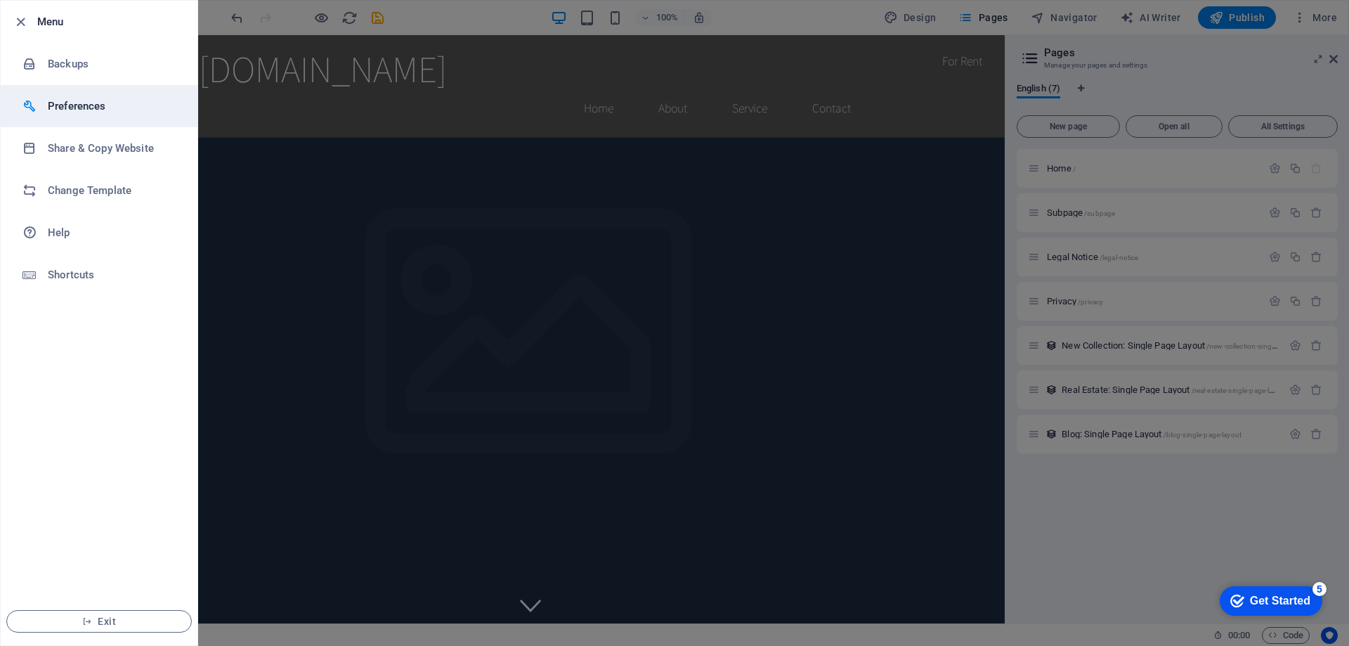
click at [67, 108] on h6 "Preferences" at bounding box center [113, 106] width 130 height 17
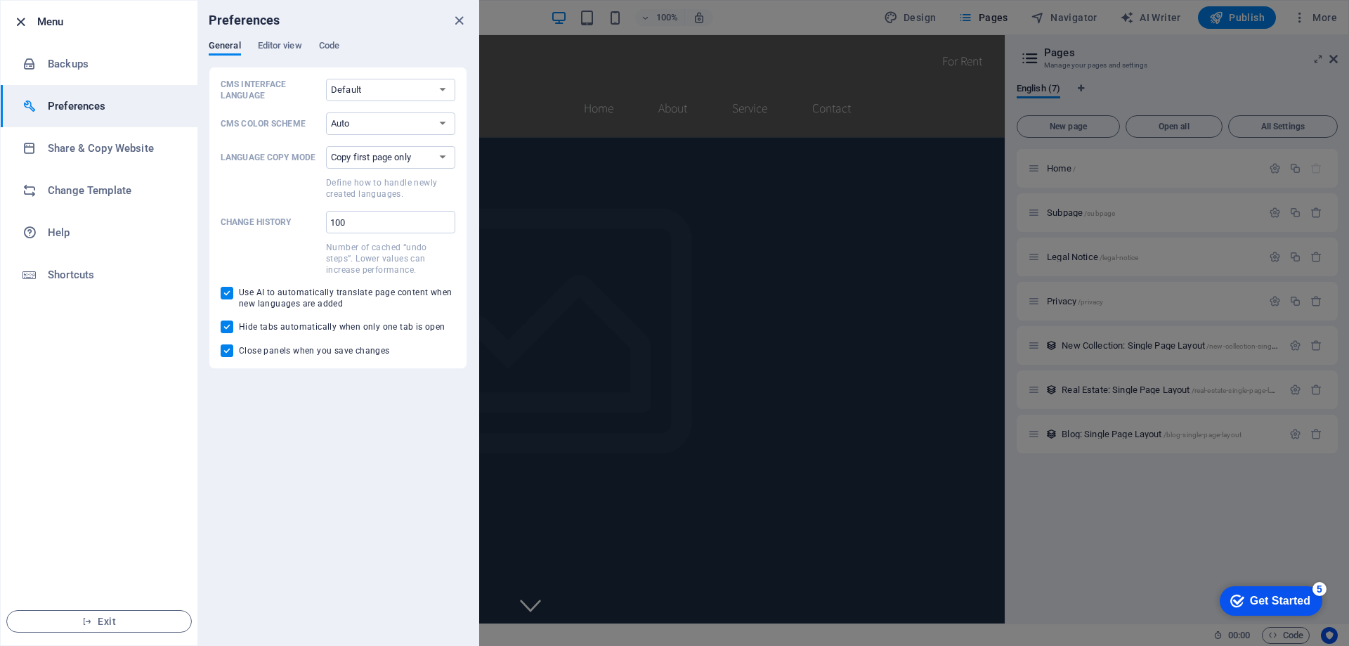
click at [21, 20] on icon "button" at bounding box center [21, 22] width 16 height 16
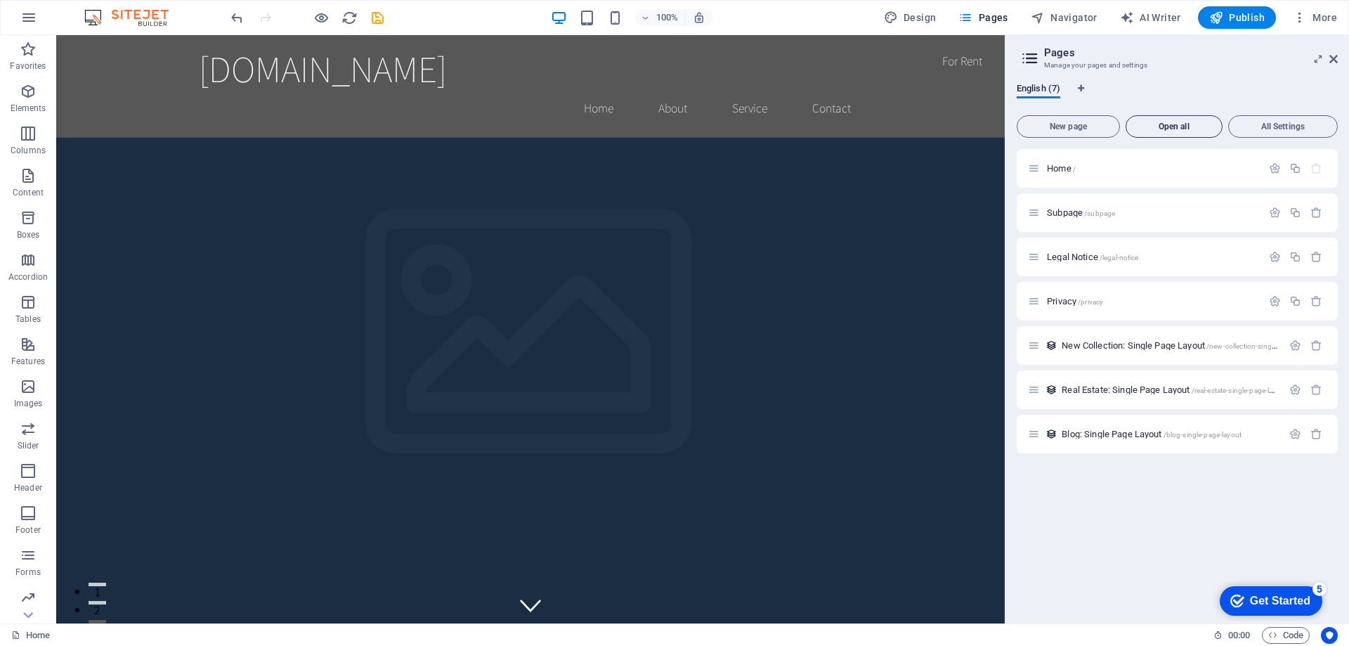
click at [1173, 126] on span "Open all" at bounding box center [1174, 126] width 84 height 8
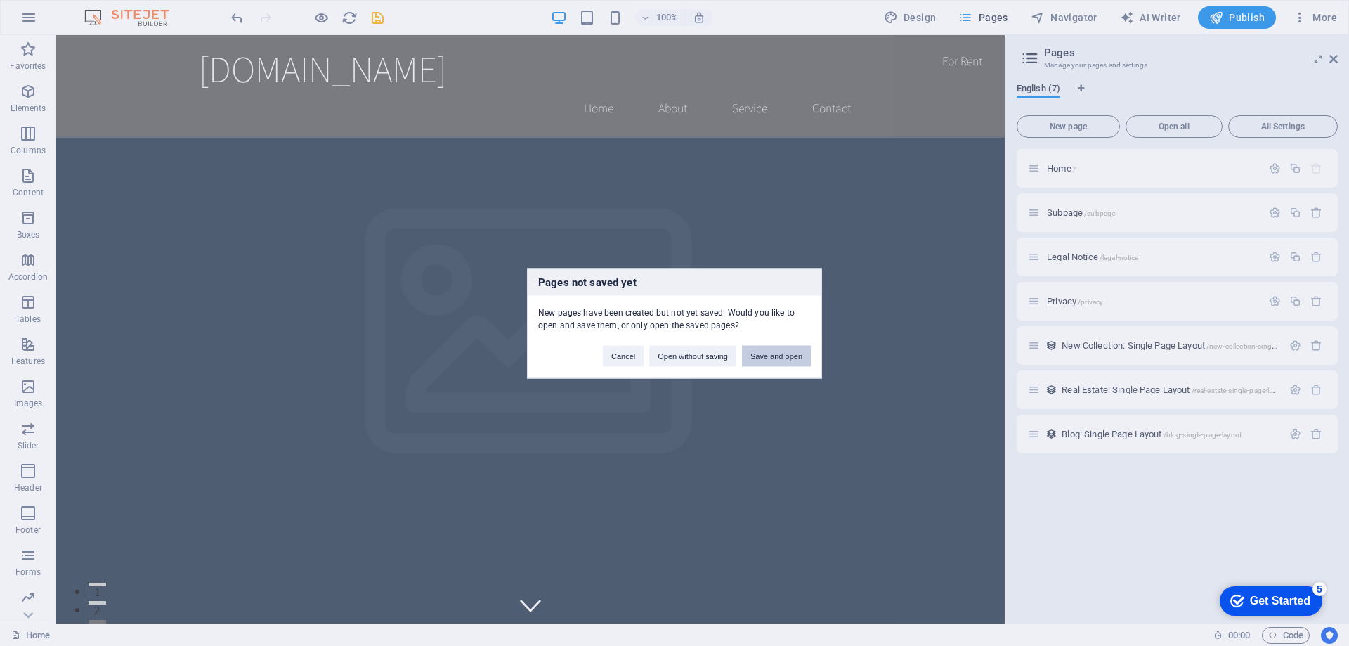
click at [776, 358] on button "Save and open" at bounding box center [776, 355] width 69 height 21
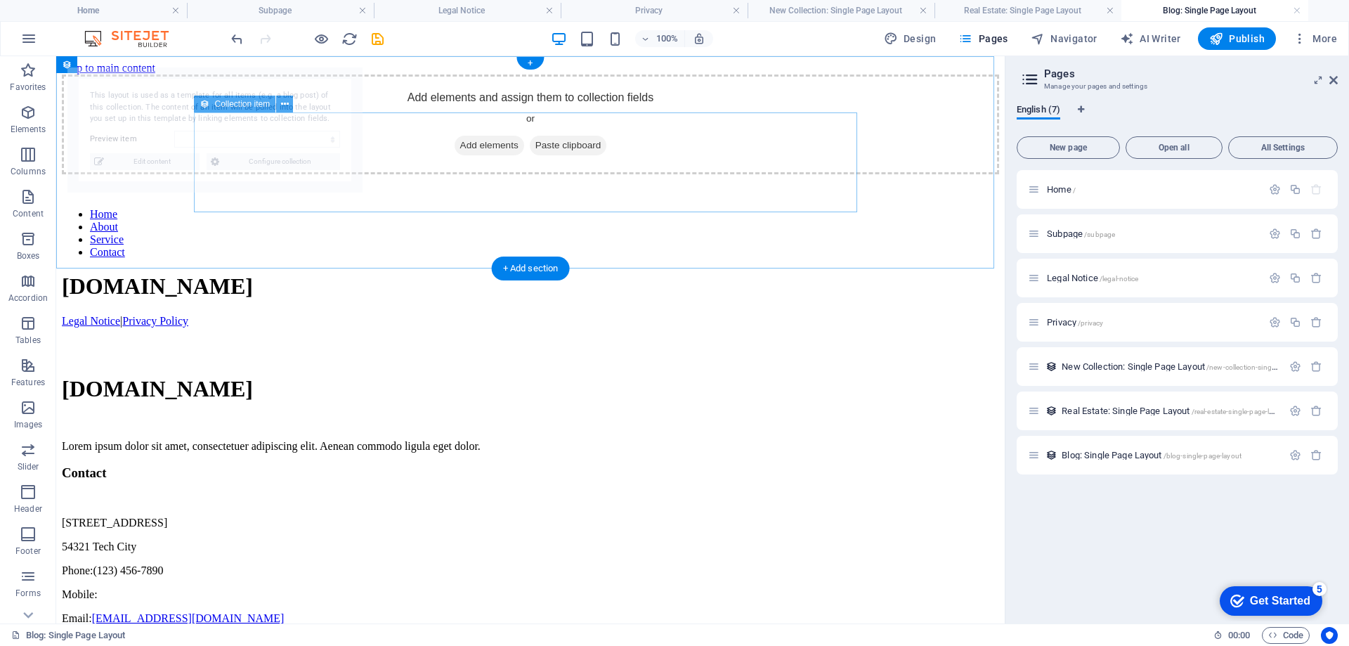
select select "68b71e5e52afdb242d0a44c4"
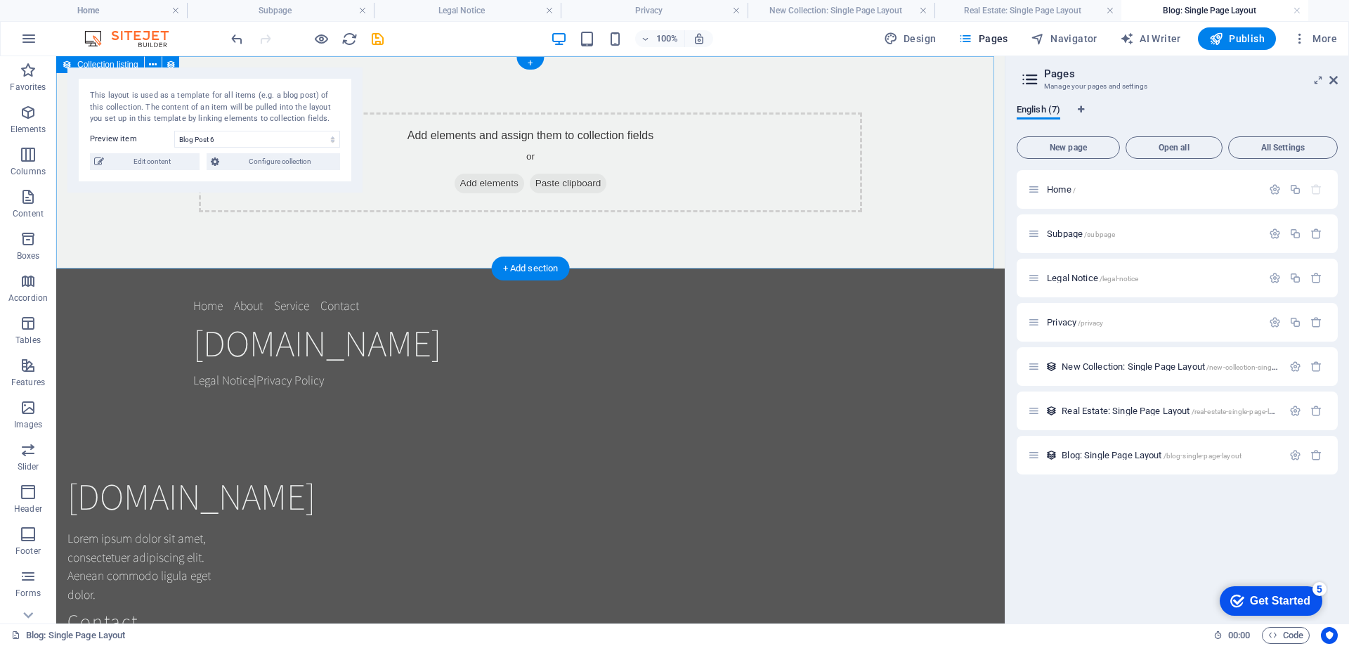
click at [828, 231] on div "Add elements and assign them to collection fields or Add elements Paste clipboa…" at bounding box center [530, 162] width 948 height 212
click at [1317, 39] on span "More" at bounding box center [1315, 39] width 44 height 14
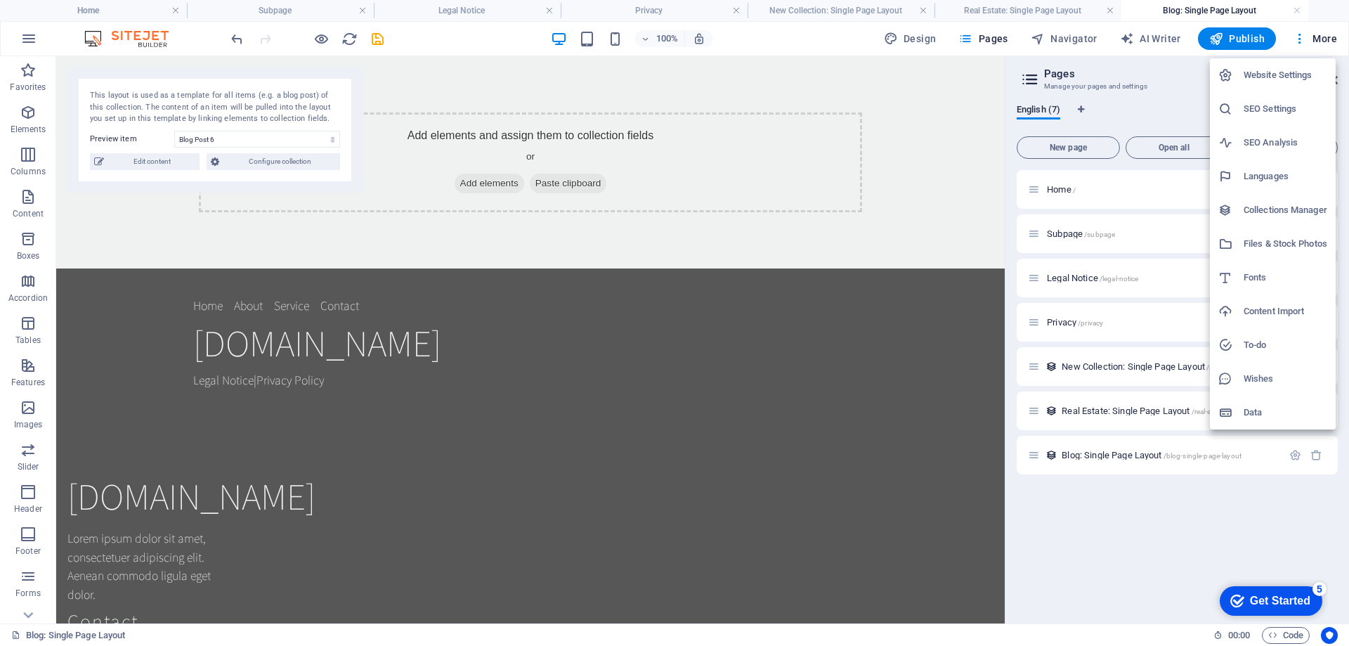
click at [1258, 107] on h6 "SEO Settings" at bounding box center [1286, 108] width 84 height 17
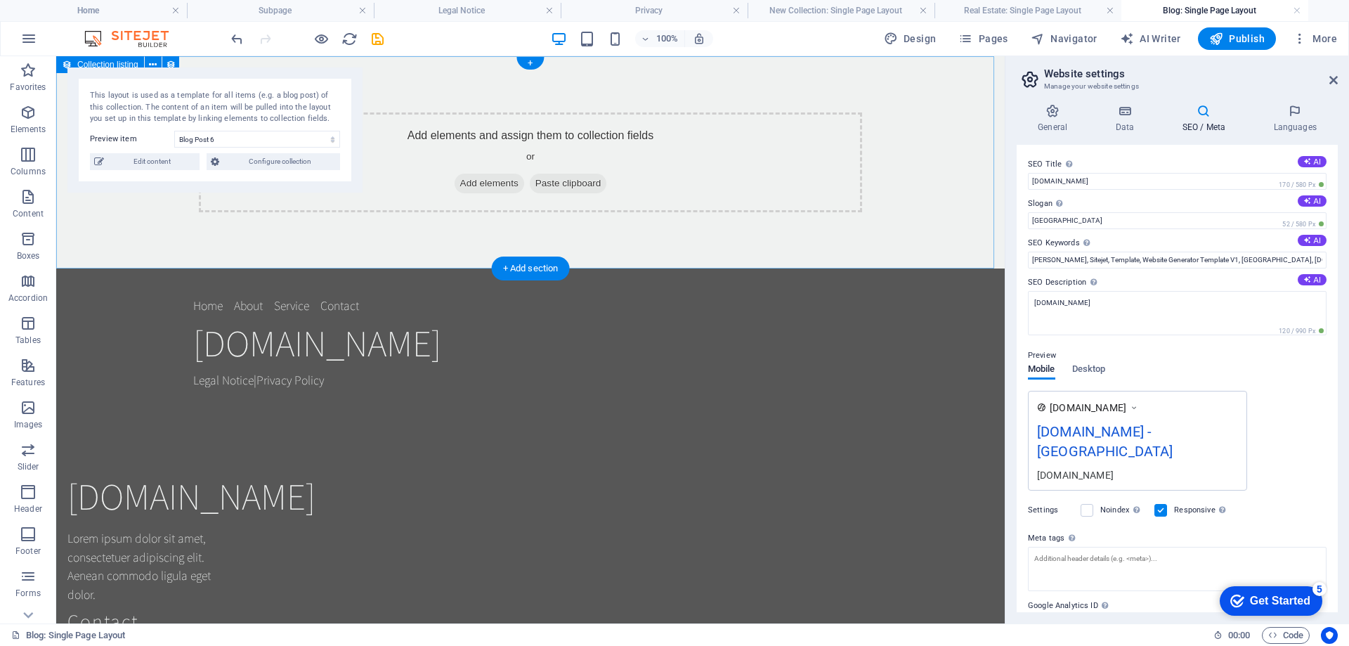
click at [367, 248] on div "Add elements and assign them to collection fields or Add elements Paste clipboa…" at bounding box center [530, 162] width 948 height 212
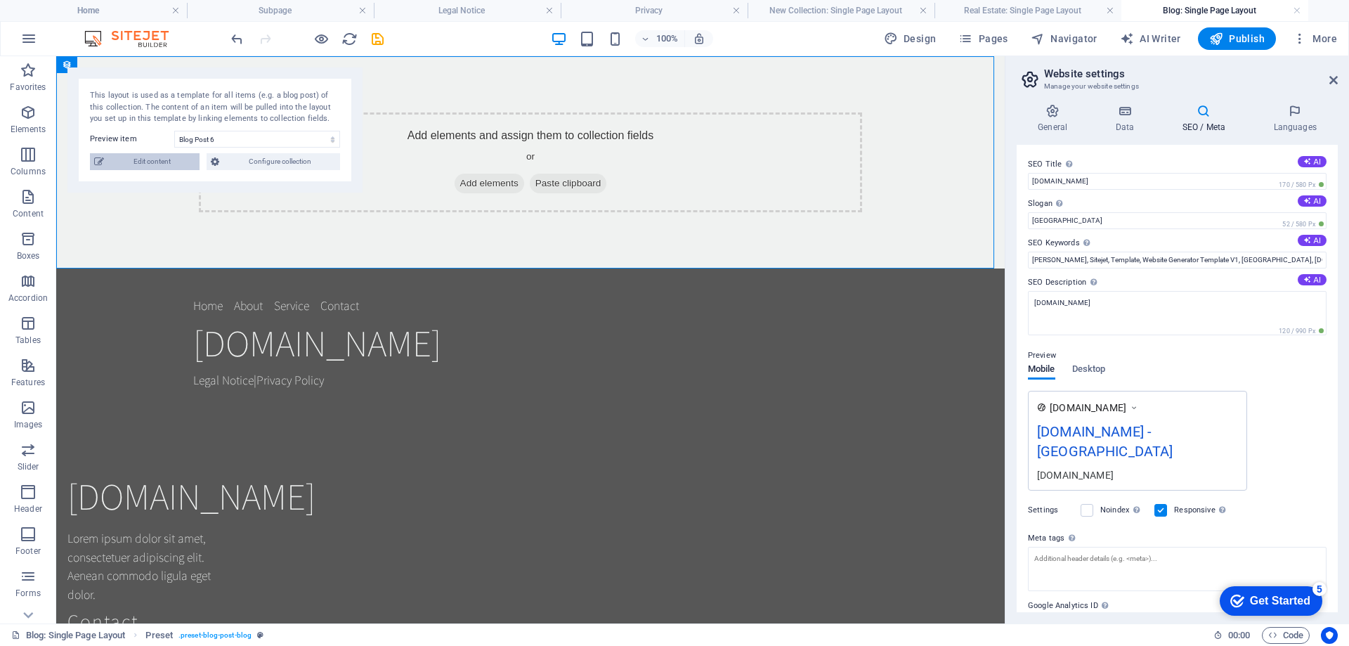
click at [162, 166] on span "Edit content" at bounding box center [151, 161] width 87 height 17
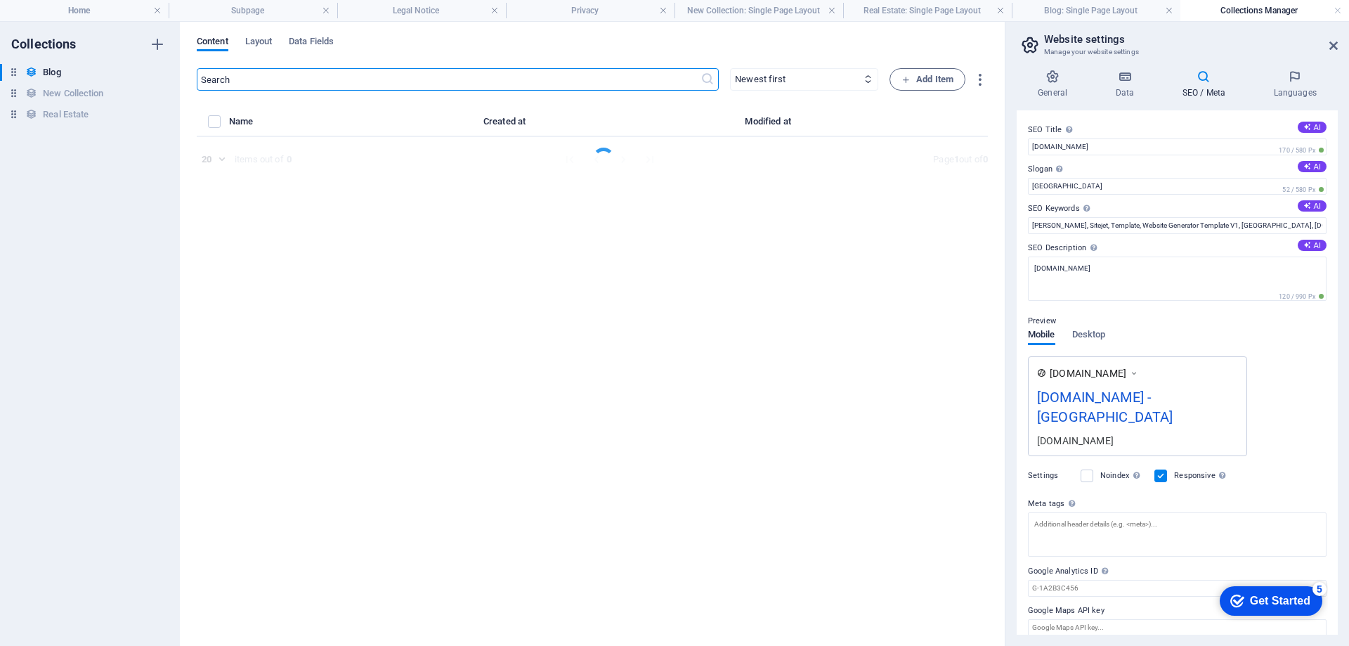
select select "Category 2"
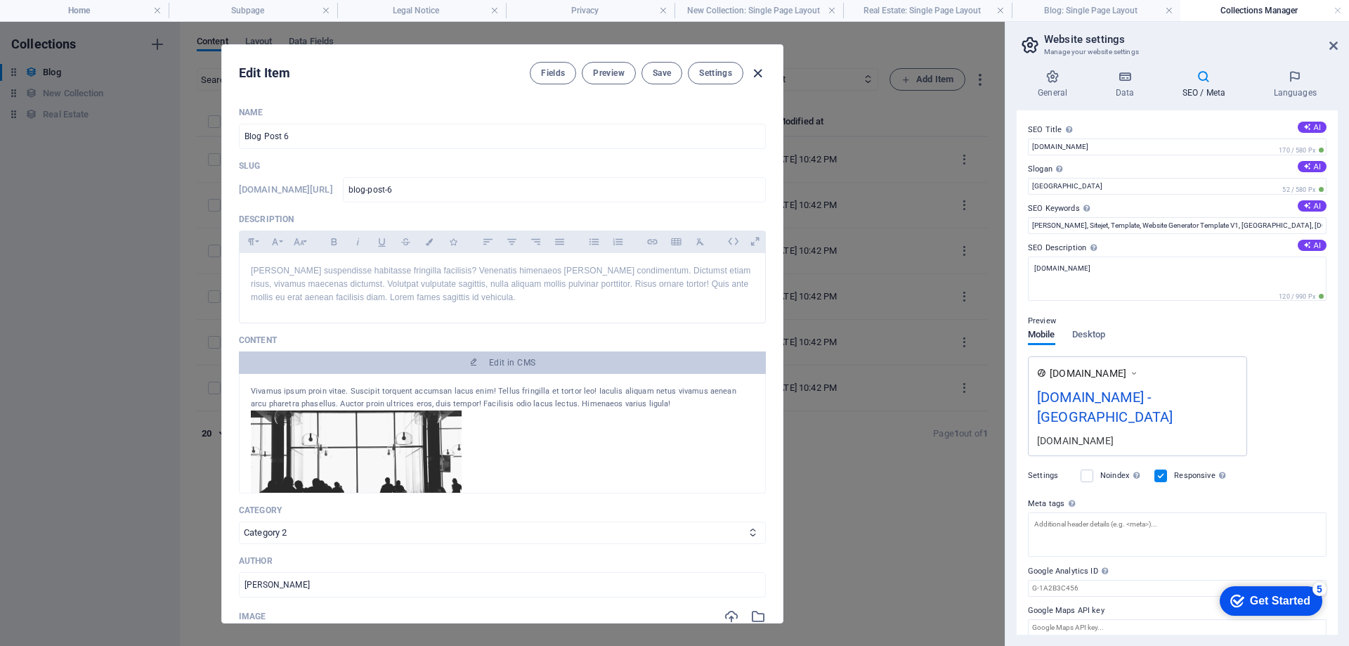
click at [753, 70] on icon "button" at bounding box center [758, 73] width 16 height 16
type input "[DATE]"
type input "blog-post-6"
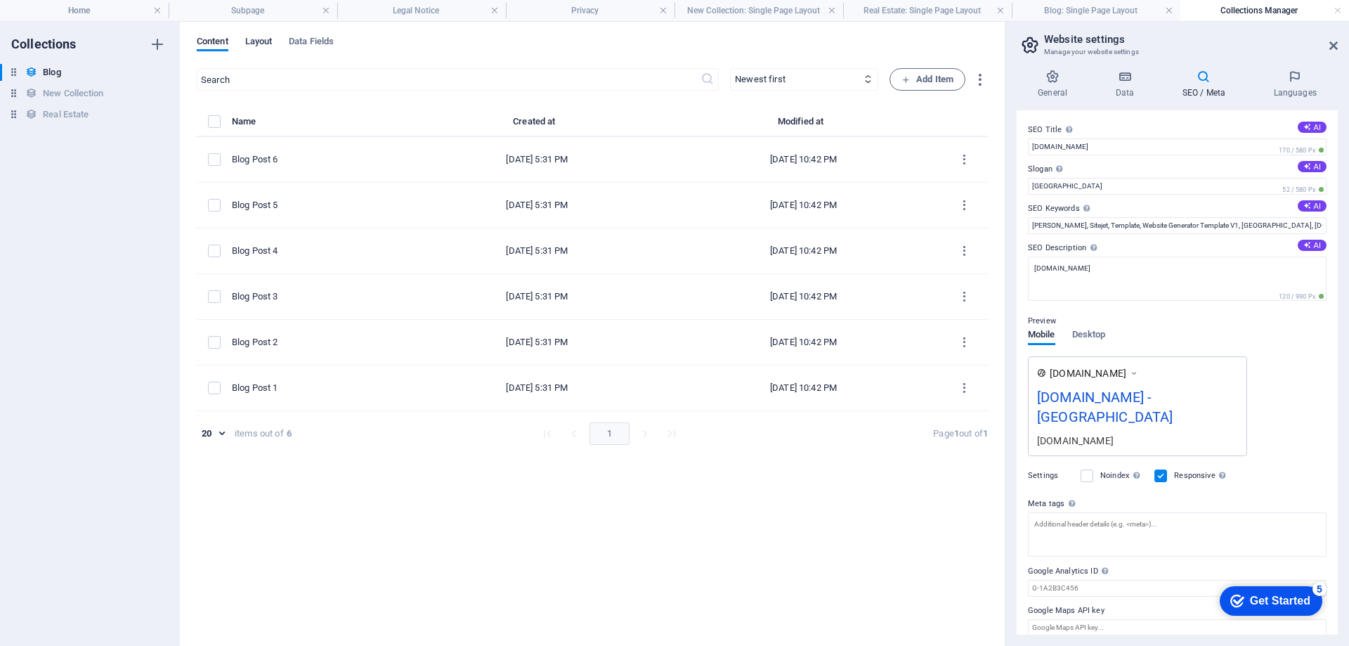
click at [261, 40] on span "Layout" at bounding box center [258, 43] width 27 height 20
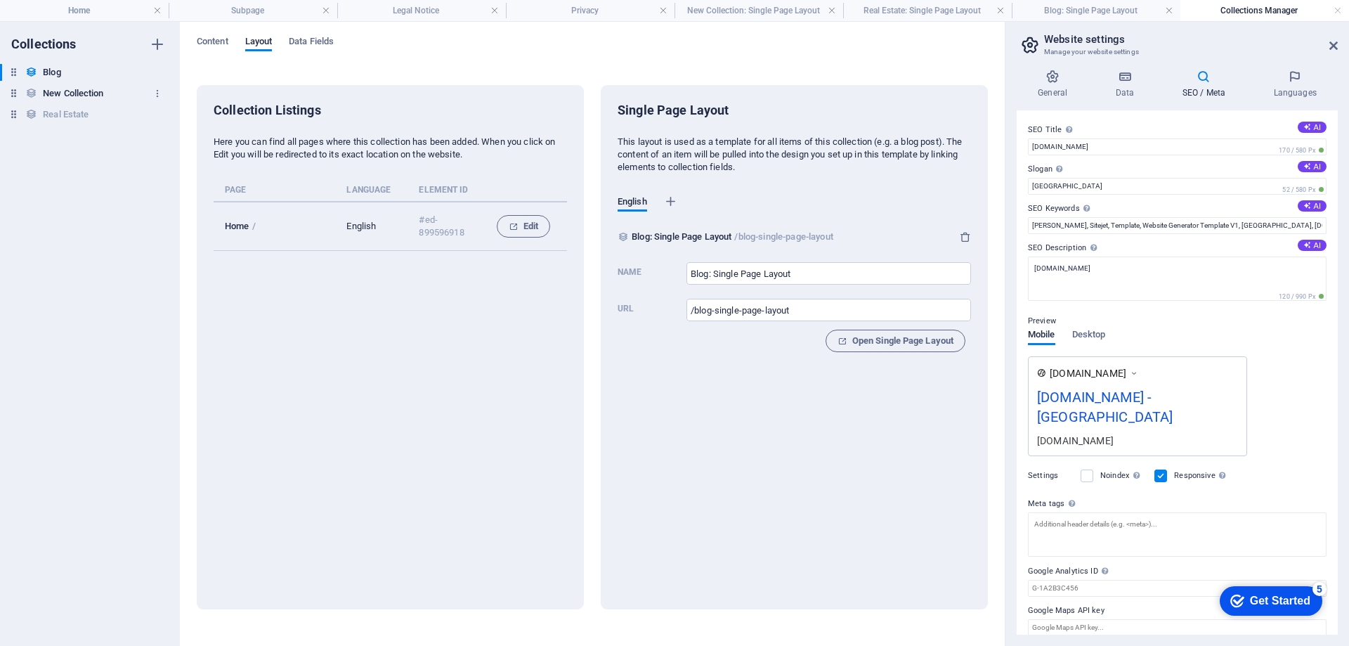
click at [68, 91] on h6 "New Collection" at bounding box center [73, 93] width 60 height 17
type input "New Collection: Single Page Layout"
type input "/new-collection-single-page-layout"
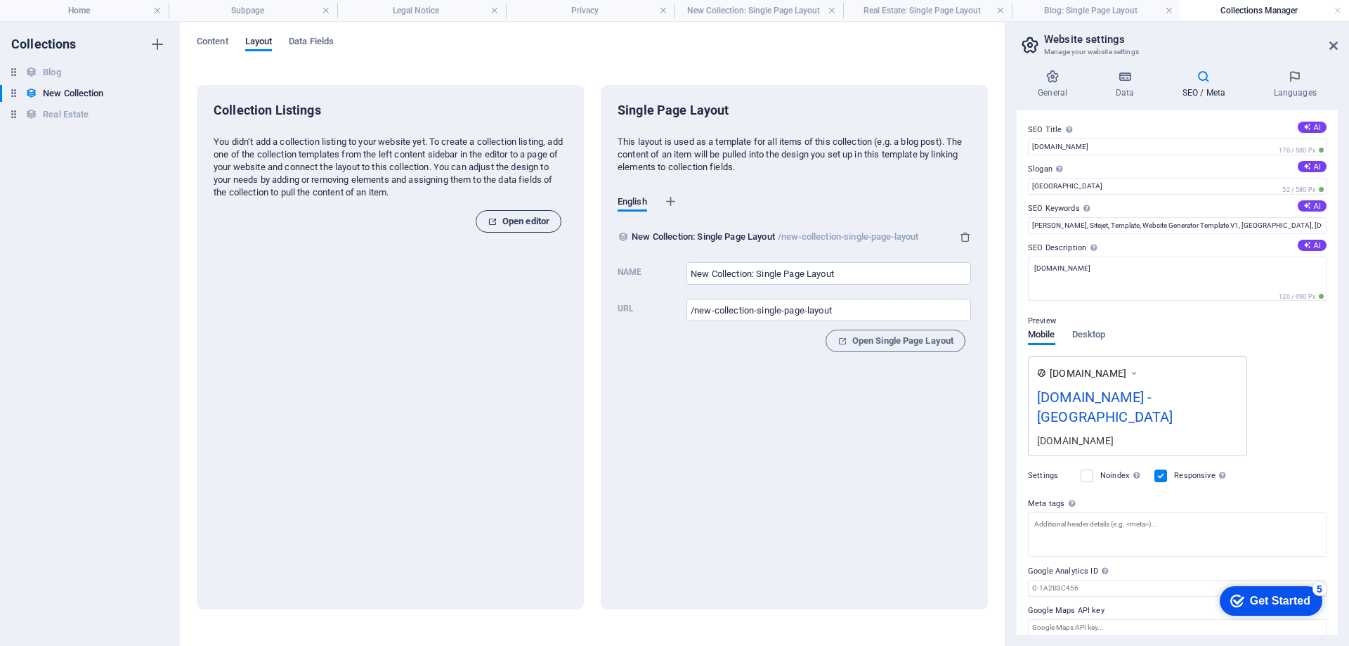
click at [530, 219] on span "Open editor" at bounding box center [519, 221] width 62 height 17
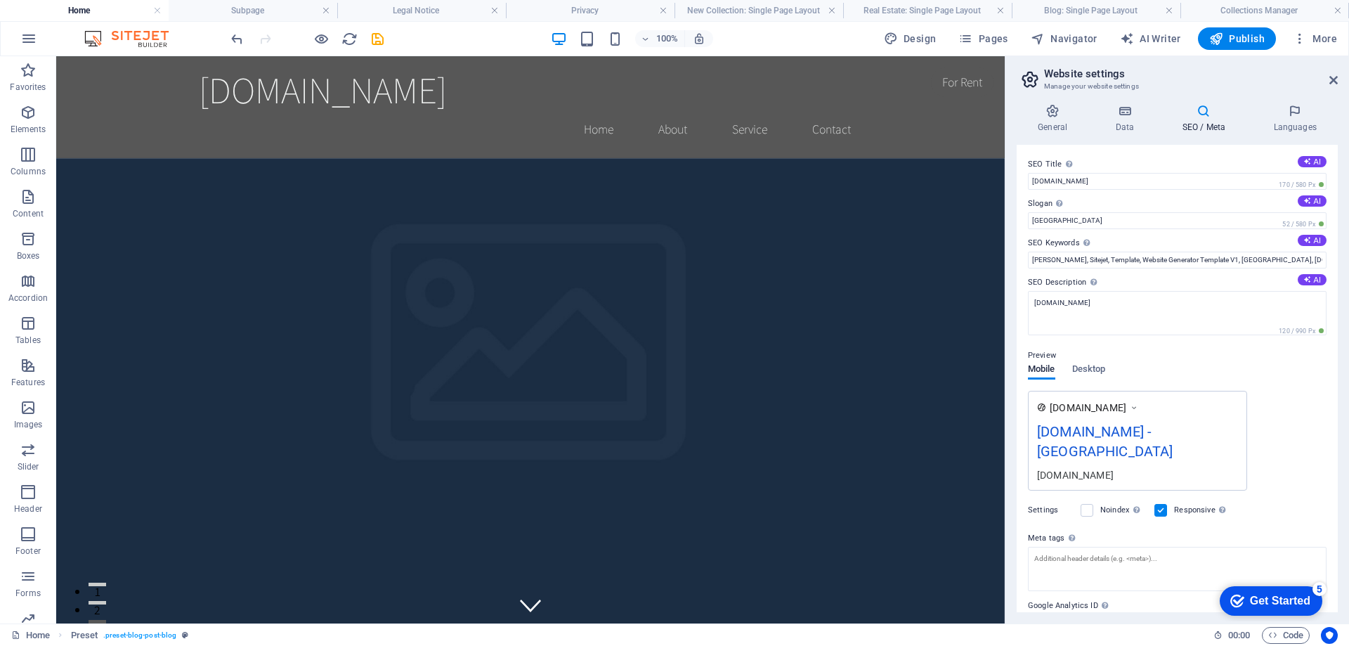
click at [80, 12] on h4 "Home" at bounding box center [84, 10] width 169 height 15
click at [79, 14] on h4 "Home" at bounding box center [84, 10] width 169 height 15
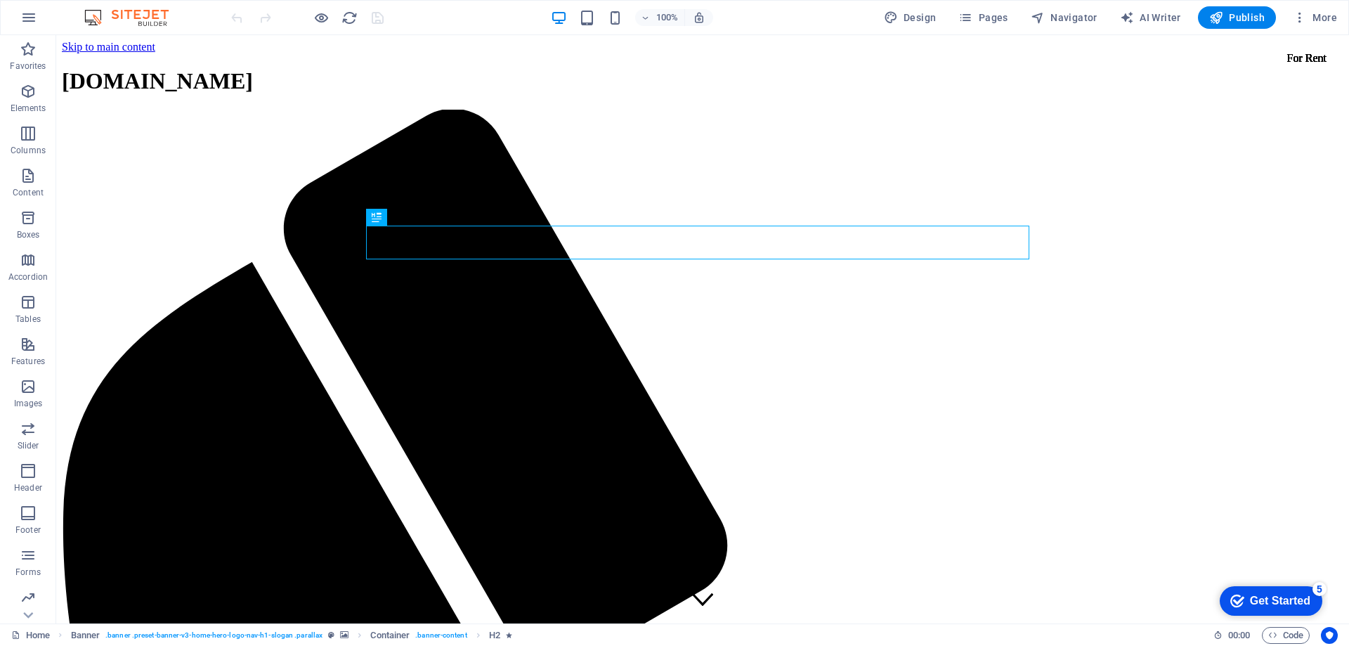
click at [1275, 600] on div "Get Started" at bounding box center [1280, 600] width 60 height 13
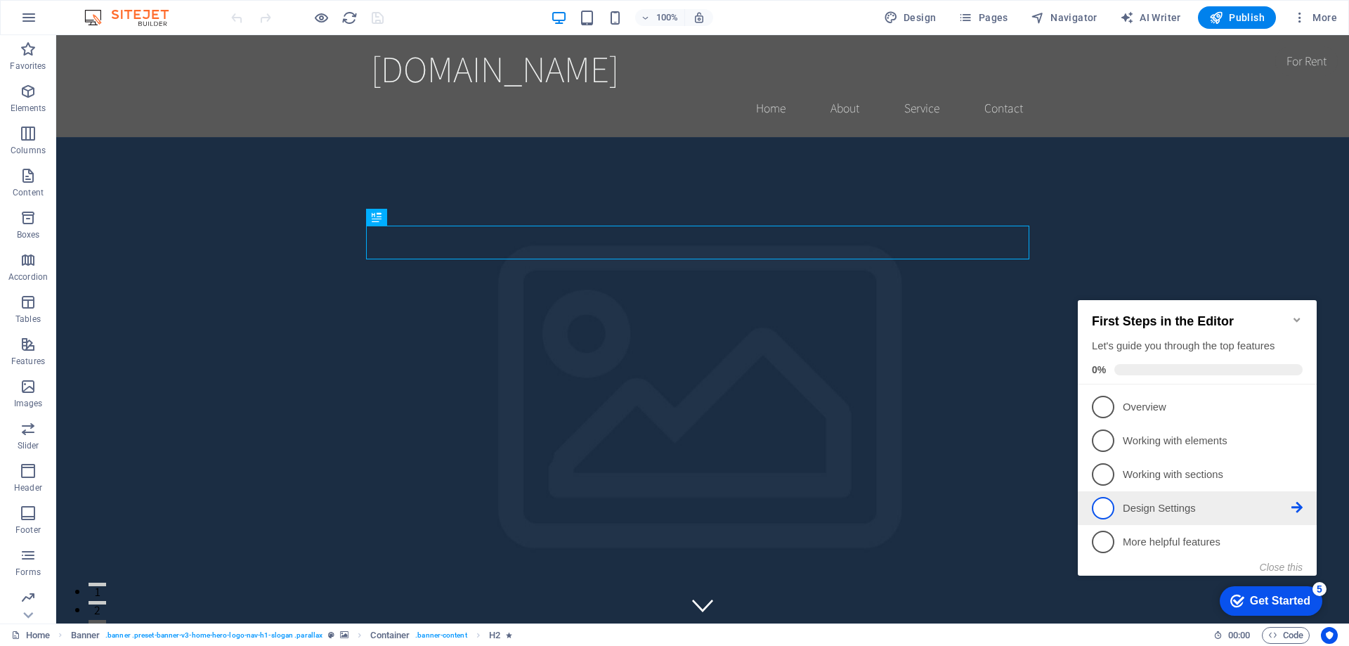
click at [1098, 504] on span "4" at bounding box center [1103, 508] width 22 height 22
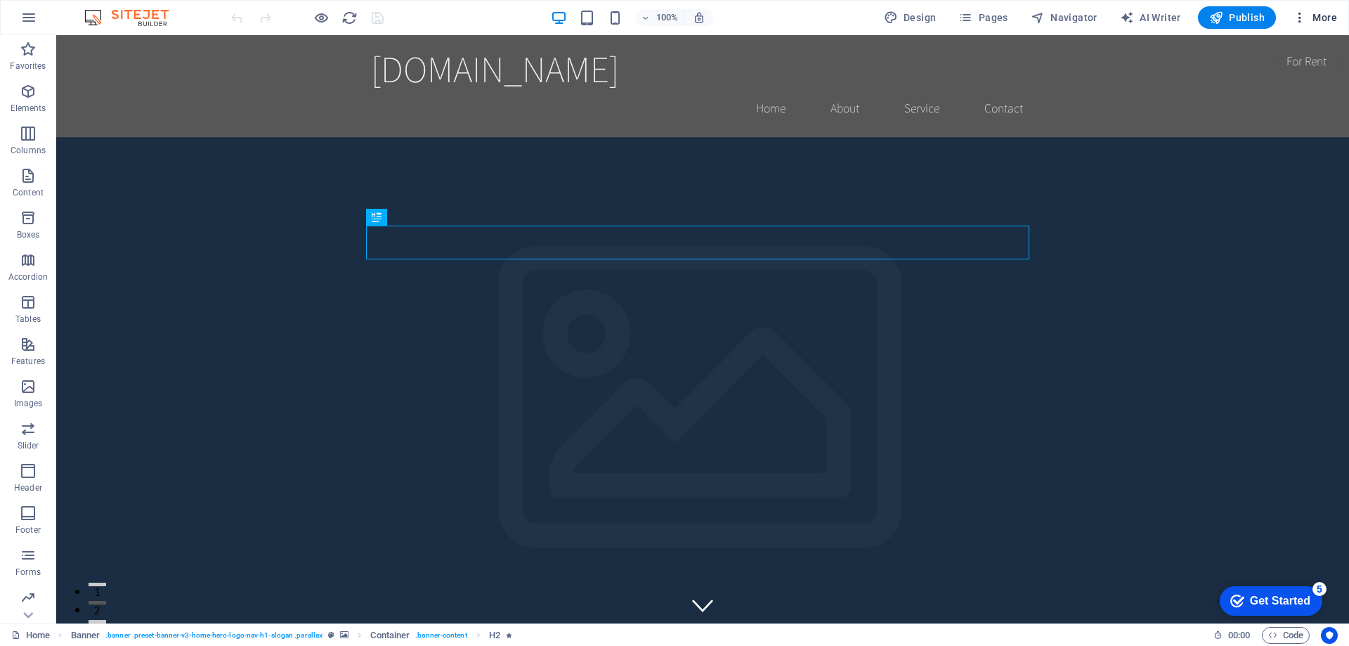
click at [1300, 11] on icon "button" at bounding box center [1300, 18] width 14 height 14
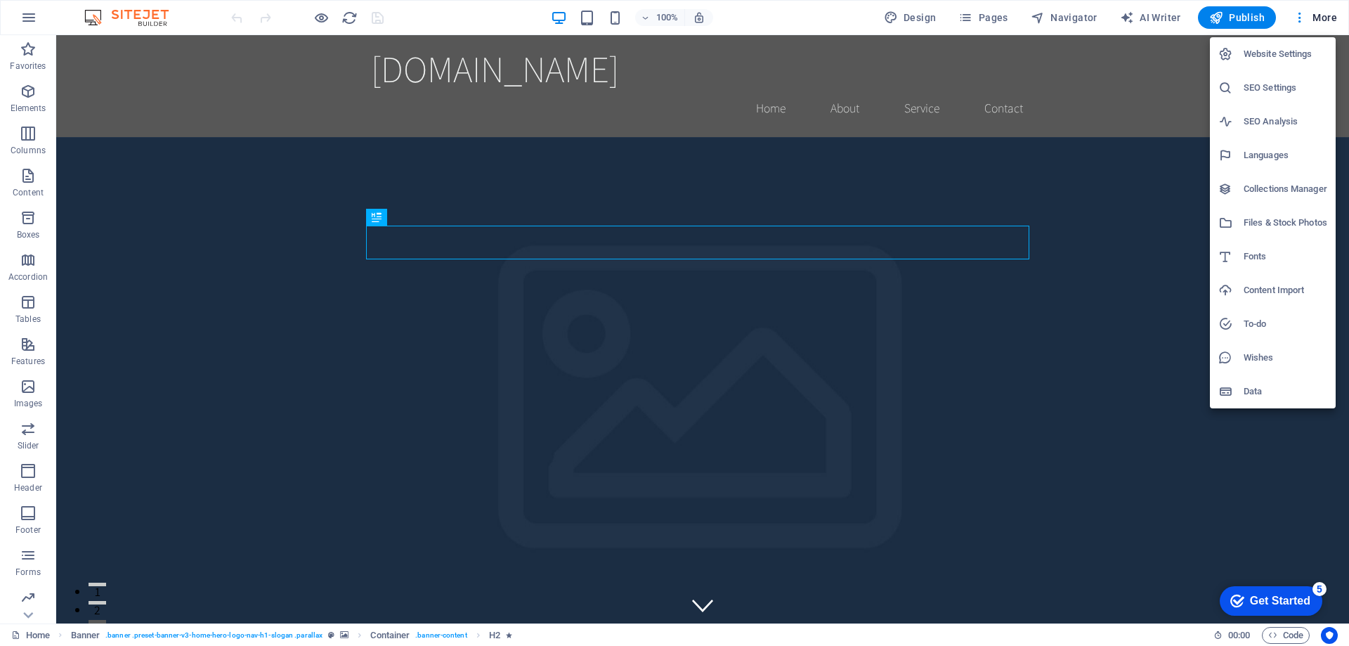
click at [1075, 232] on div at bounding box center [674, 323] width 1349 height 646
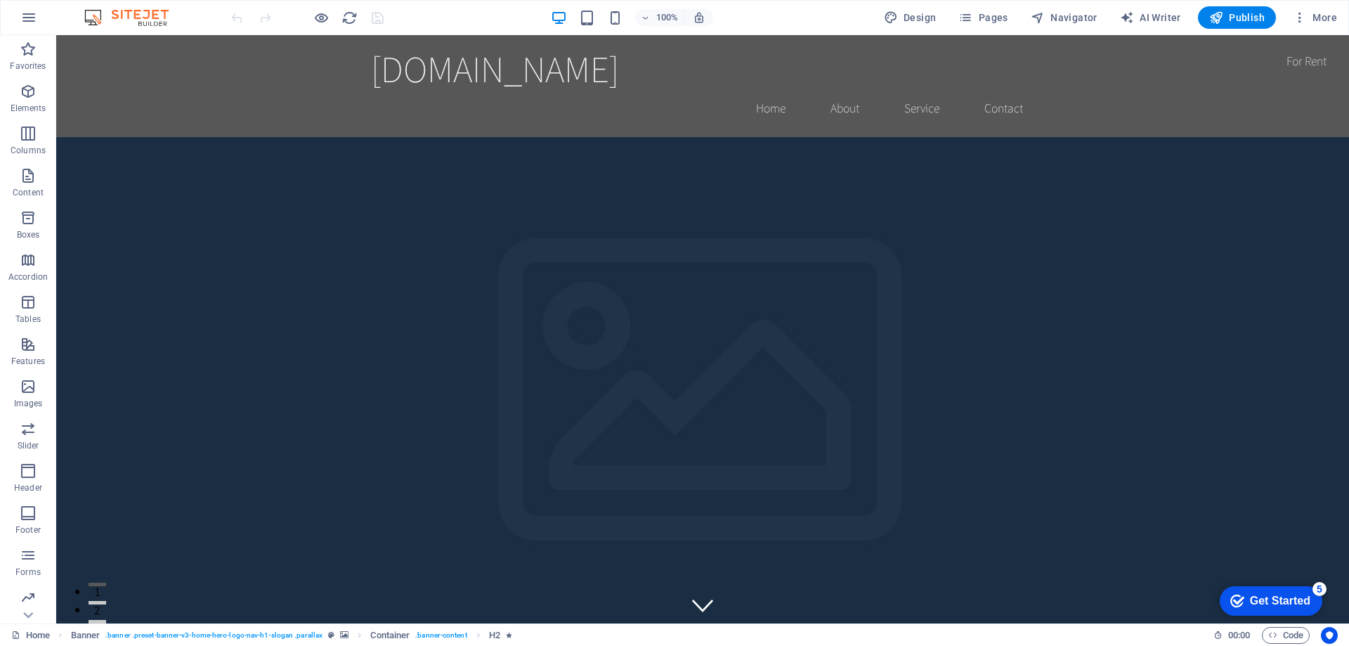
scroll to position [234, 0]
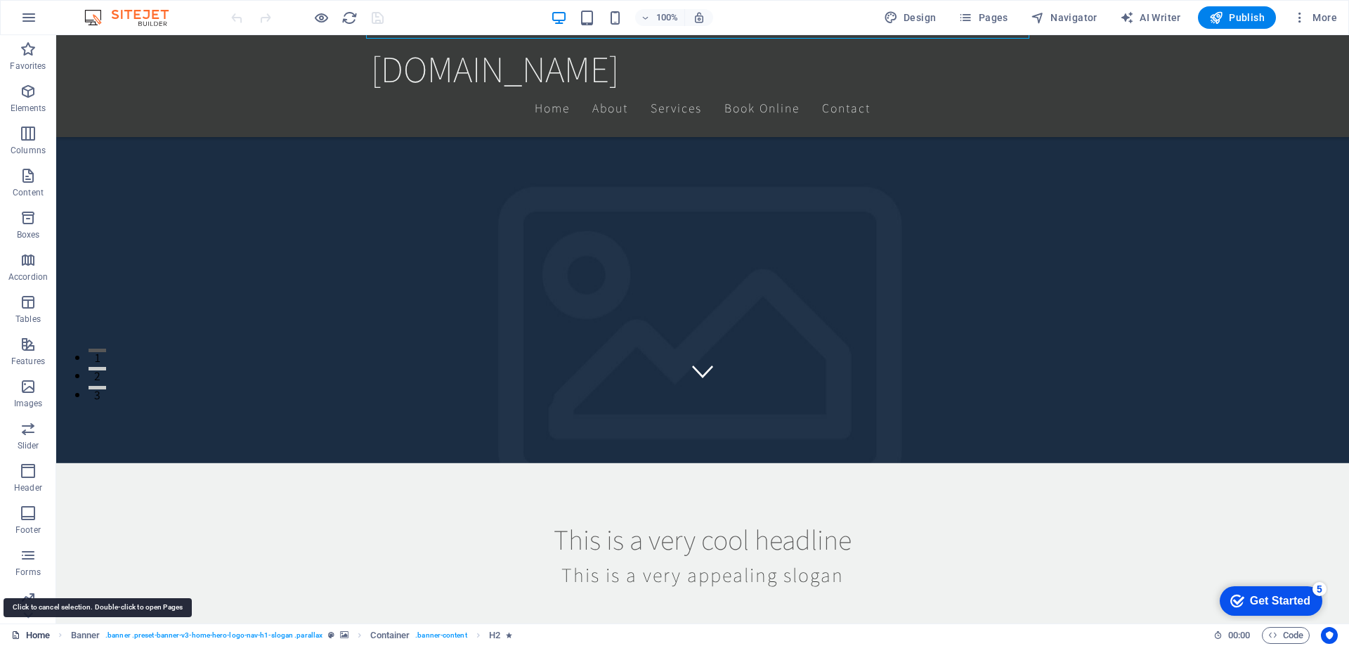
click at [25, 636] on link "Home" at bounding box center [30, 635] width 39 height 17
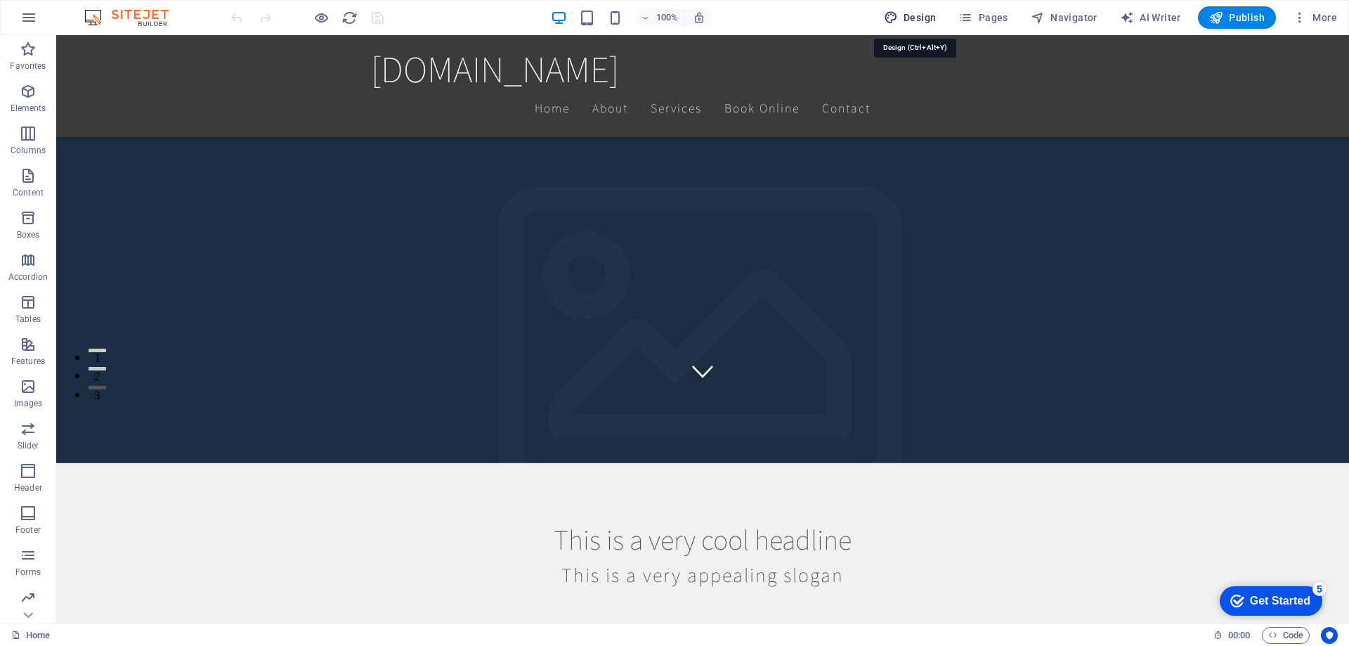
click at [926, 18] on span "Design" at bounding box center [910, 18] width 53 height 14
select select "200"
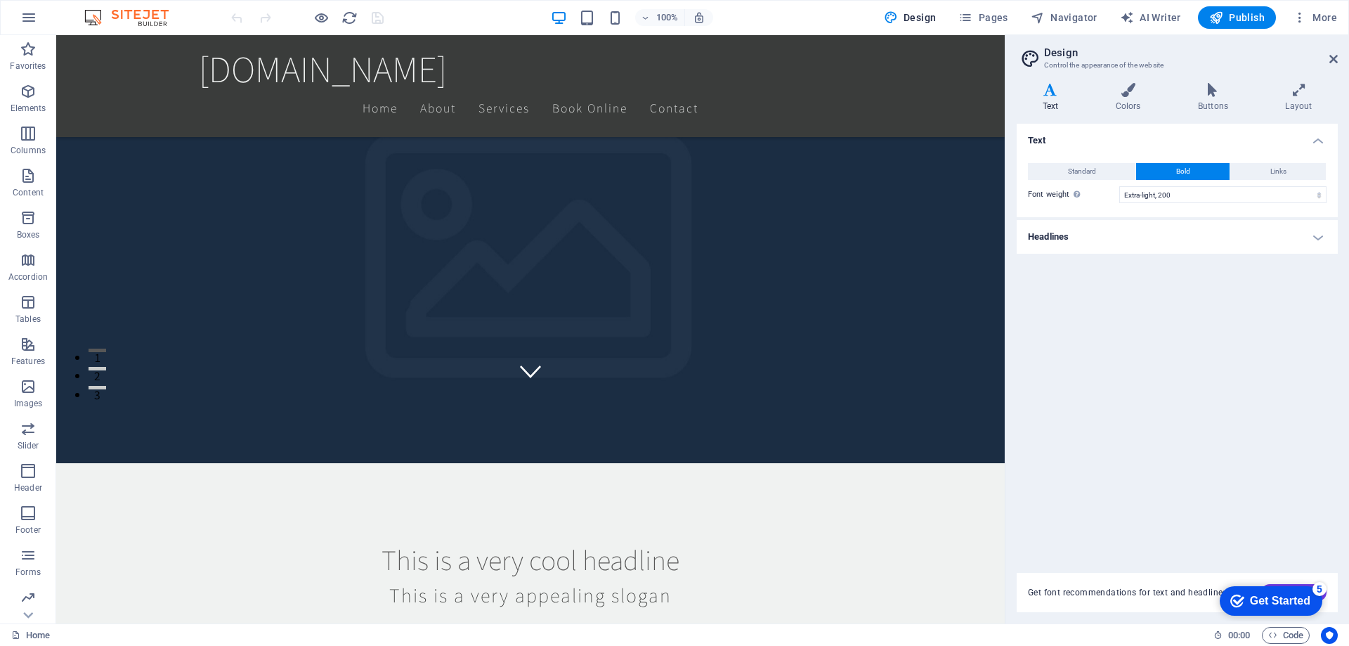
click at [1324, 233] on h4 "Headlines" at bounding box center [1177, 237] width 321 height 34
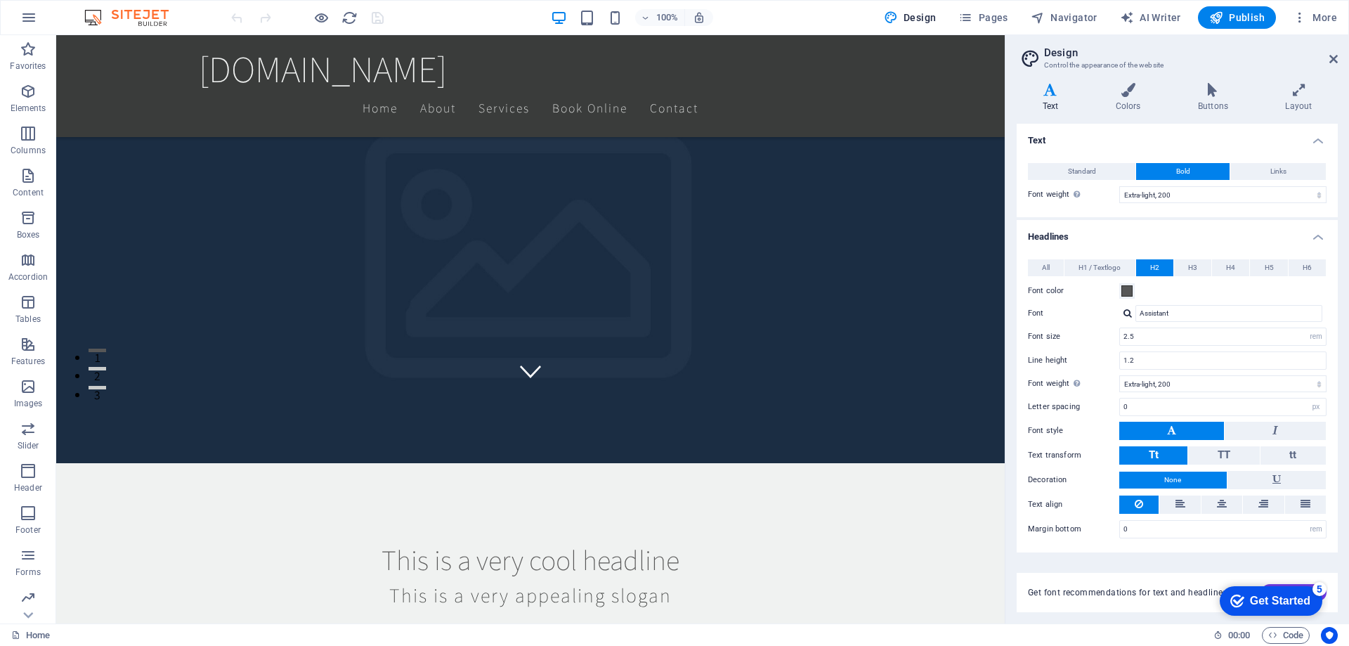
click at [1324, 233] on h4 "Headlines" at bounding box center [1177, 232] width 321 height 25
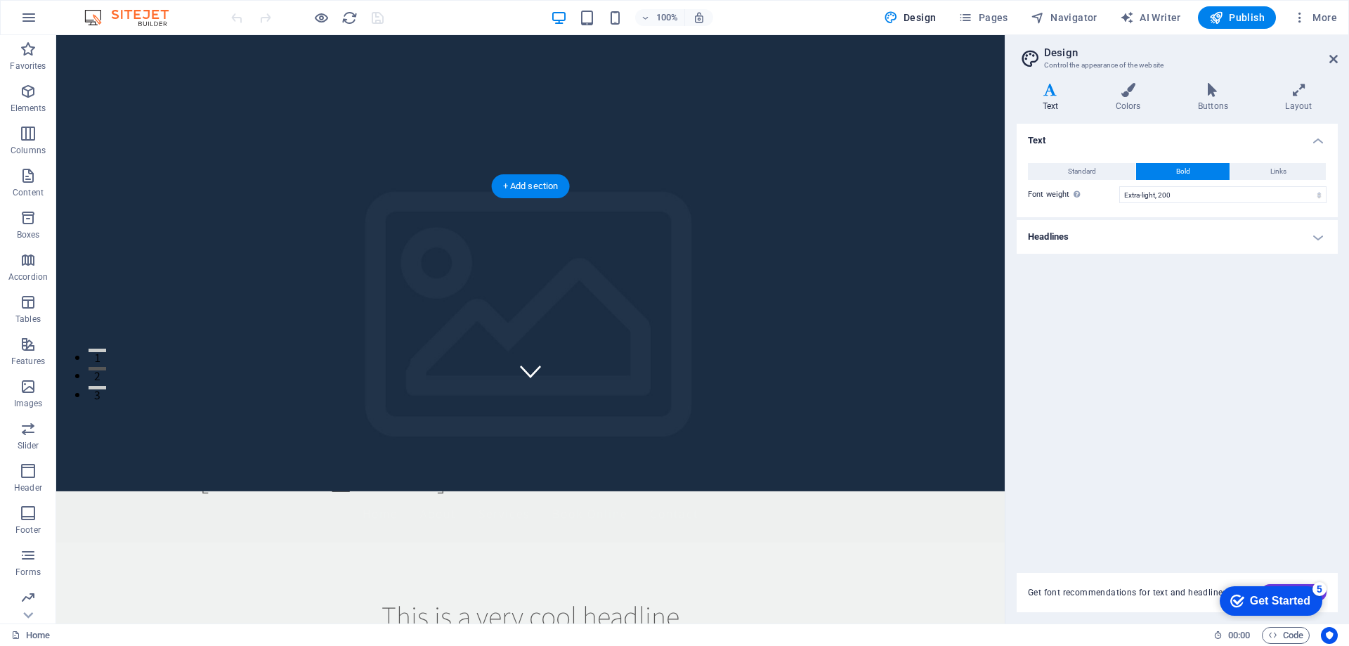
scroll to position [0, 0]
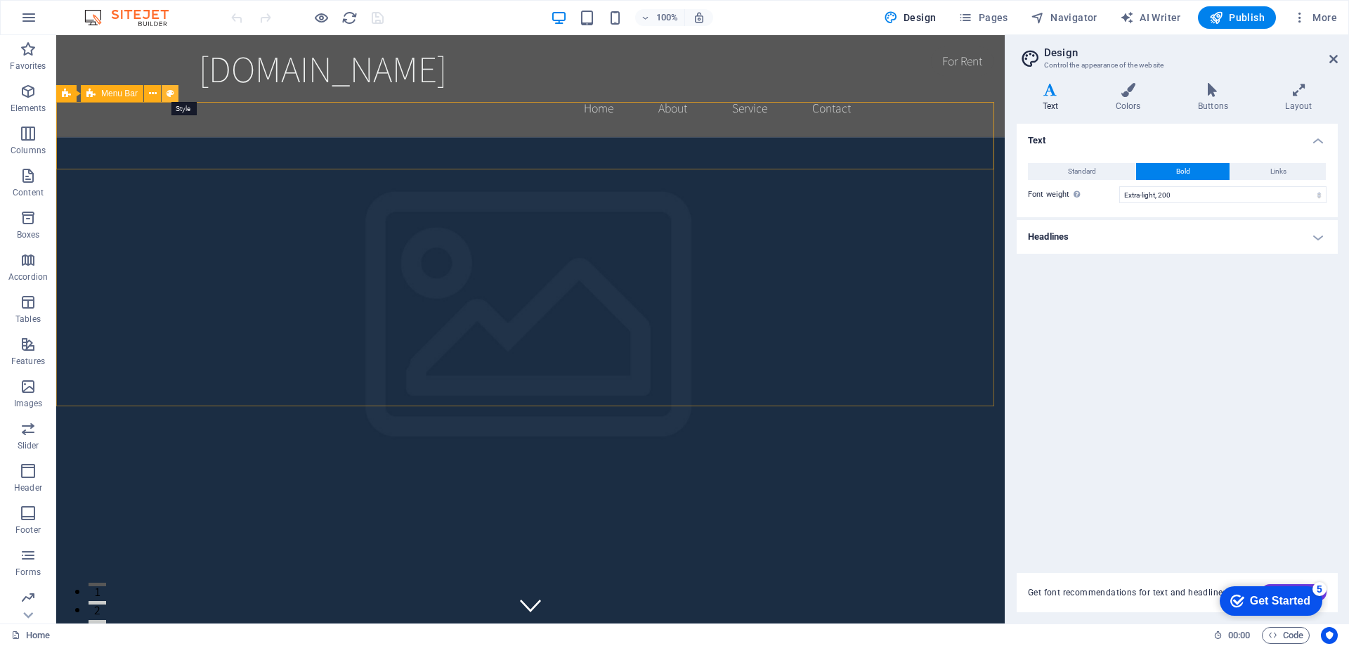
click at [172, 95] on icon at bounding box center [171, 93] width 8 height 15
select select "rem"
select select "preset-menu-v2-home-hero-logo-nav-h1-menu"
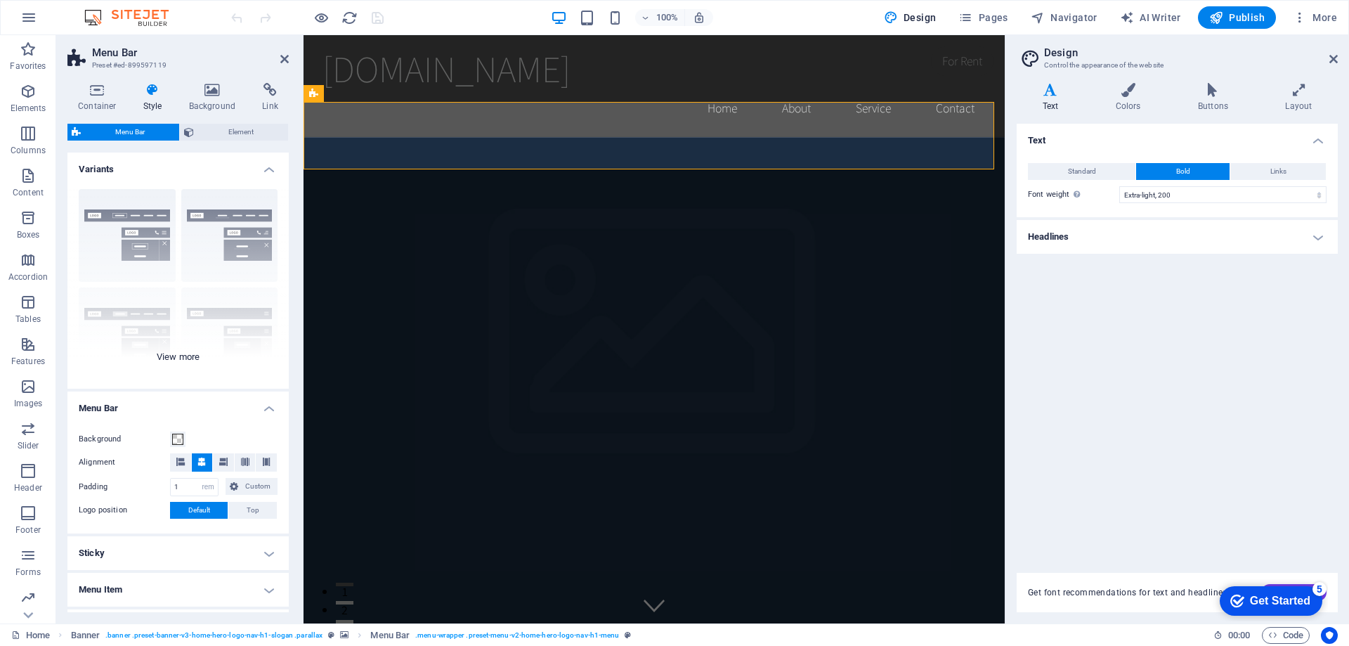
click at [146, 235] on div "Border Centered Default Fixed Loki Trigger Wide XXL" at bounding box center [177, 283] width 221 height 211
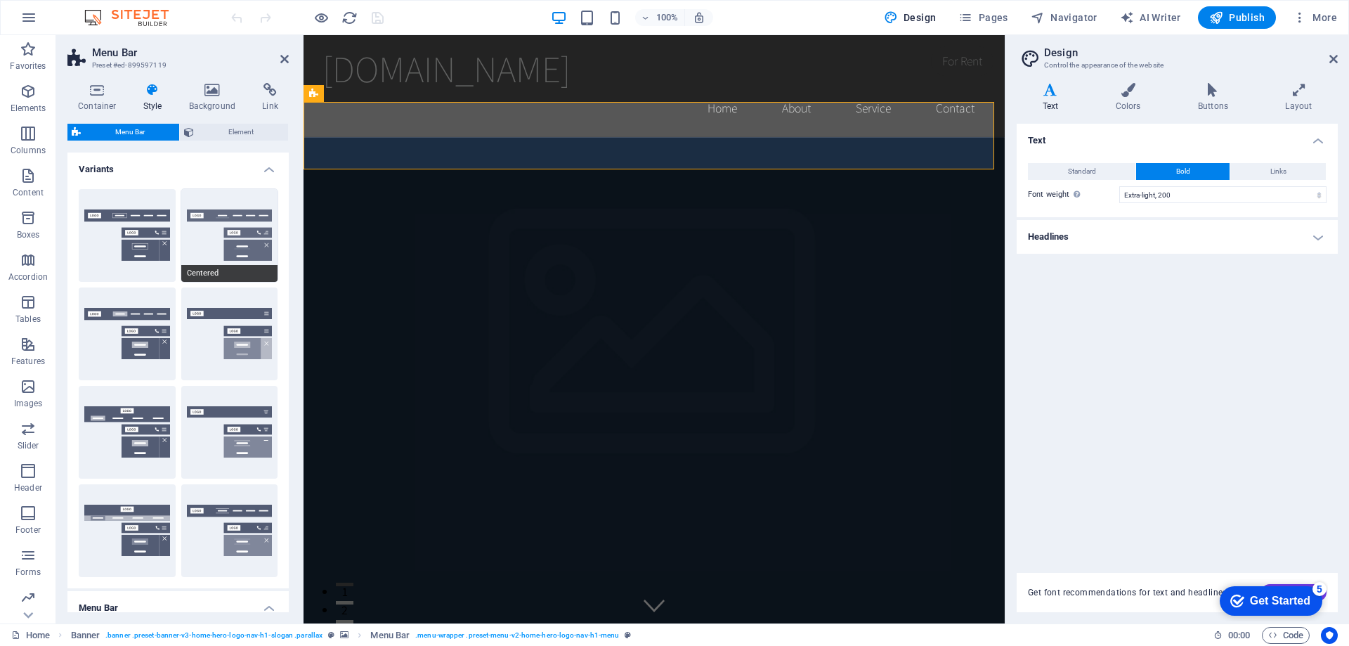
click at [268, 247] on button "Centered" at bounding box center [229, 235] width 97 height 93
click at [159, 357] on div "Default" at bounding box center [127, 333] width 97 height 93
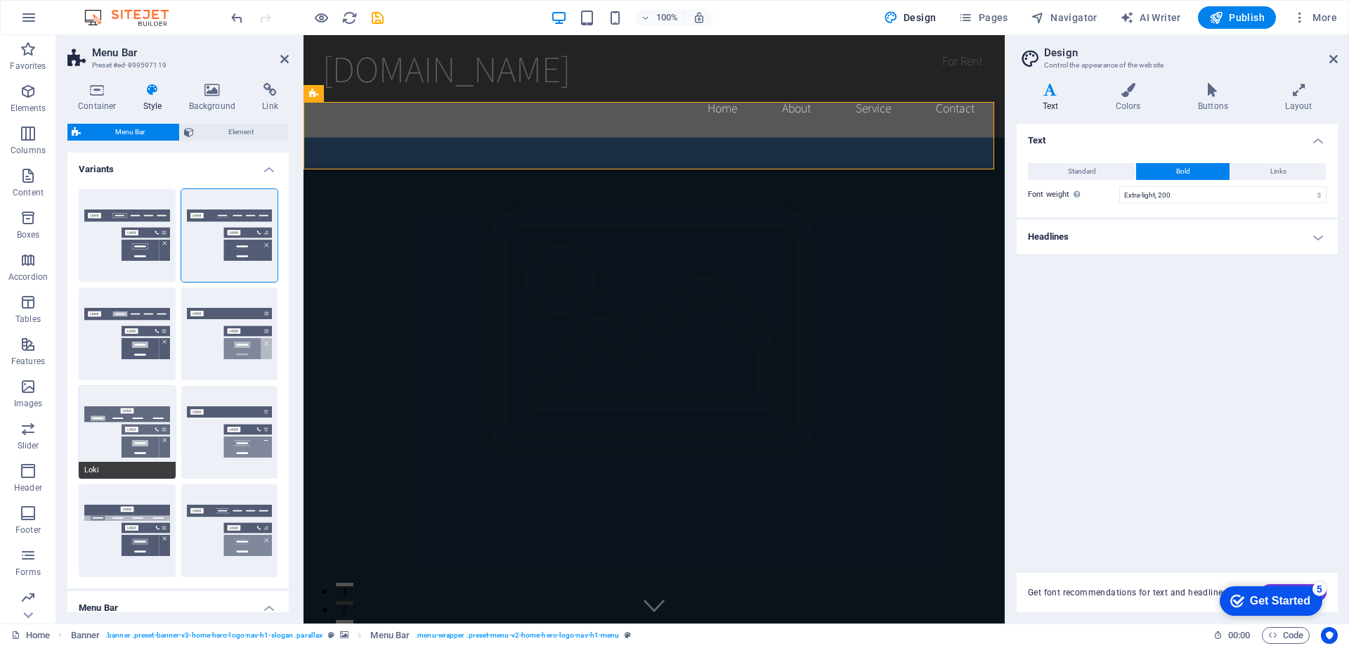
click at [150, 421] on button "Loki" at bounding box center [127, 432] width 97 height 93
type input "0"
select select "DISABLED_OPTION_VALUE"
type input "2"
type input "1"
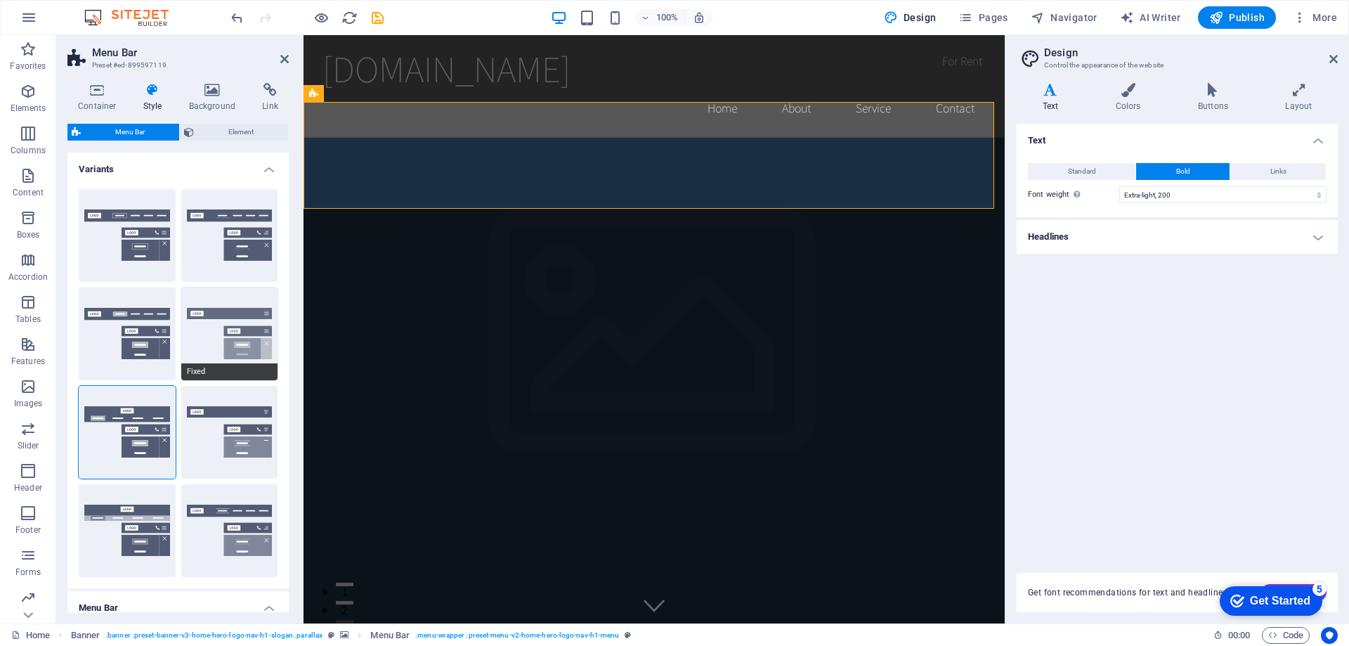
click at [246, 341] on button "Fixed" at bounding box center [229, 333] width 97 height 93
type input "1"
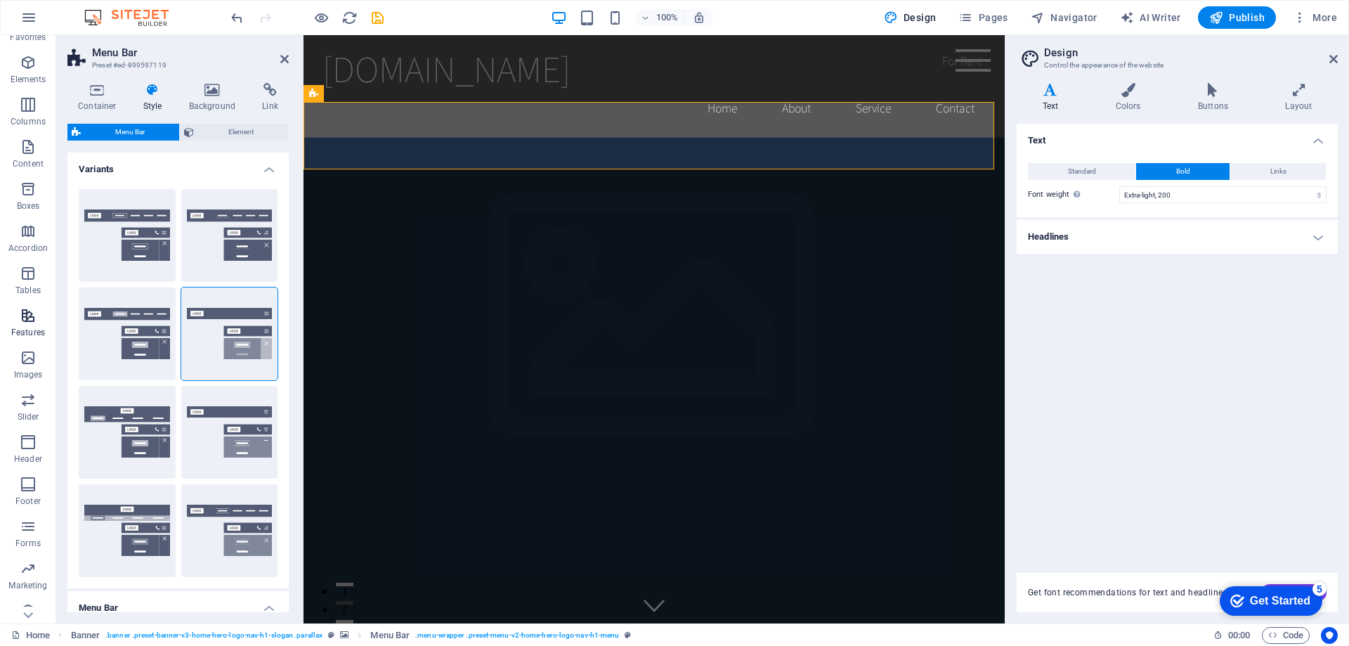
scroll to position [44, 0]
click at [18, 348] on span "Images" at bounding box center [28, 351] width 56 height 34
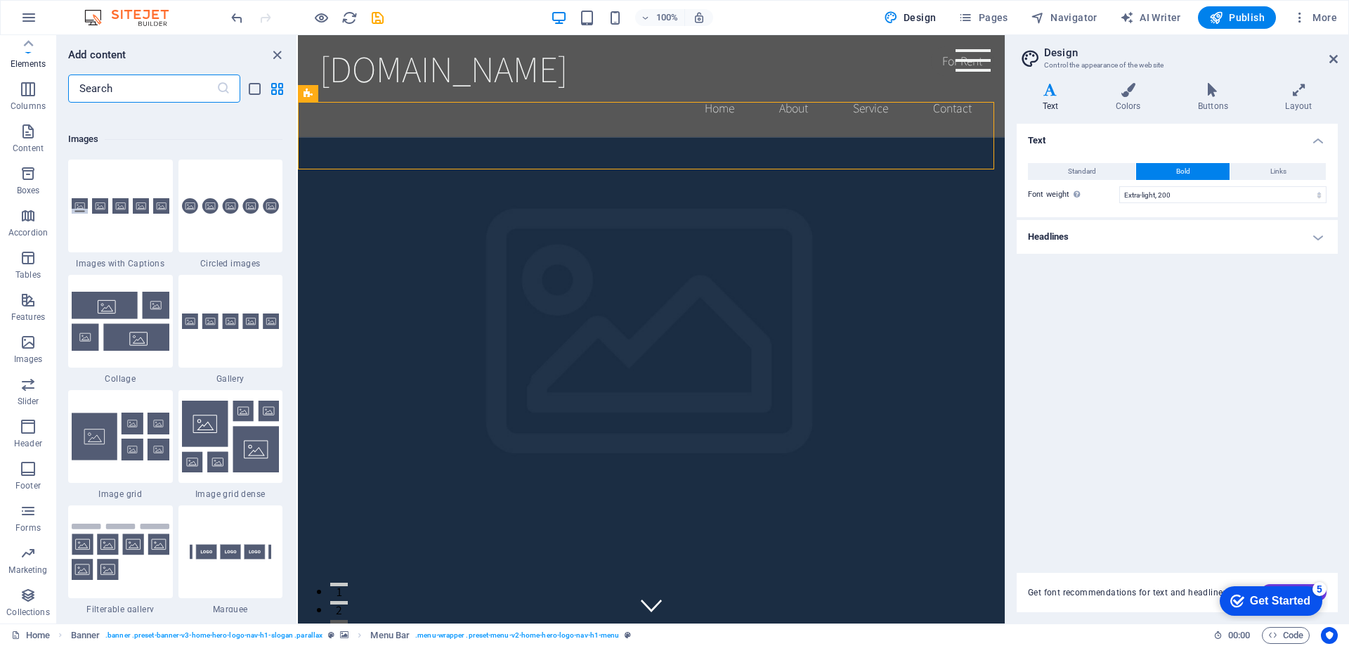
scroll to position [7124, 0]
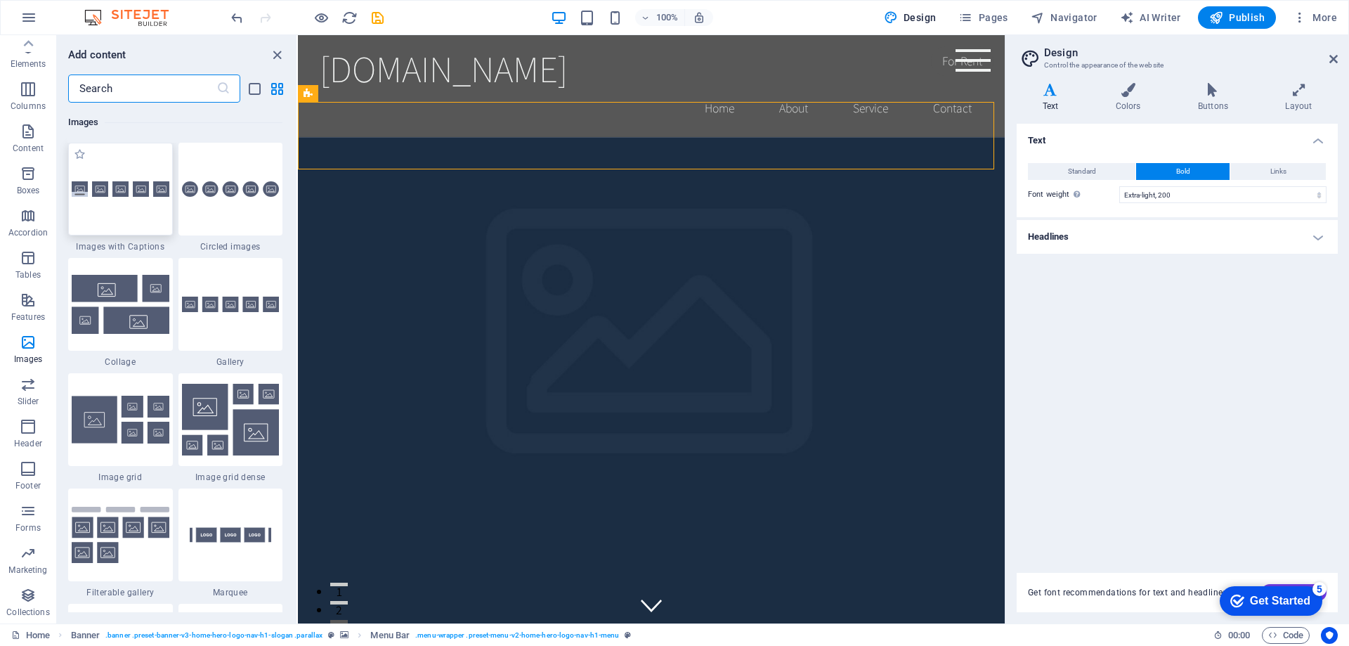
click at [134, 216] on div at bounding box center [120, 189] width 105 height 93
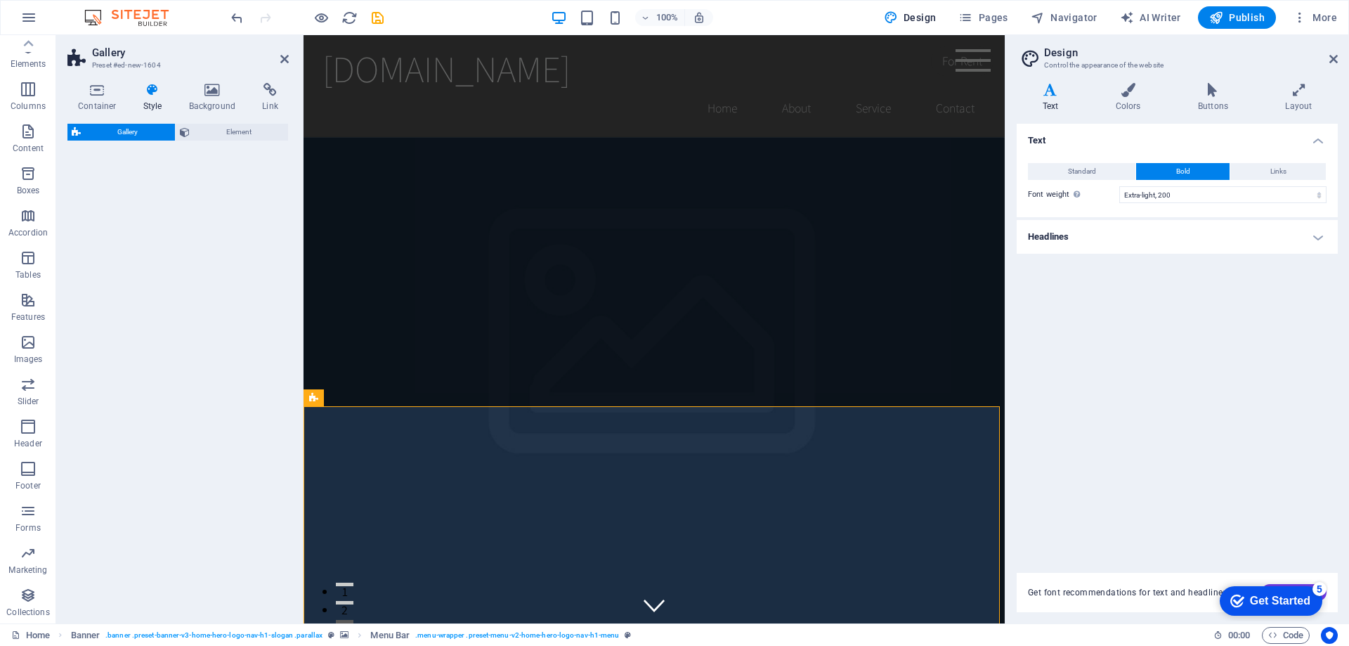
select select "rem"
select select "preset-gallery-v3-captions"
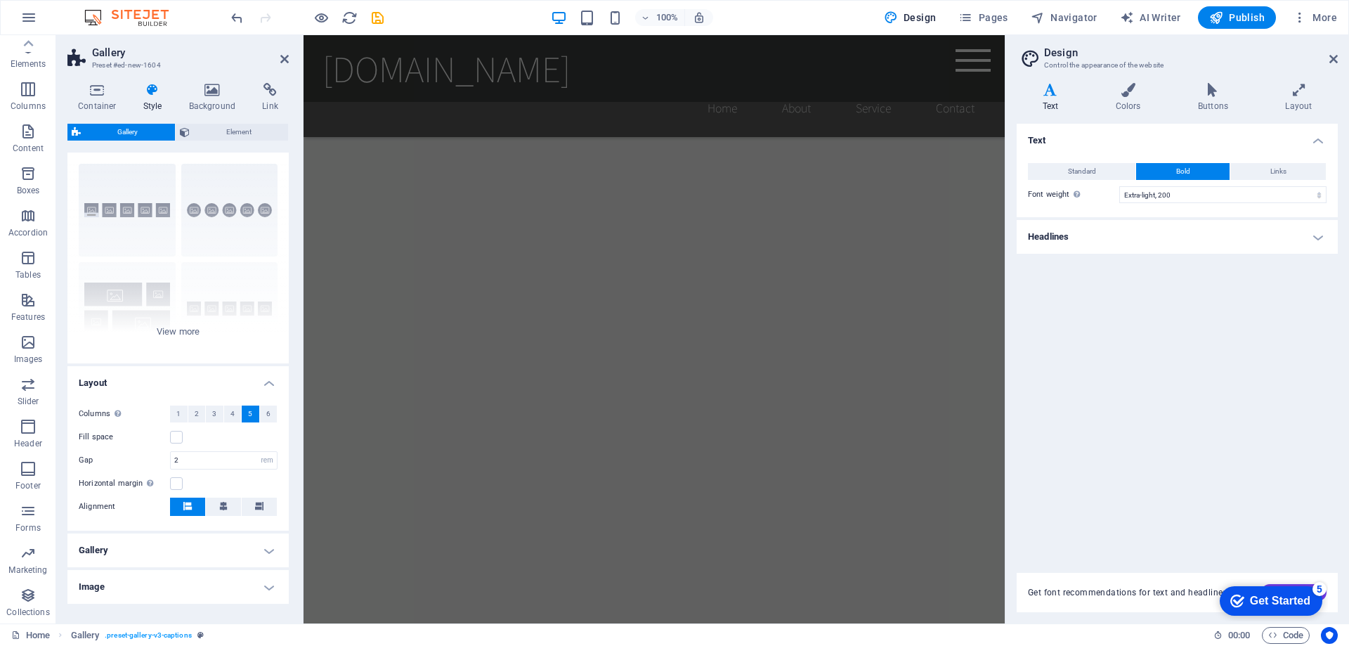
scroll to position [0, 0]
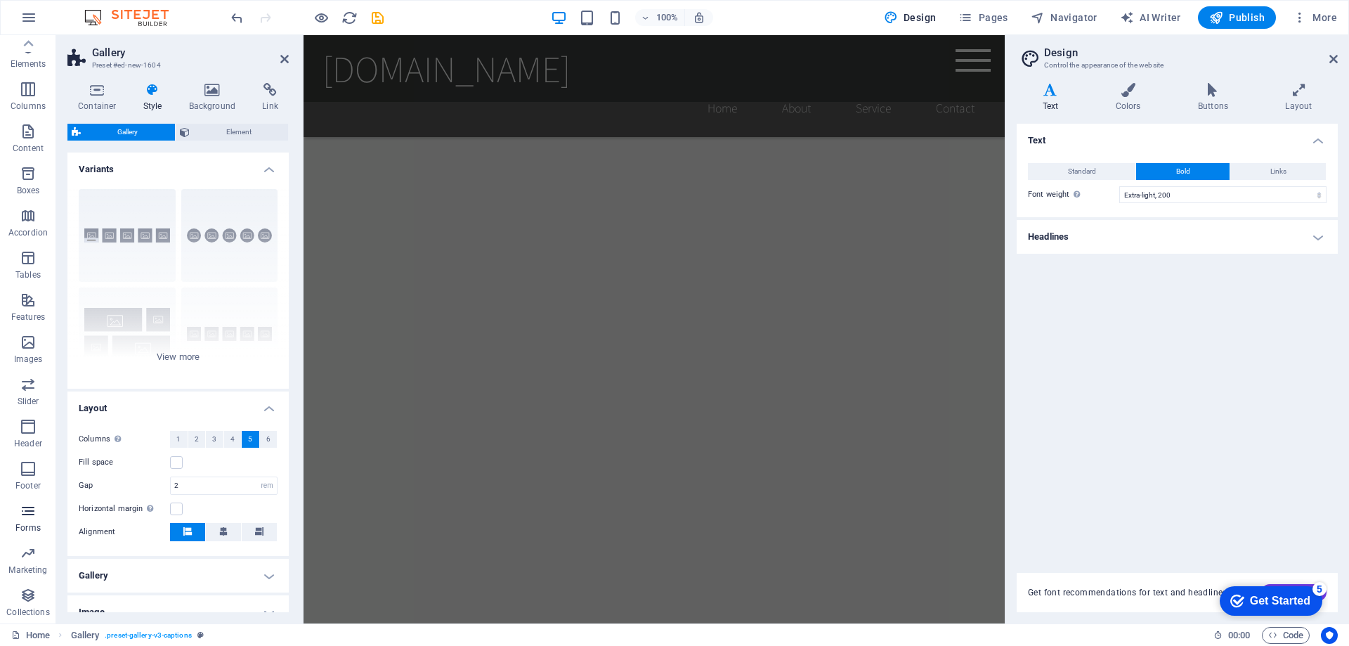
click at [27, 516] on icon "button" at bounding box center [28, 510] width 17 height 17
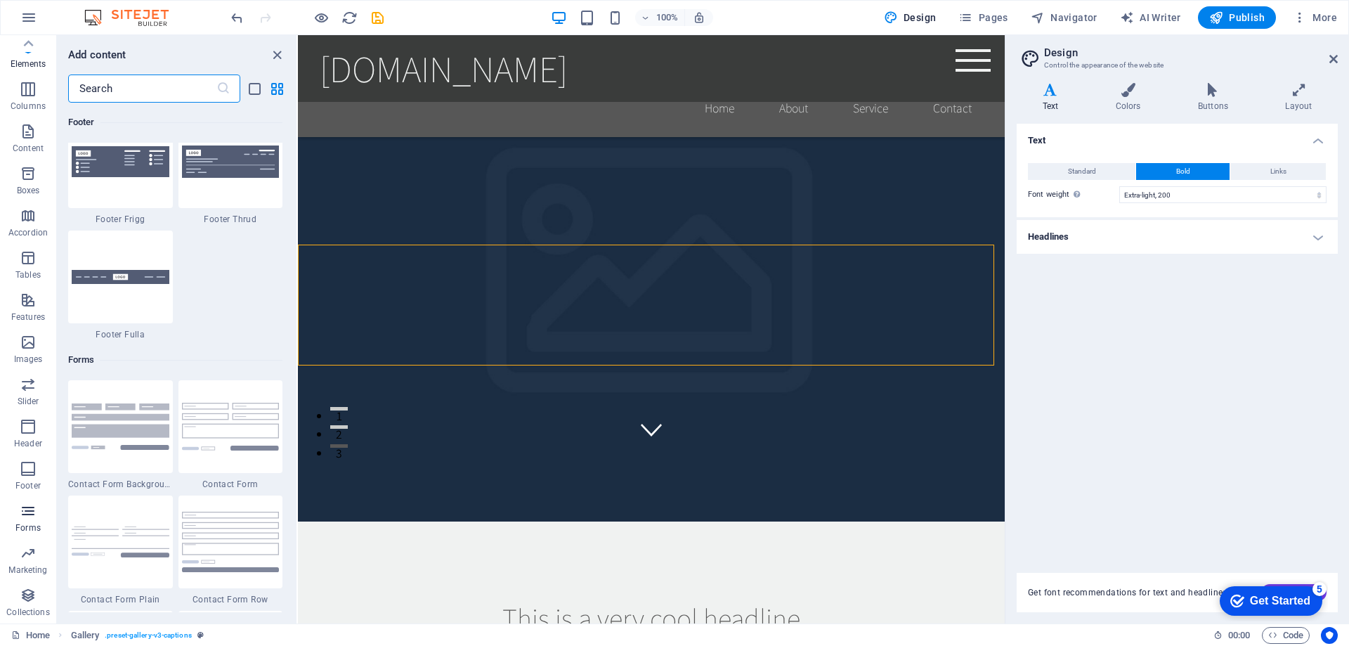
scroll to position [10258, 0]
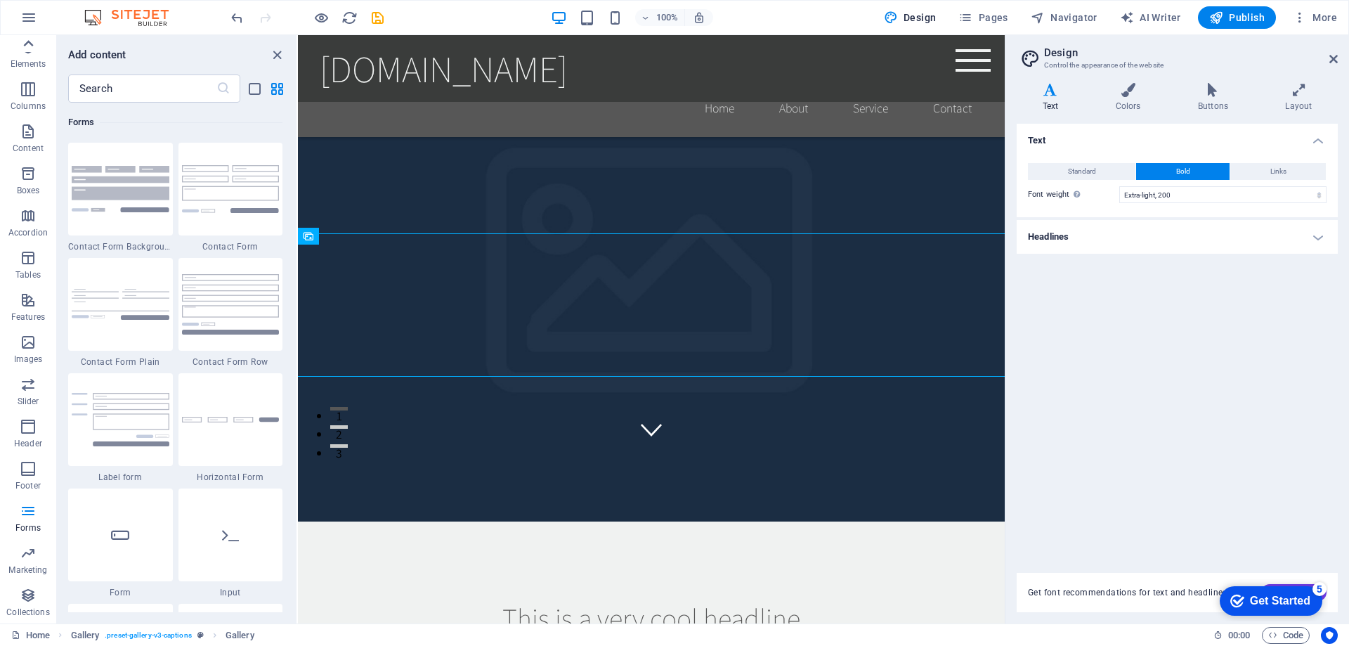
click at [30, 42] on icon at bounding box center [29, 43] width 10 height 6
click at [30, 42] on icon "button" at bounding box center [28, 49] width 17 height 17
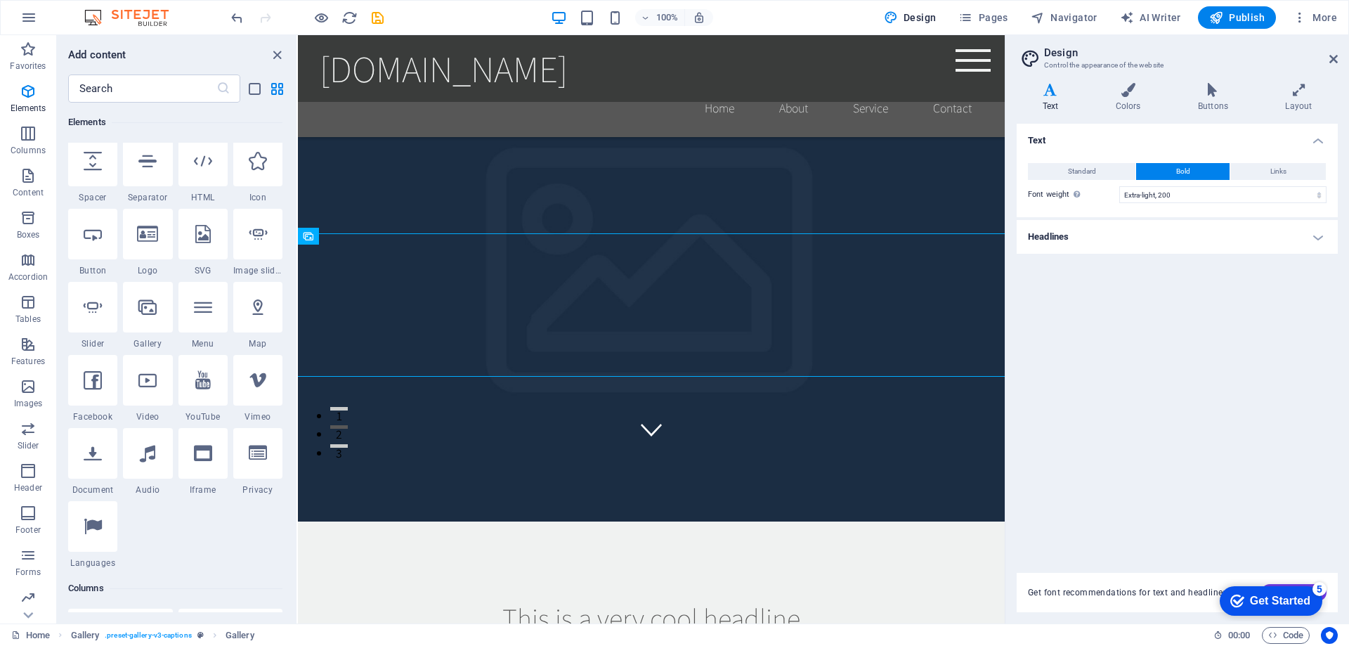
scroll to position [234, 0]
click at [153, 242] on div at bounding box center [147, 229] width 49 height 51
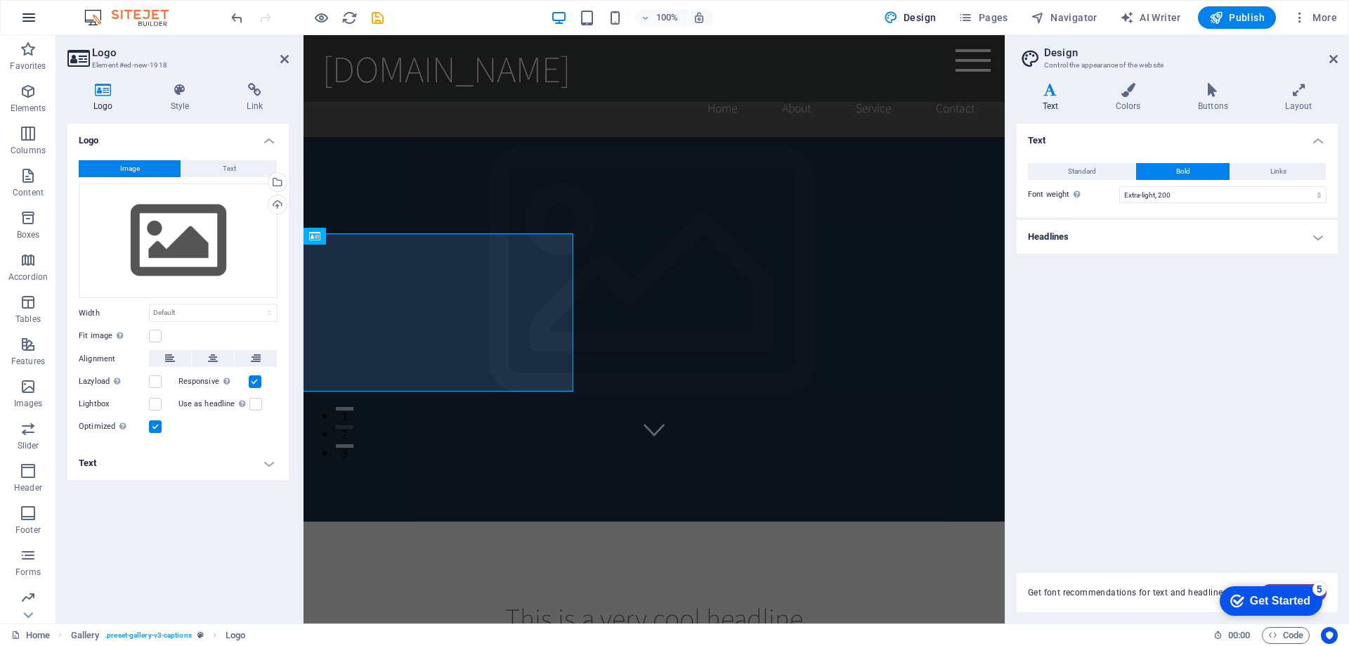
click at [27, 12] on icon "button" at bounding box center [28, 17] width 17 height 17
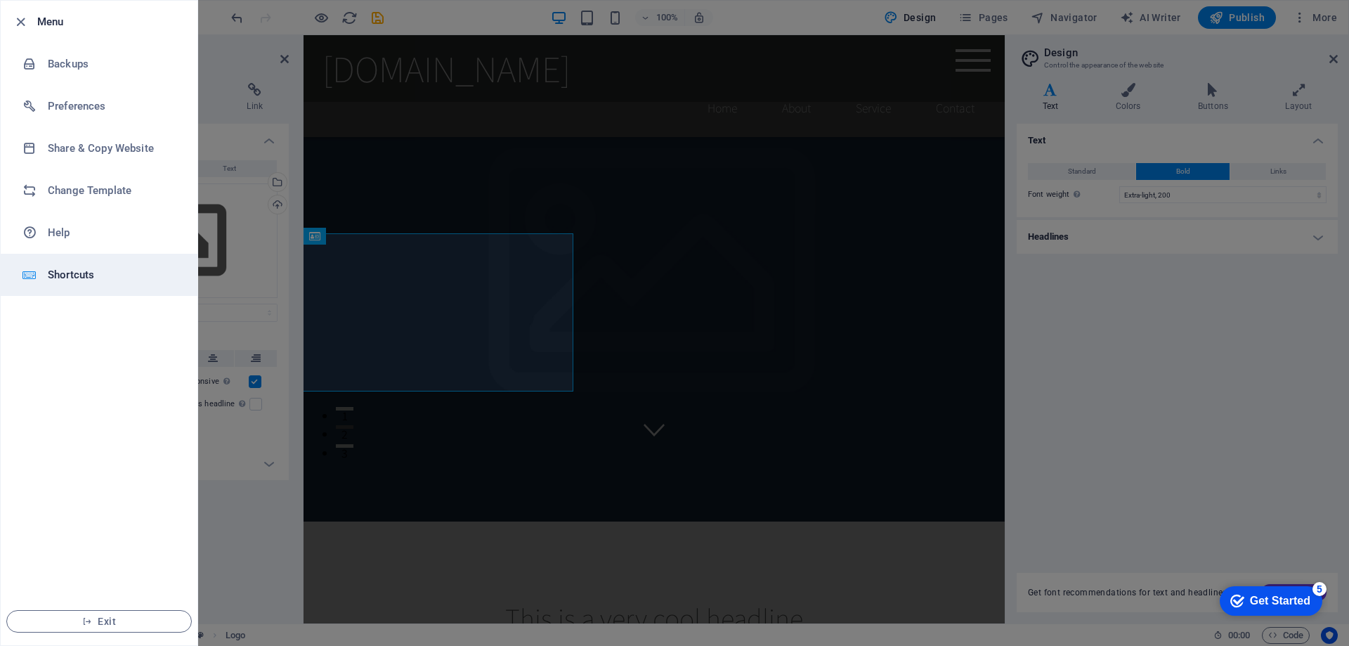
click at [74, 275] on h6 "Shortcuts" at bounding box center [113, 274] width 130 height 17
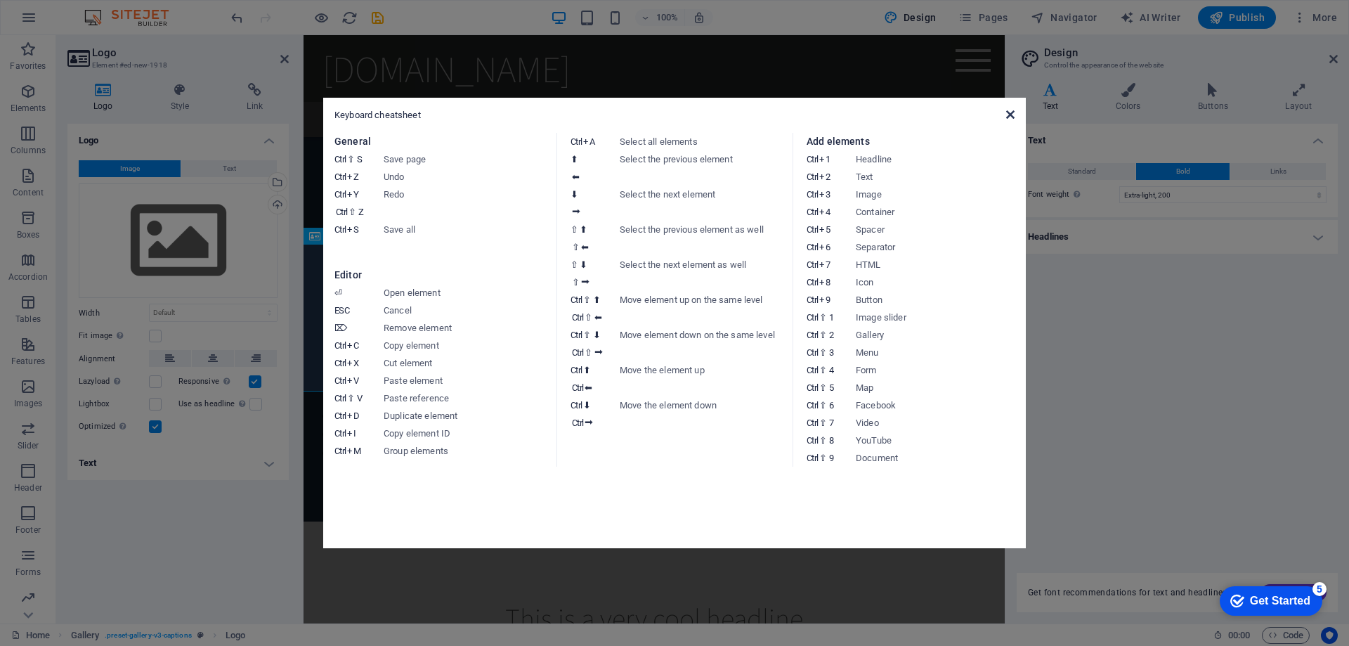
click at [1012, 111] on icon at bounding box center [1010, 114] width 8 height 11
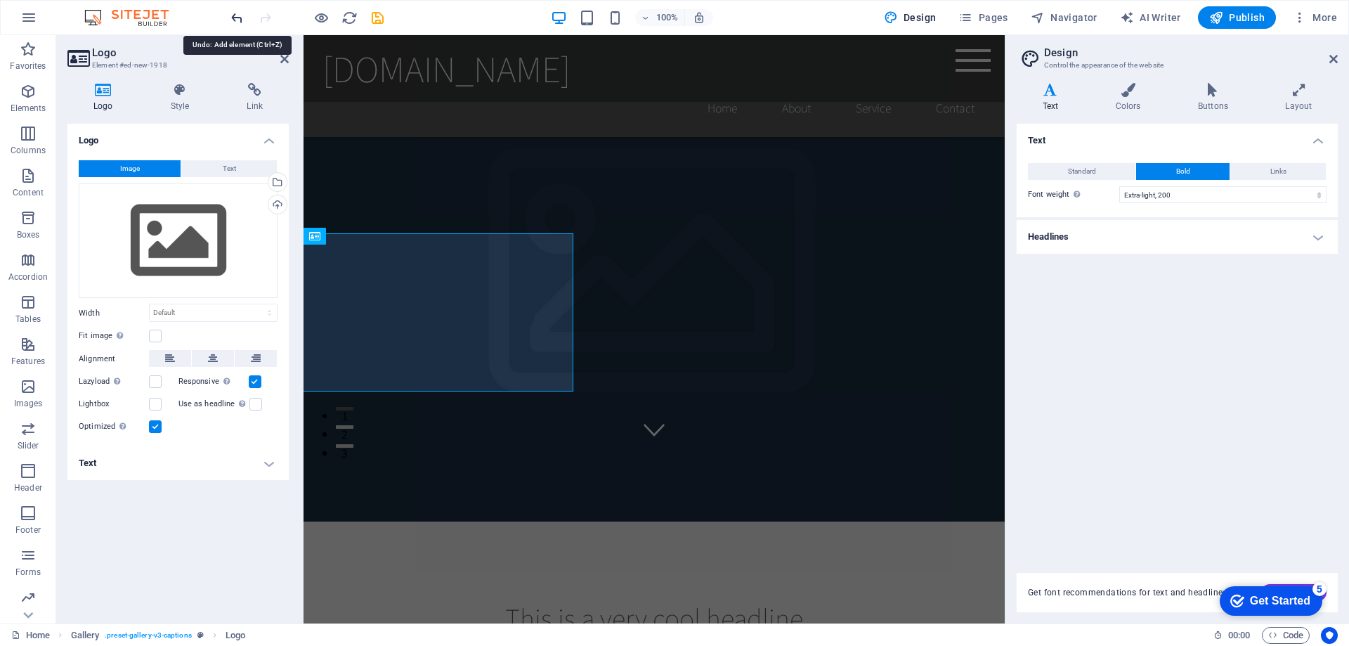
click at [239, 20] on icon "undo" at bounding box center [237, 18] width 16 height 16
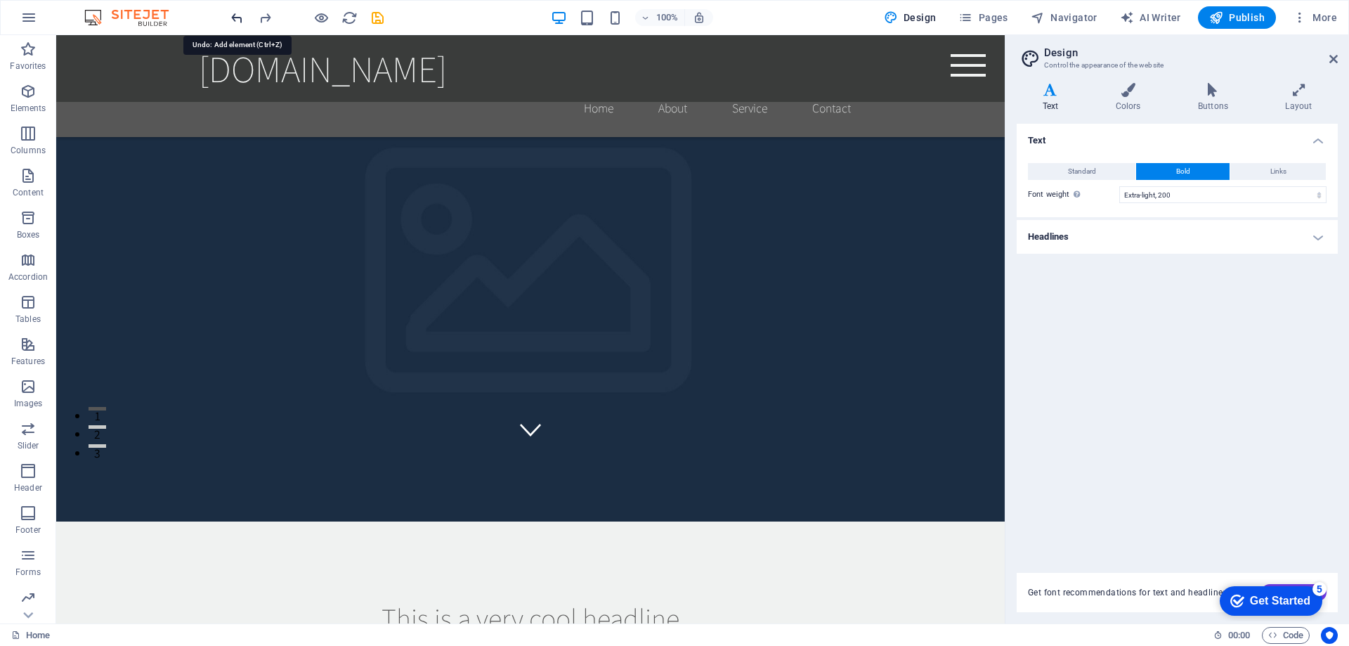
click at [239, 20] on icon "undo" at bounding box center [237, 18] width 16 height 16
click at [237, 20] on icon "undo" at bounding box center [237, 18] width 16 height 16
drag, startPoint x: 352, startPoint y: 18, endPoint x: 672, endPoint y: 8, distance: 320.5
click at [352, 18] on icon "reload" at bounding box center [349, 18] width 16 height 16
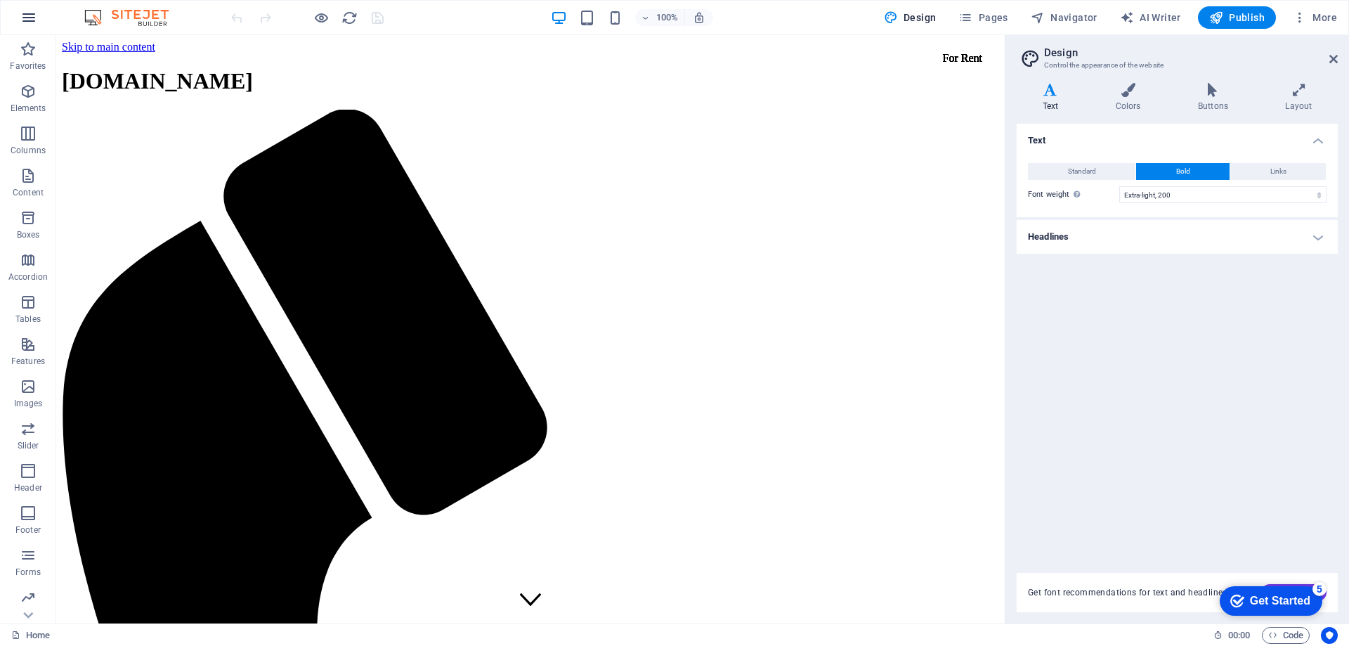
click at [27, 15] on icon "button" at bounding box center [28, 17] width 17 height 17
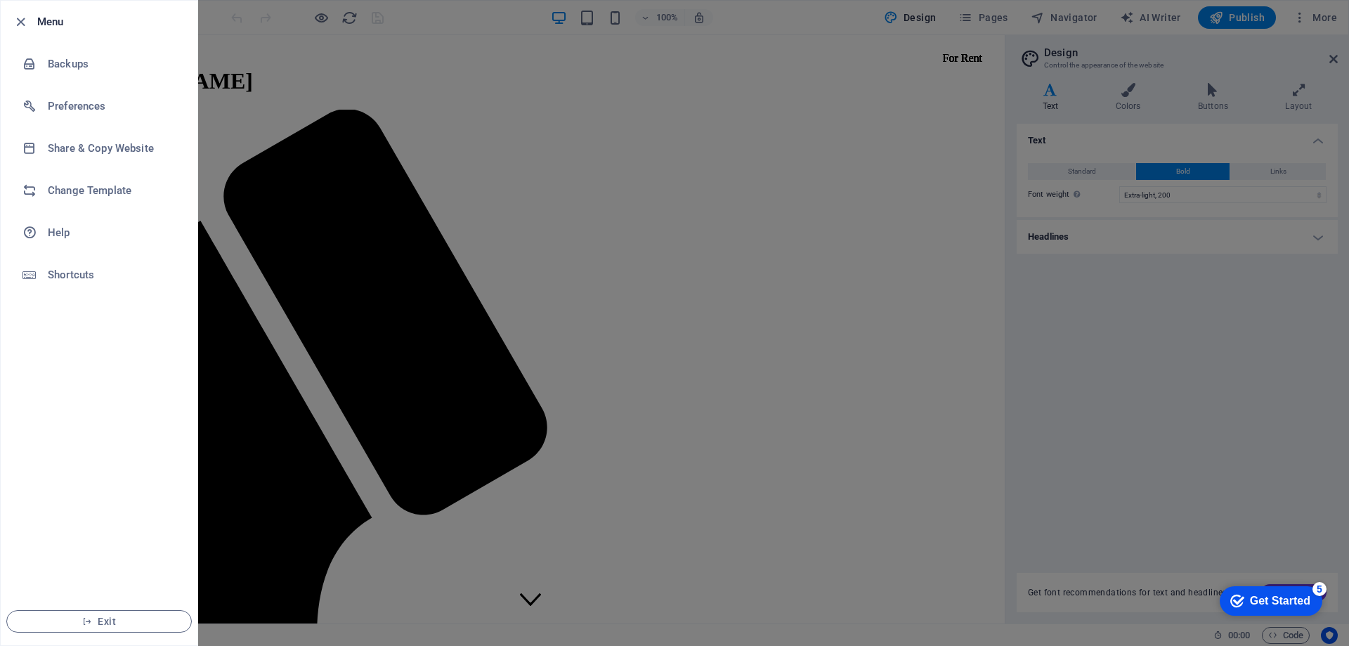
click at [606, 82] on div at bounding box center [674, 323] width 1349 height 646
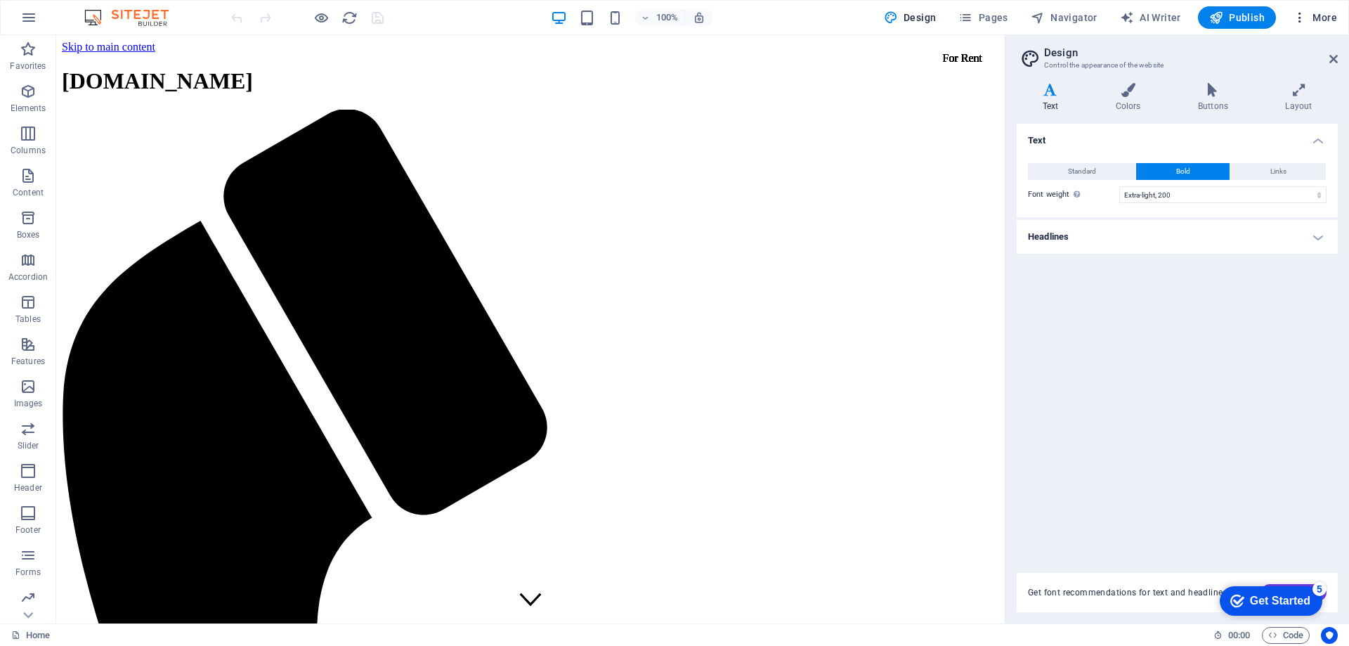
click at [1327, 19] on span "More" at bounding box center [1315, 18] width 44 height 14
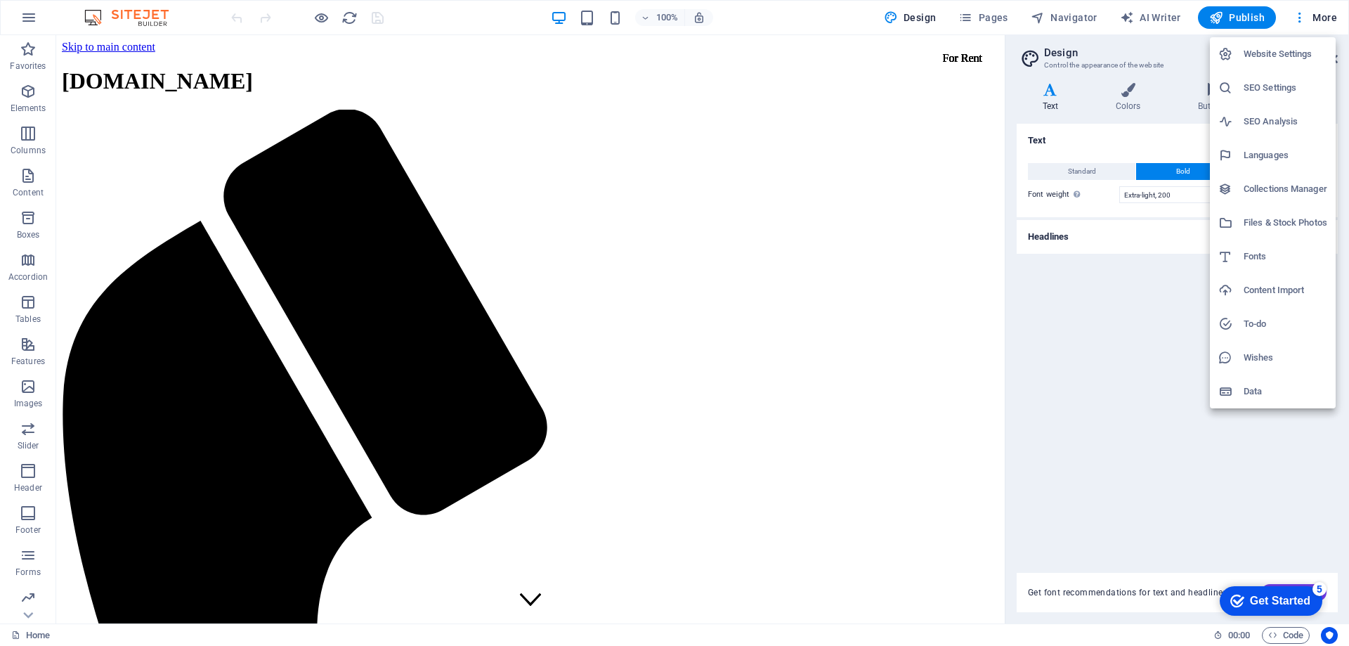
click at [809, 37] on div at bounding box center [674, 323] width 1349 height 646
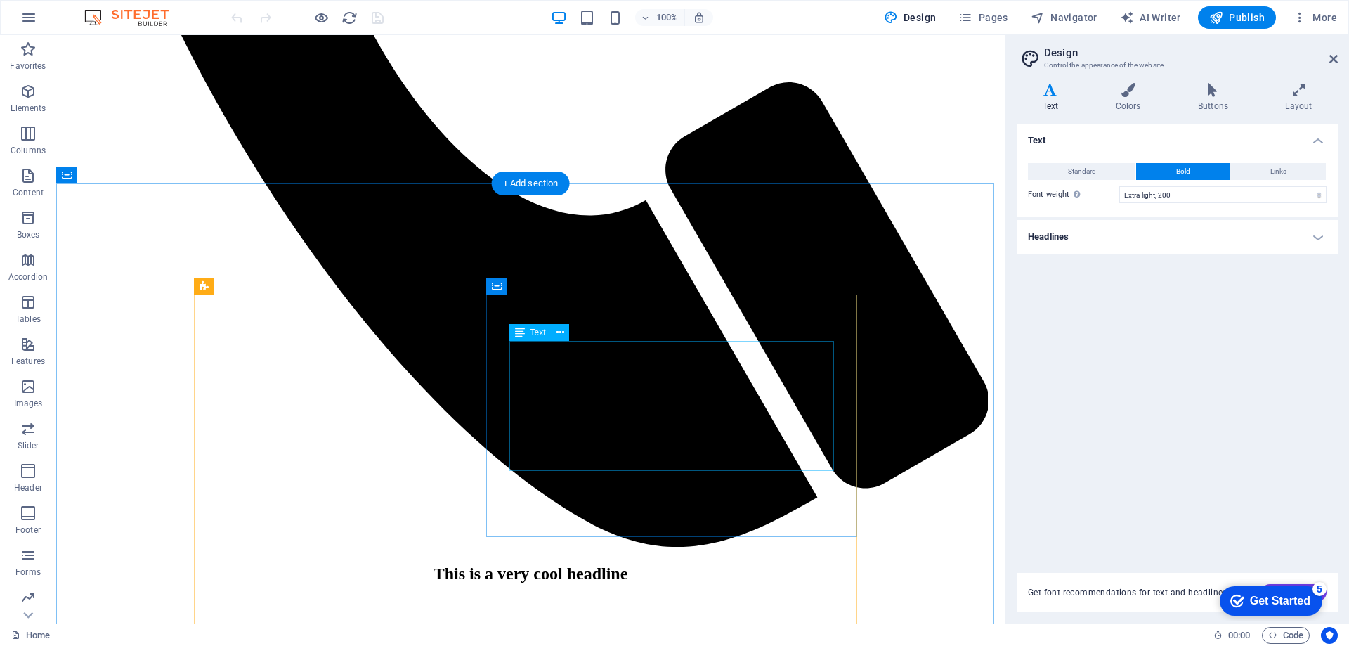
scroll to position [6077, 0]
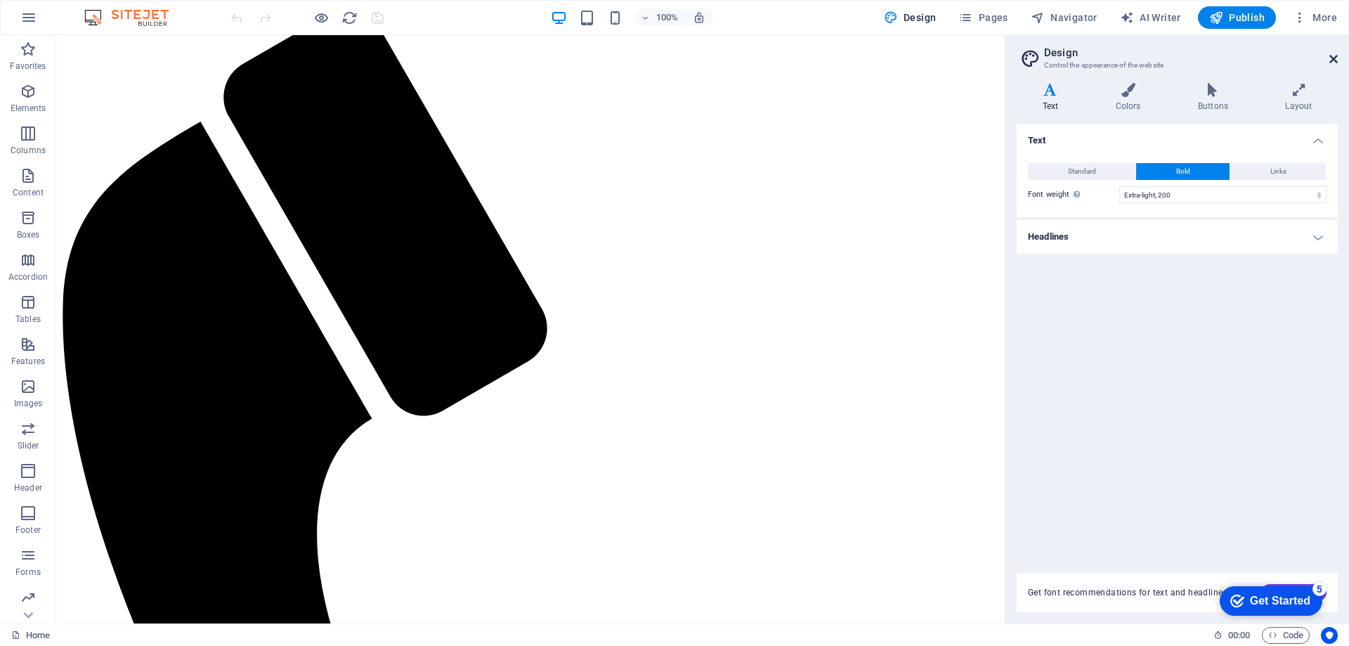
click at [1331, 57] on icon at bounding box center [1333, 58] width 8 height 11
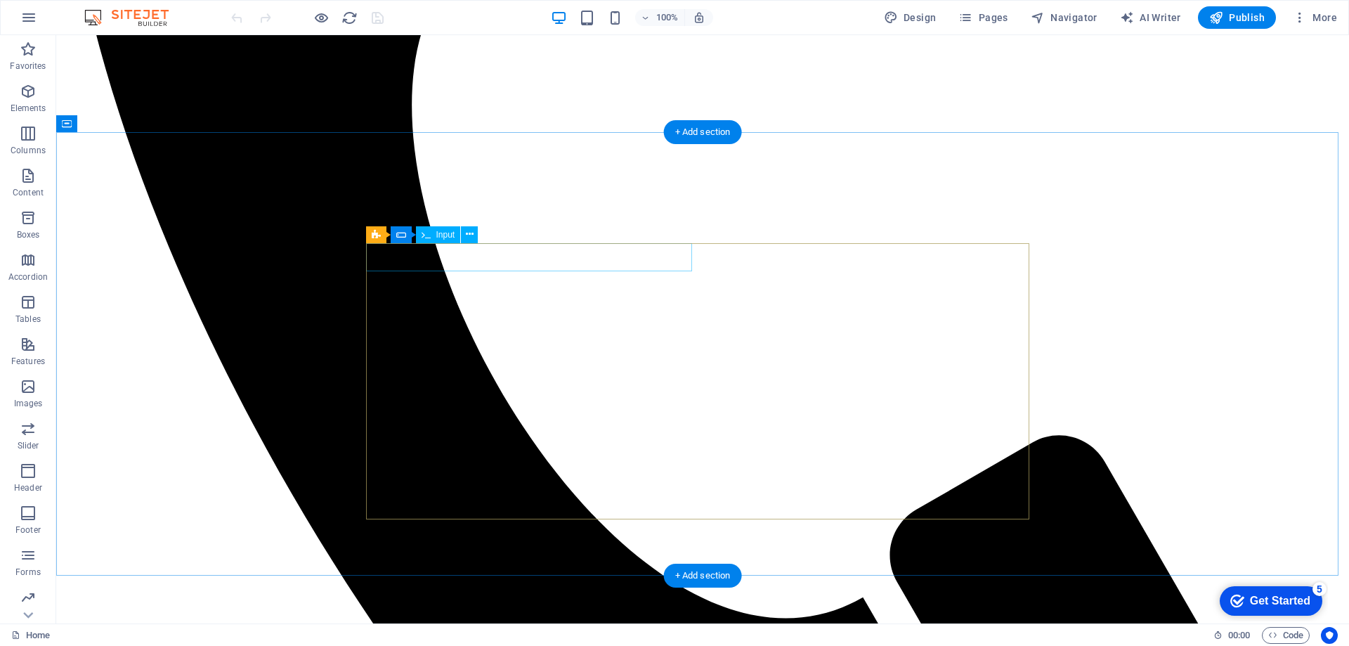
scroll to position [21403, 0]
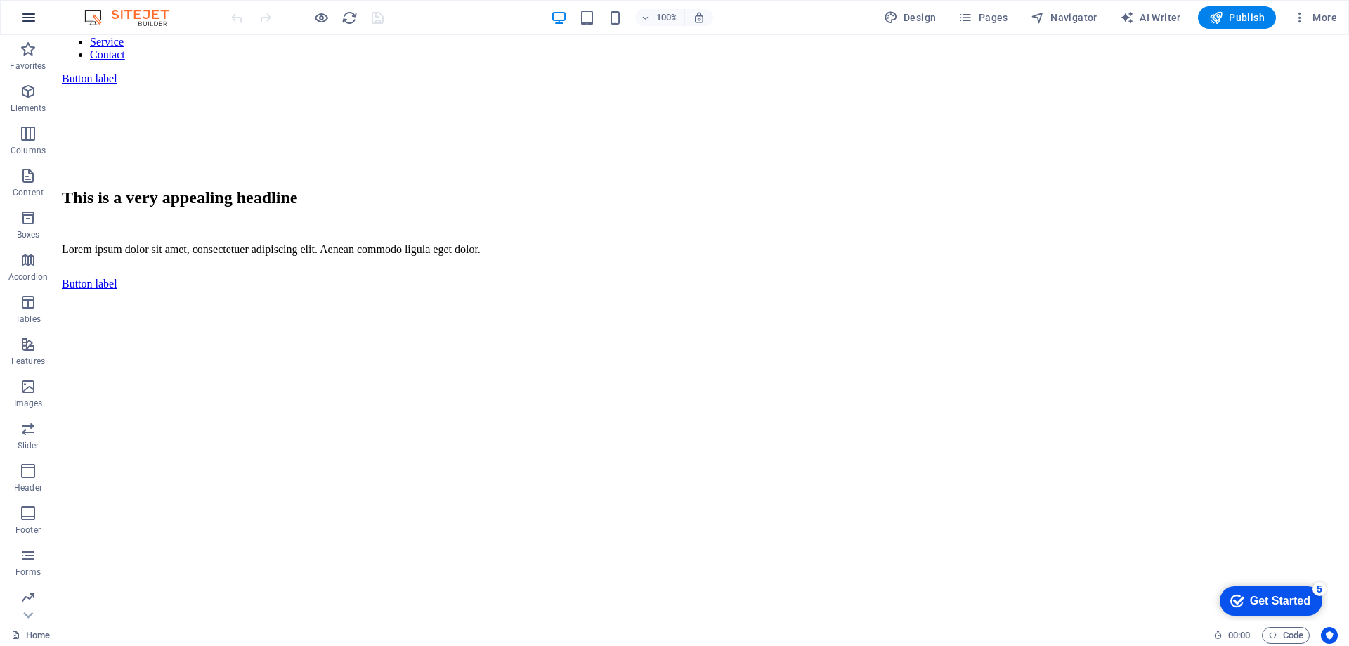
click at [32, 20] on icon "button" at bounding box center [28, 17] width 17 height 17
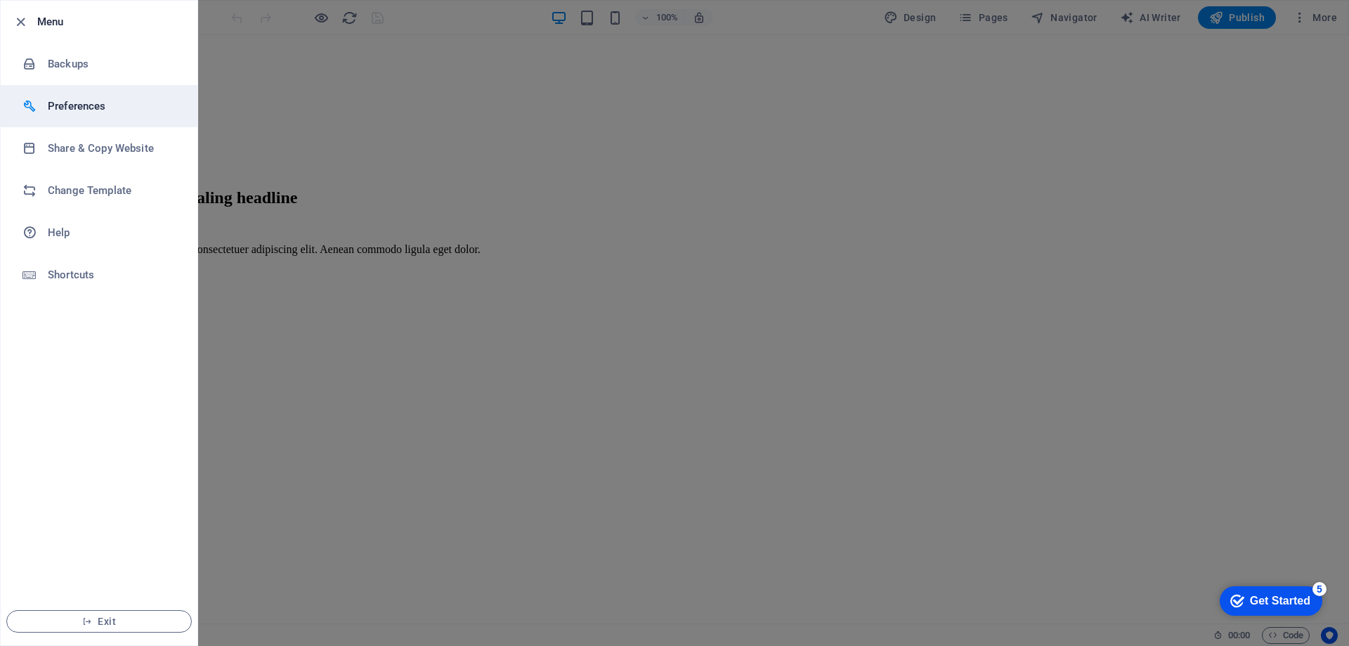
click at [57, 106] on h6 "Preferences" at bounding box center [113, 106] width 130 height 17
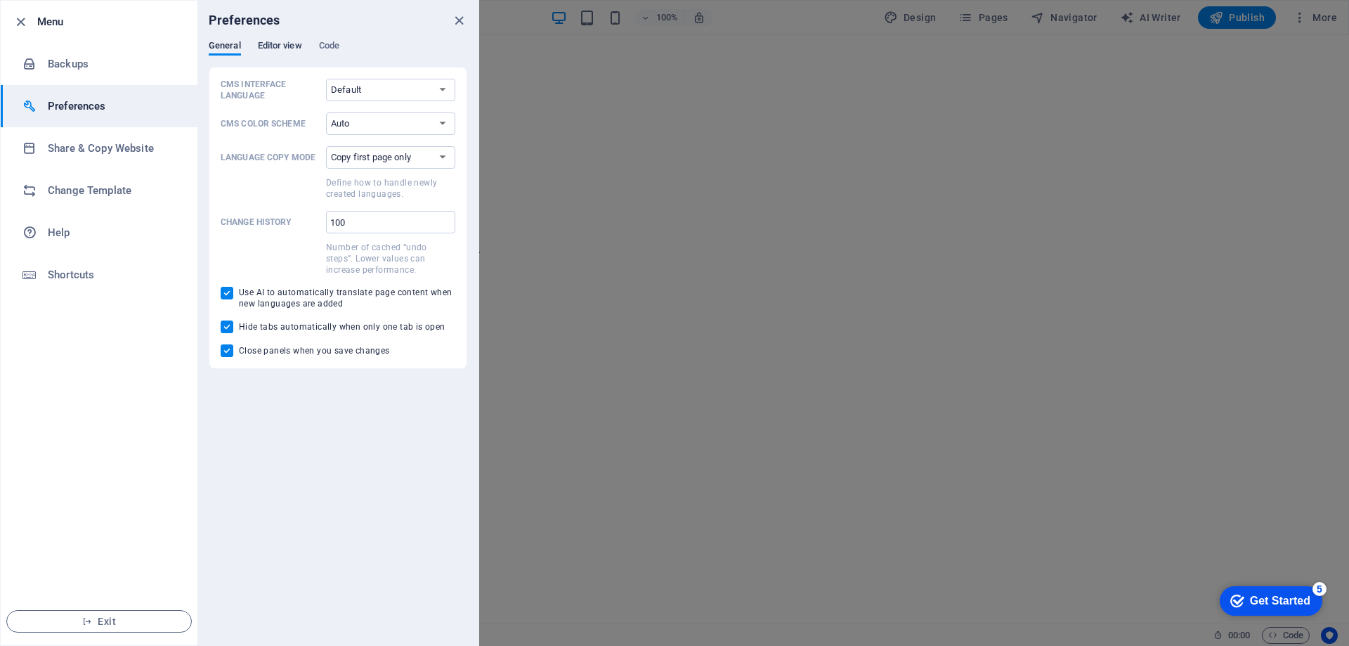
click at [265, 46] on span "Editor view" at bounding box center [280, 47] width 44 height 20
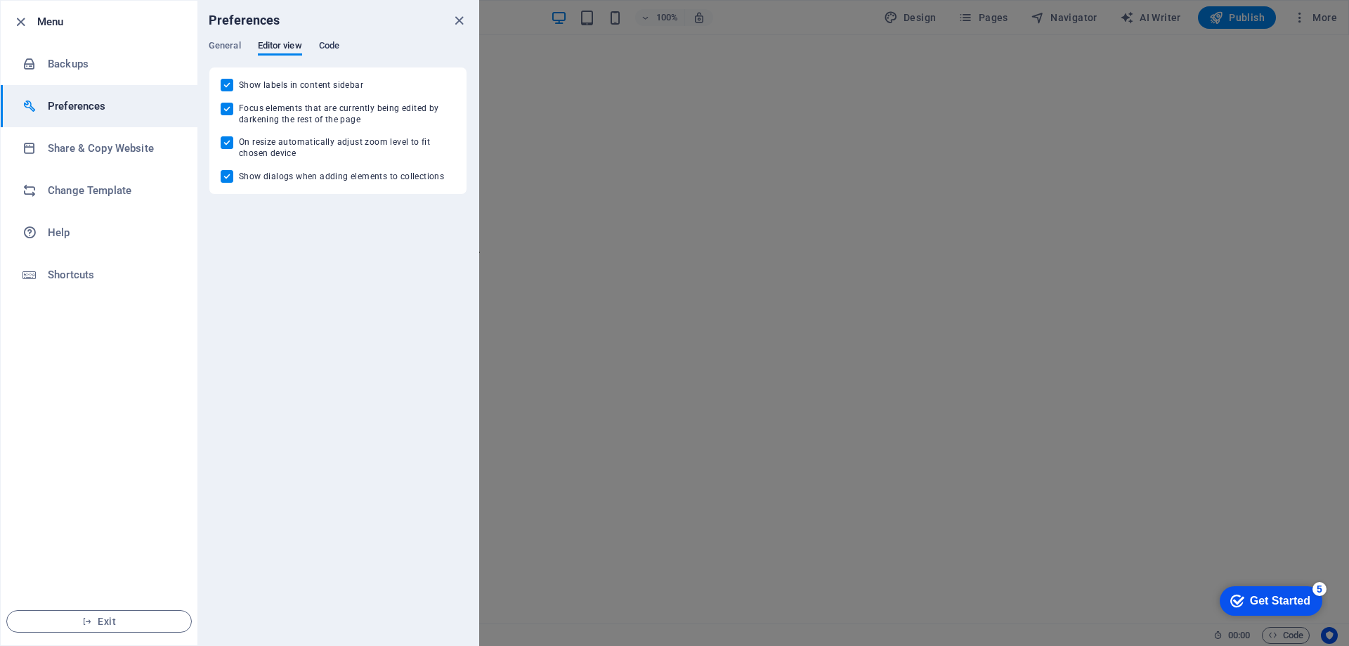
click at [330, 49] on span "Code" at bounding box center [329, 47] width 20 height 20
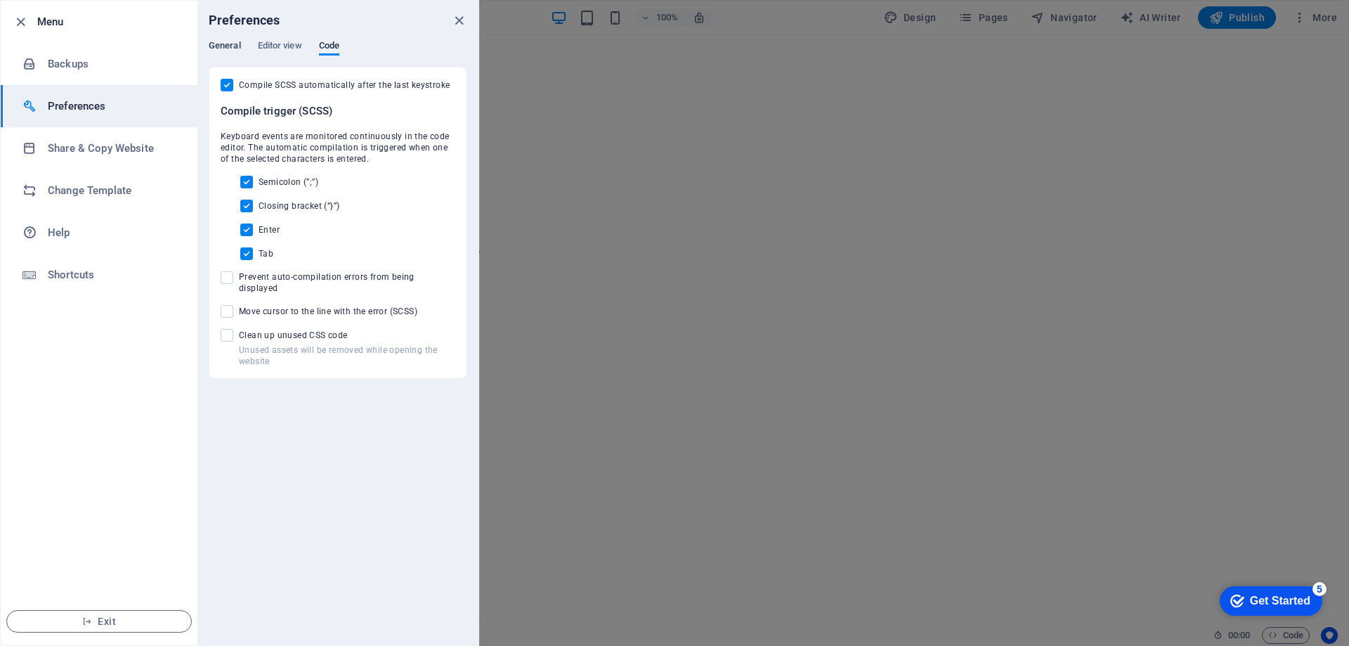
click at [221, 42] on span "General" at bounding box center [225, 47] width 32 height 20
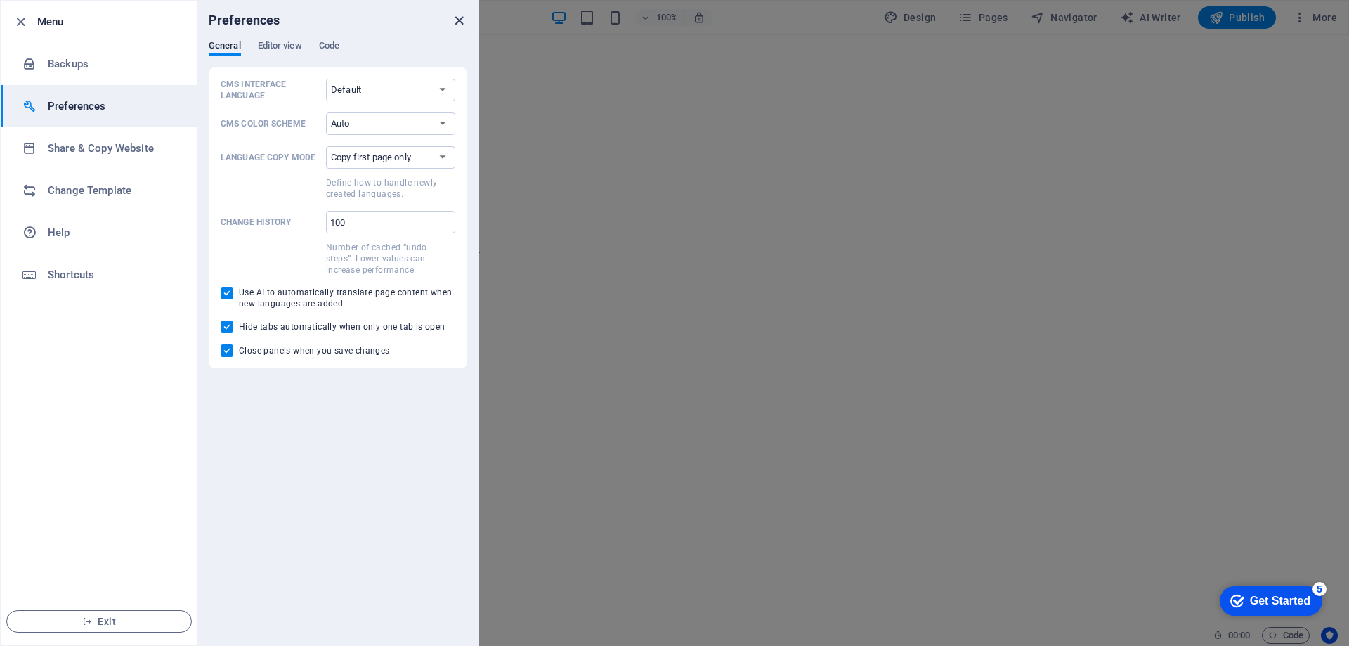
click at [455, 20] on icon "close" at bounding box center [459, 21] width 16 height 16
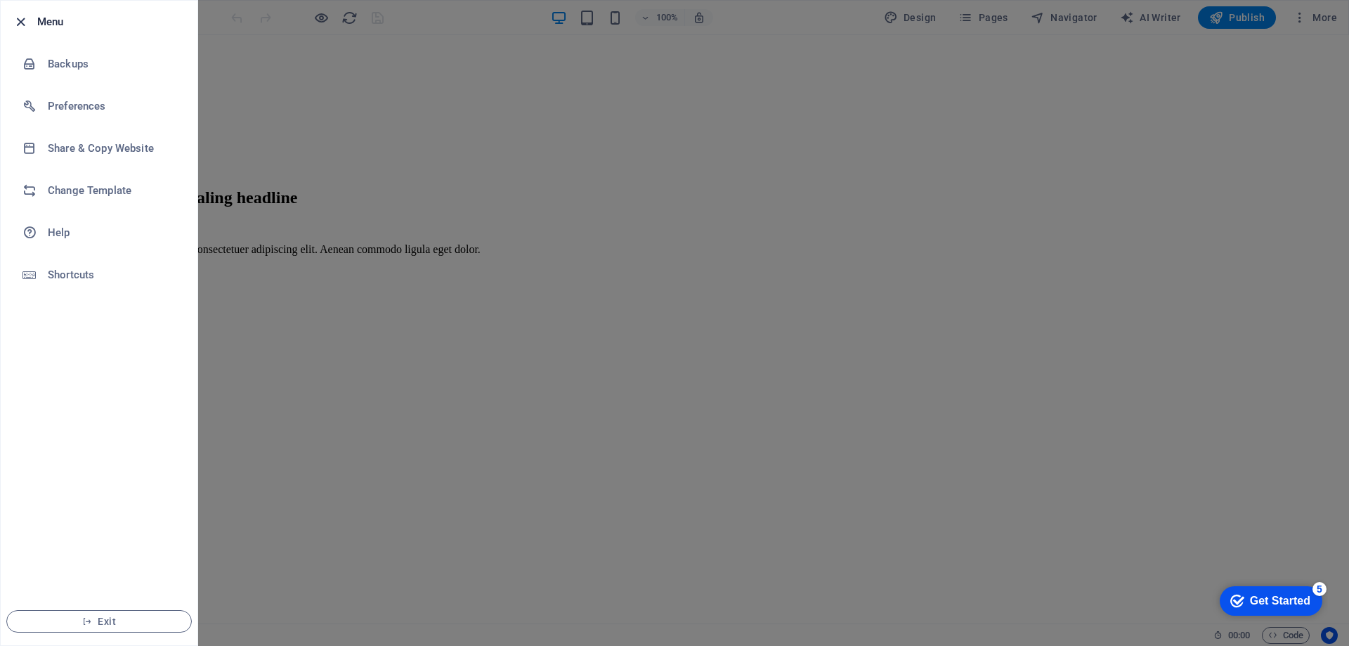
click at [22, 22] on icon "button" at bounding box center [21, 22] width 16 height 16
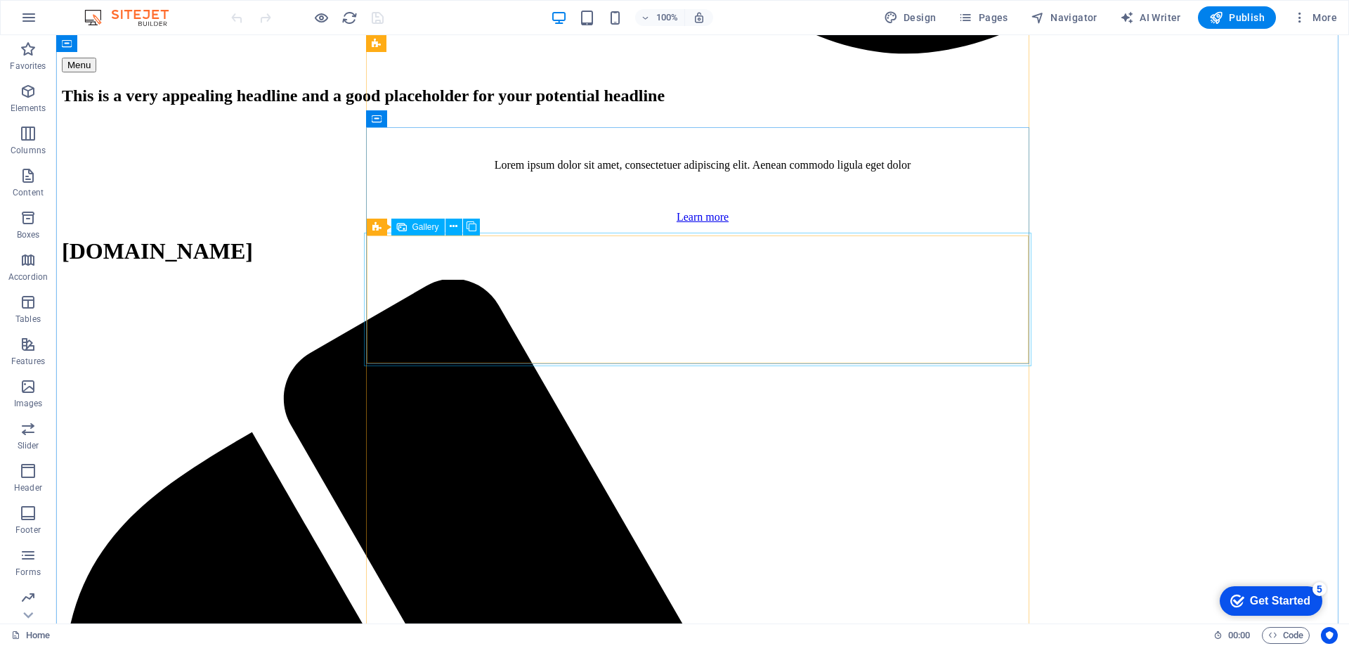
scroll to position [16954, 0]
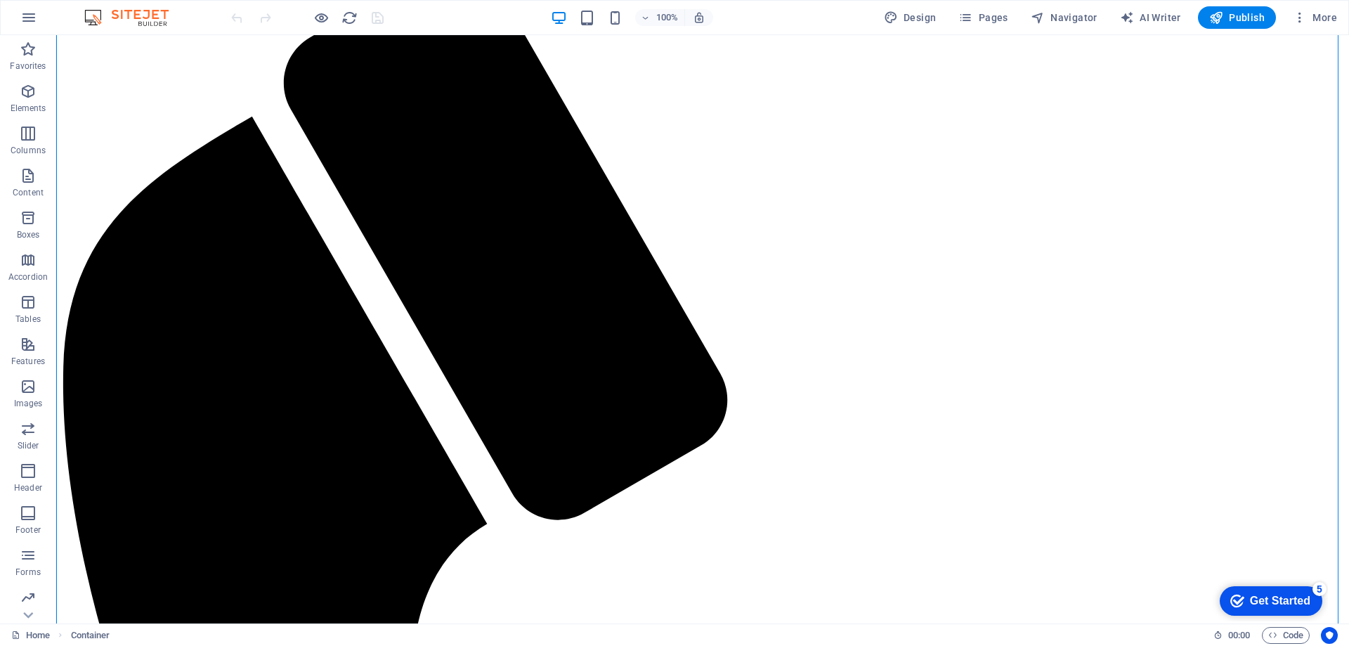
drag, startPoint x: 426, startPoint y: 263, endPoint x: 318, endPoint y: 287, distance: 110.7
click at [467, 226] on icon at bounding box center [472, 226] width 10 height 15
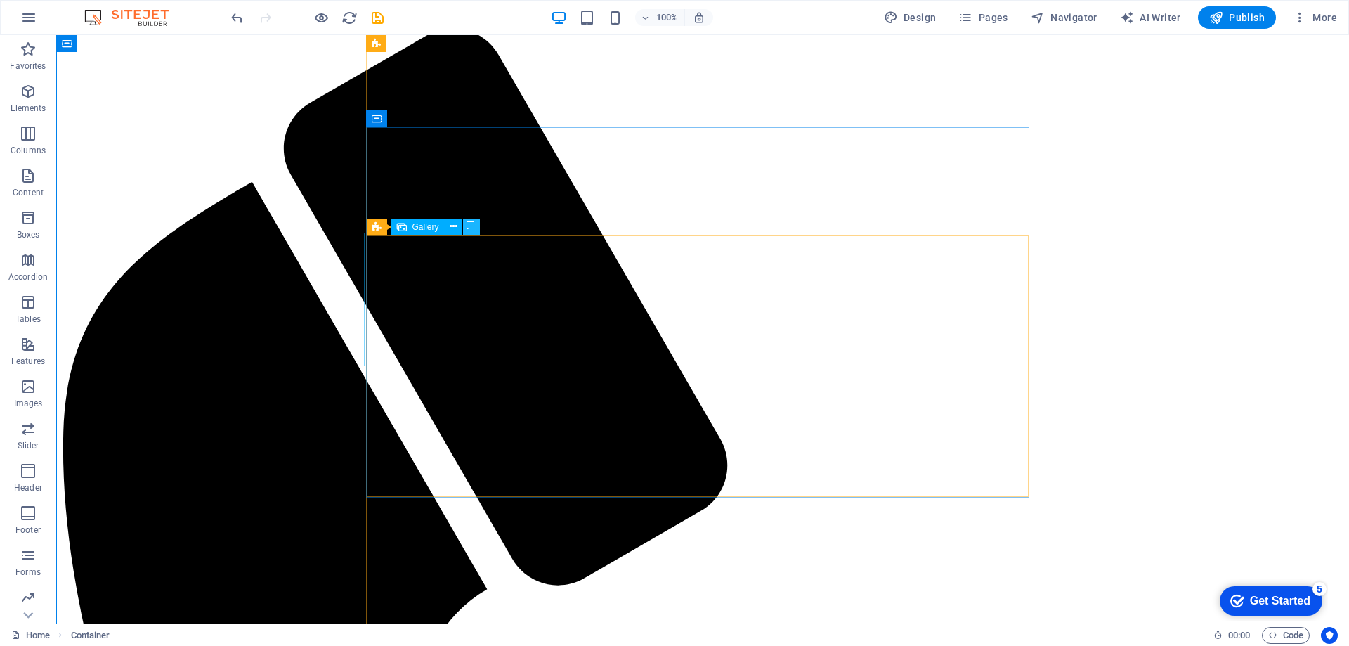
click at [469, 226] on icon at bounding box center [472, 226] width 10 height 15
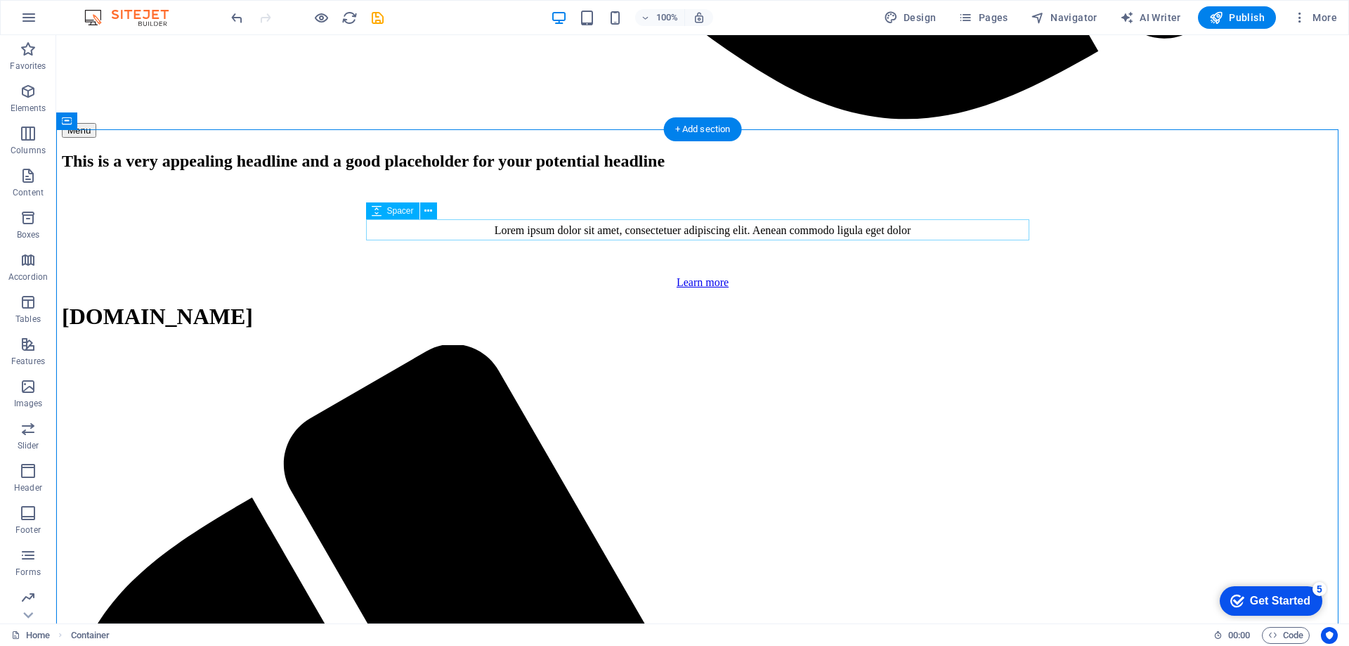
scroll to position [16171, 0]
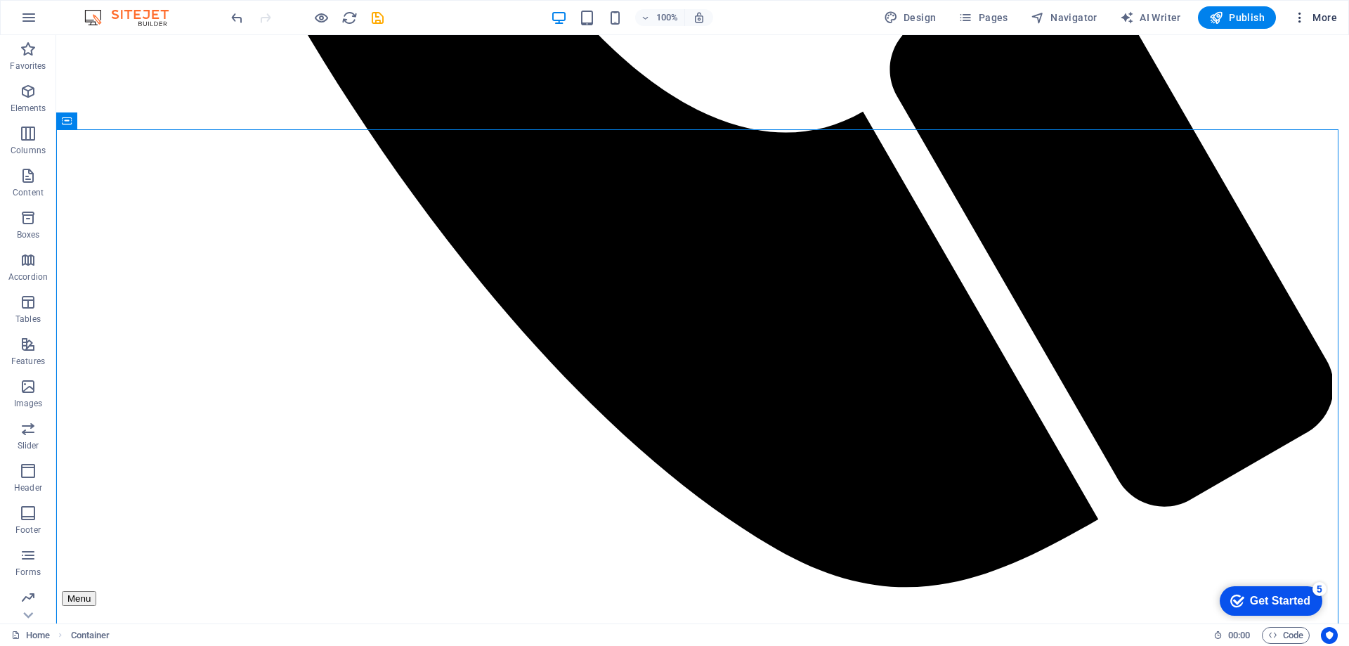
click at [1303, 21] on icon "button" at bounding box center [1300, 18] width 14 height 14
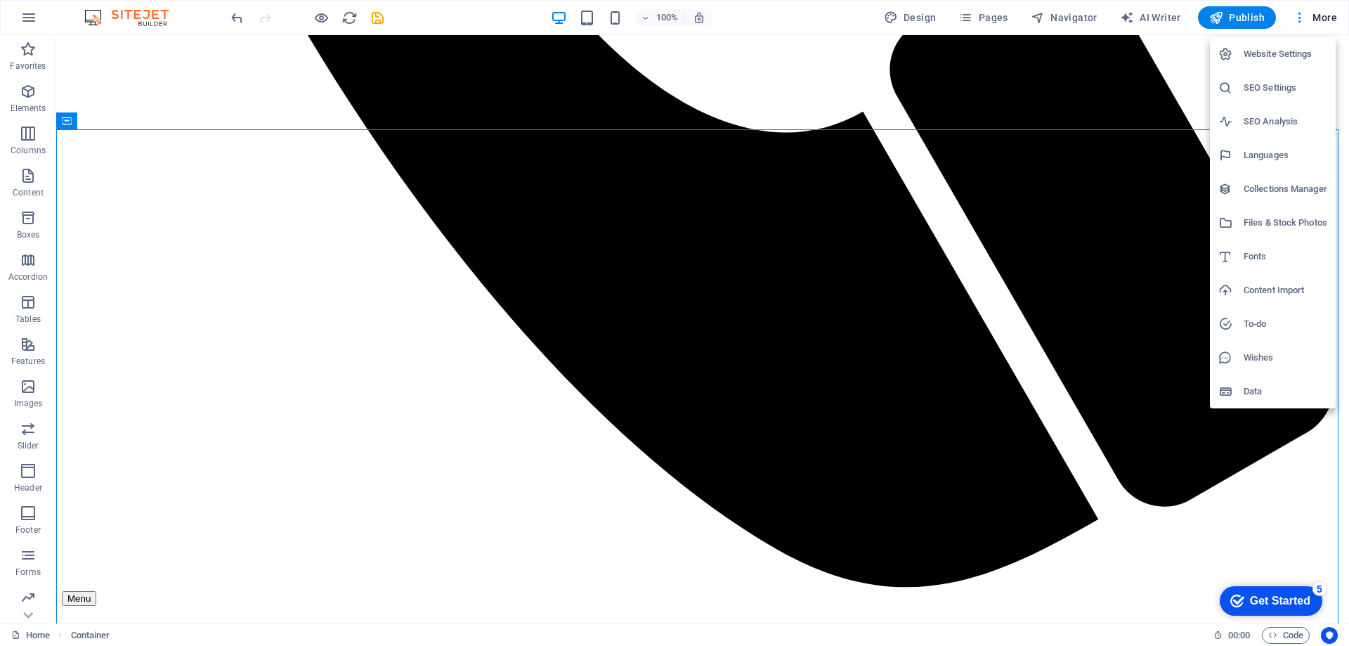
click at [1270, 56] on h6 "Website Settings" at bounding box center [1286, 54] width 84 height 17
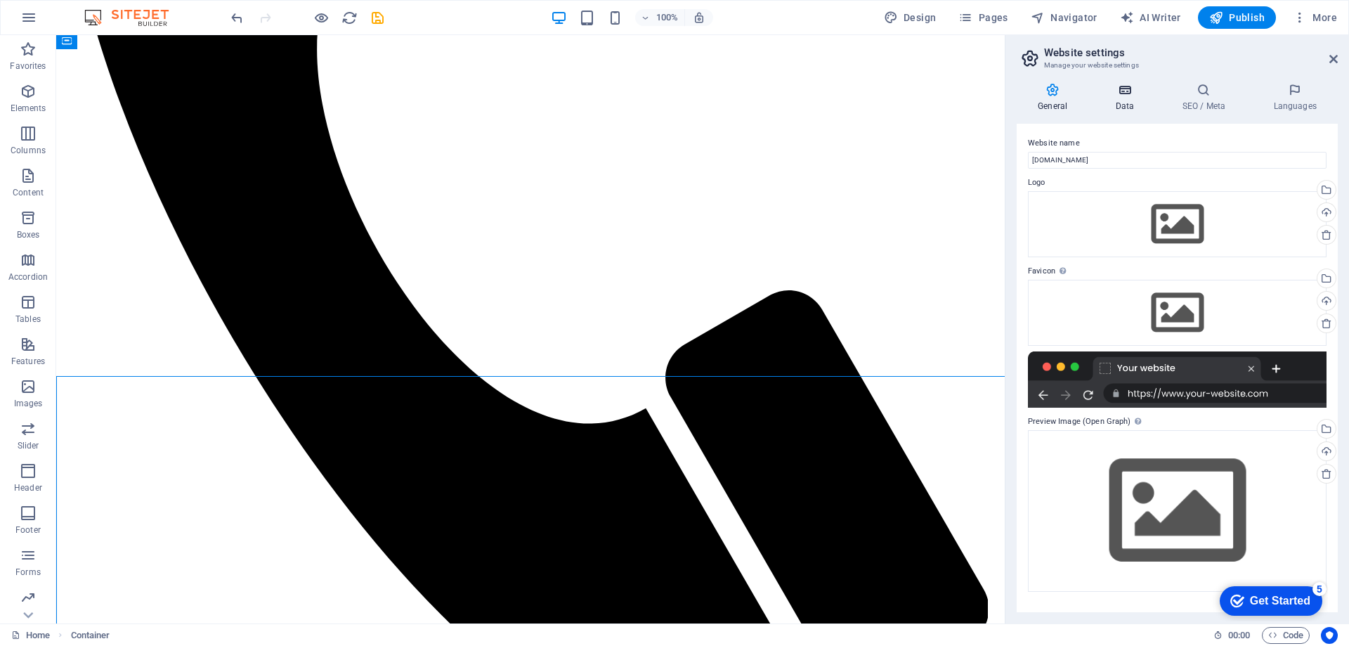
scroll to position [15924, 0]
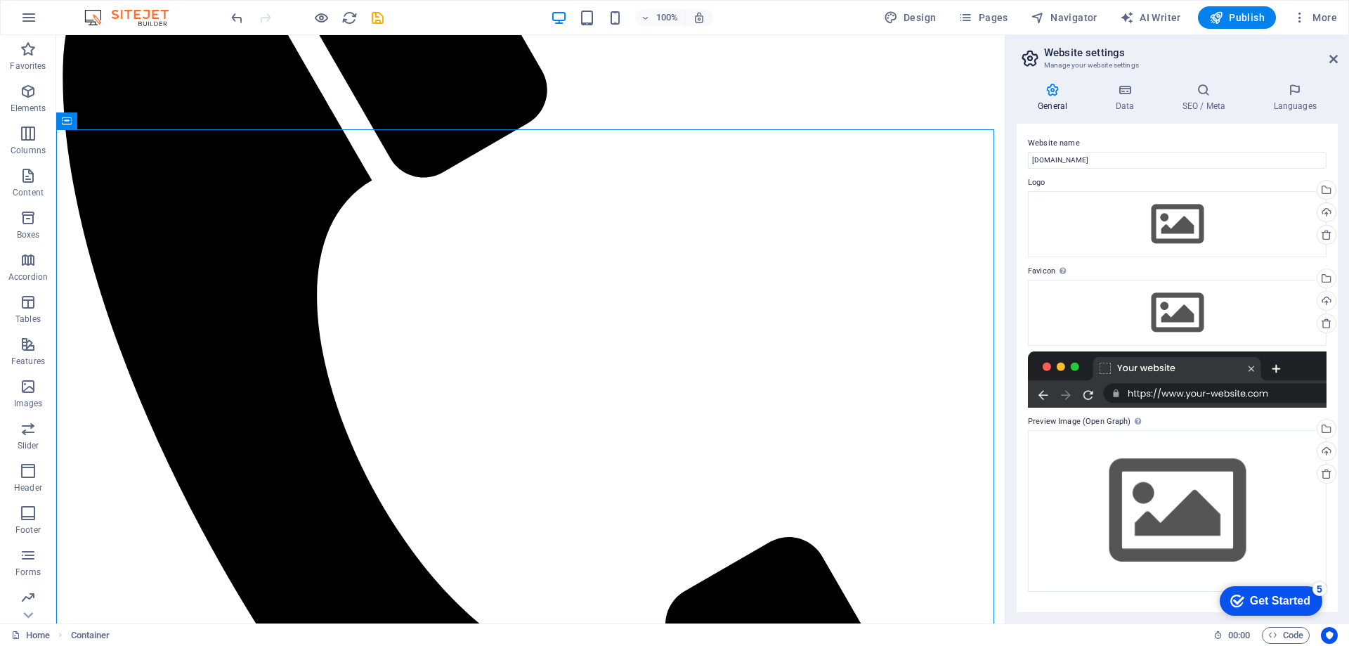
click at [1244, 371] on div at bounding box center [1177, 379] width 299 height 56
click at [1249, 371] on div at bounding box center [1177, 379] width 299 height 56
click at [1323, 327] on icon at bounding box center [1326, 323] width 11 height 11
click at [1326, 322] on icon at bounding box center [1326, 323] width 11 height 11
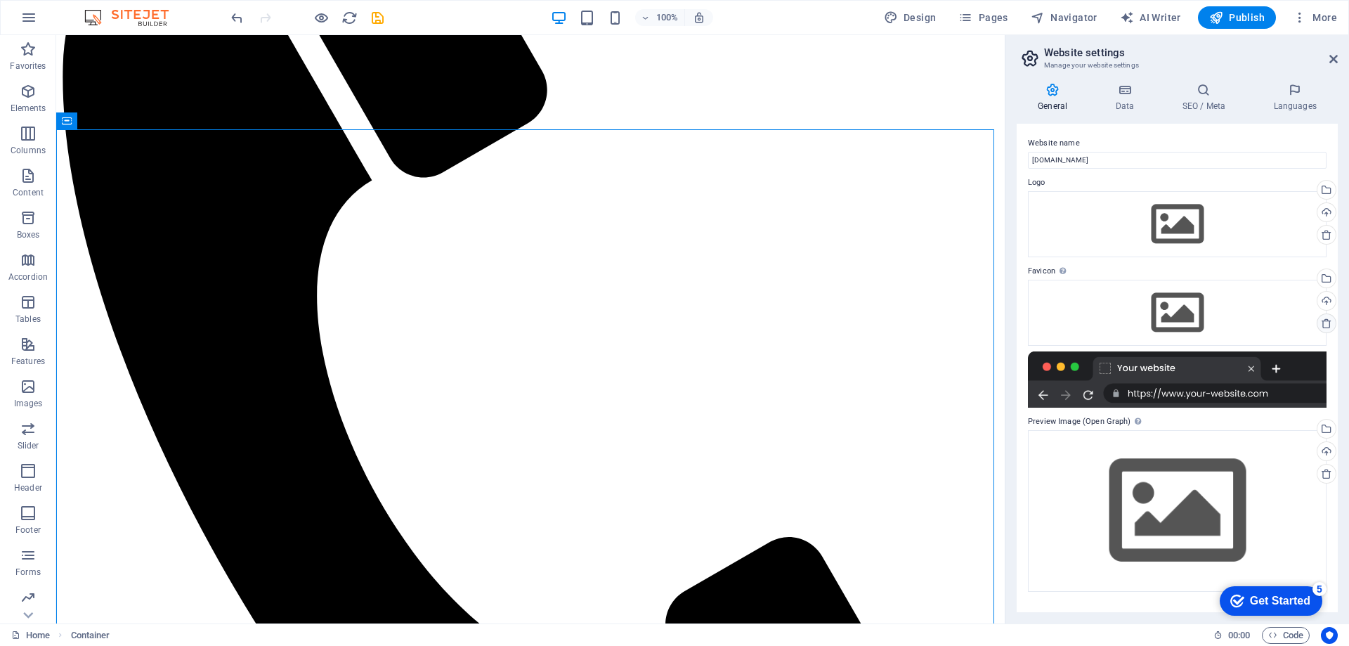
click at [1326, 322] on icon at bounding box center [1326, 323] width 11 height 11
click at [1249, 368] on div at bounding box center [1177, 379] width 299 height 56
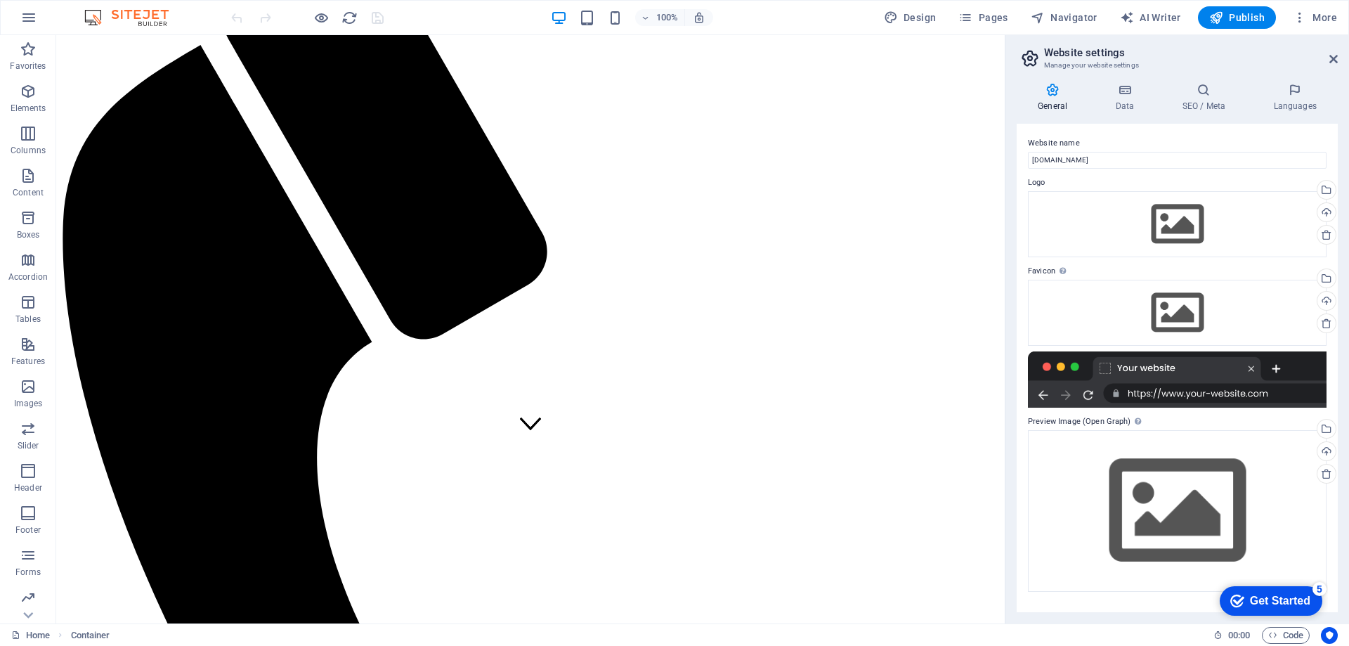
scroll to position [176, 0]
